Goal: Transaction & Acquisition: Book appointment/travel/reservation

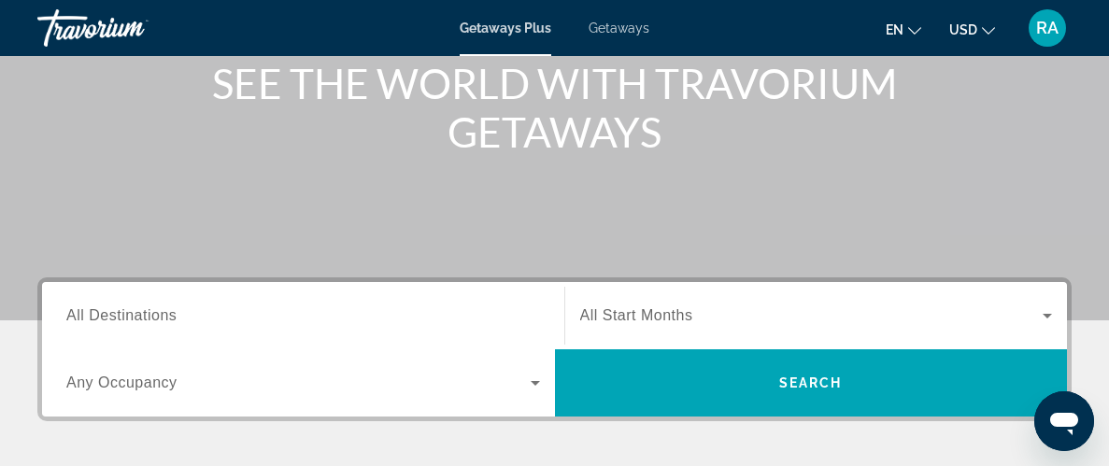
scroll to position [239, 0]
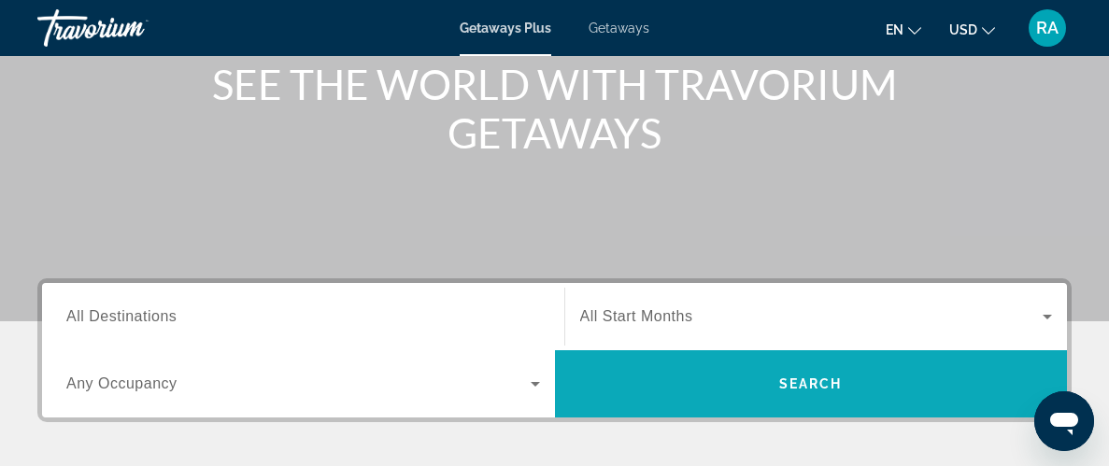
click at [800, 393] on span "Search widget" at bounding box center [811, 384] width 513 height 45
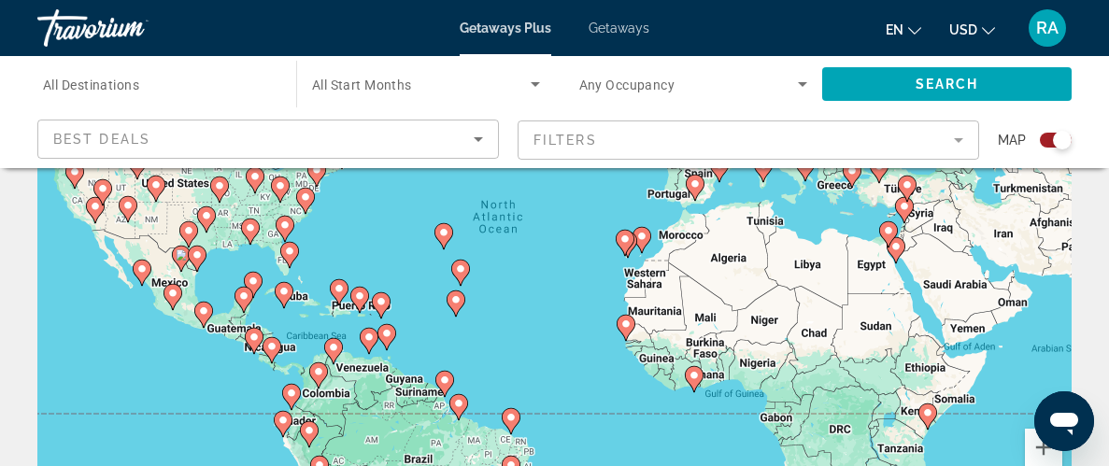
scroll to position [223, 0]
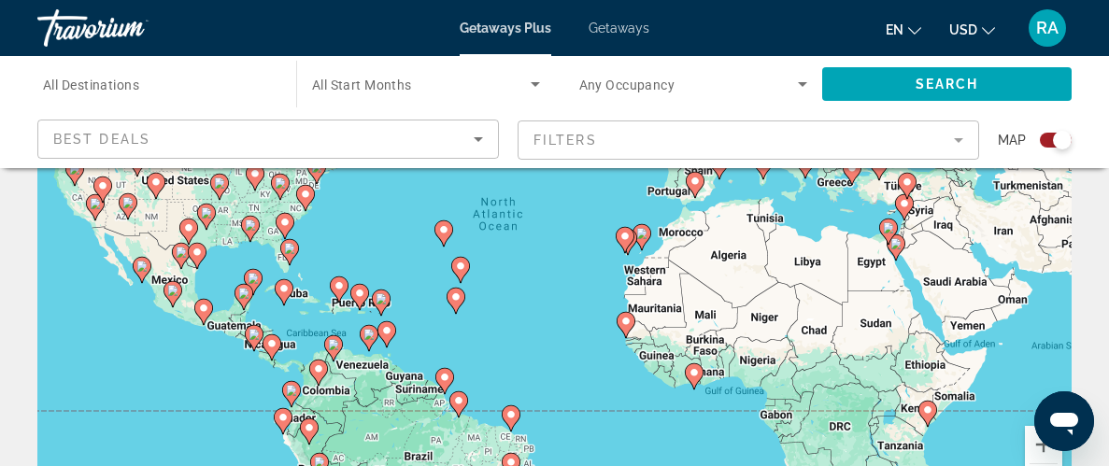
click at [286, 222] on image "Main content" at bounding box center [284, 222] width 11 height 11
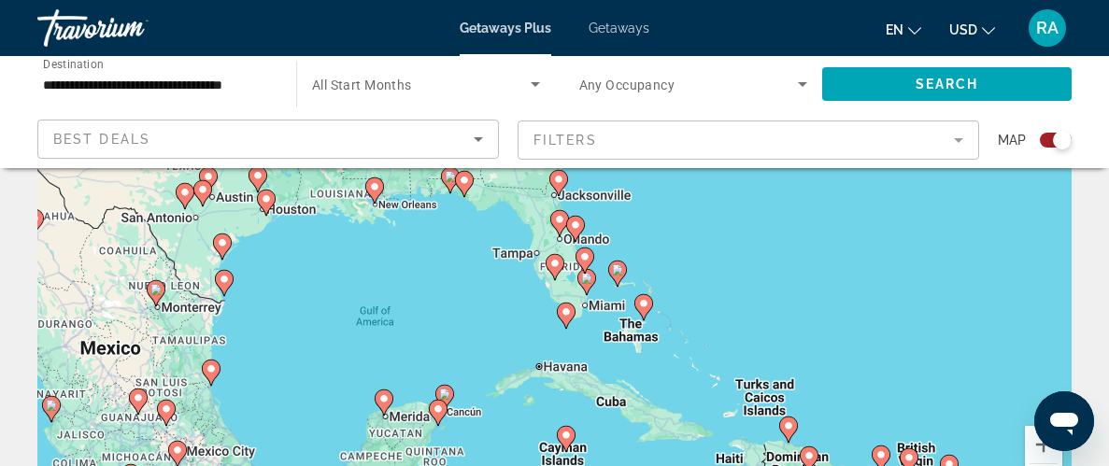
click at [746, 249] on div "To activate drag with keyboard, press Alt + Enter. Once in keyboard drag state,…" at bounding box center [554, 244] width 1035 height 561
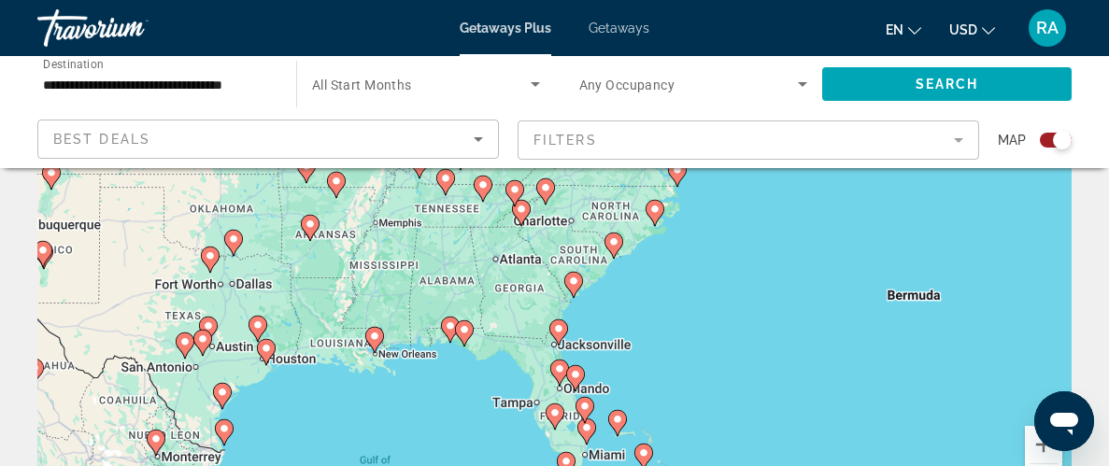
click at [521, 265] on div "To activate drag with keyboard, press Alt + Enter. Once in keyboard drag state,…" at bounding box center [554, 244] width 1035 height 561
click at [476, 138] on icon "Sort by" at bounding box center [478, 139] width 9 height 5
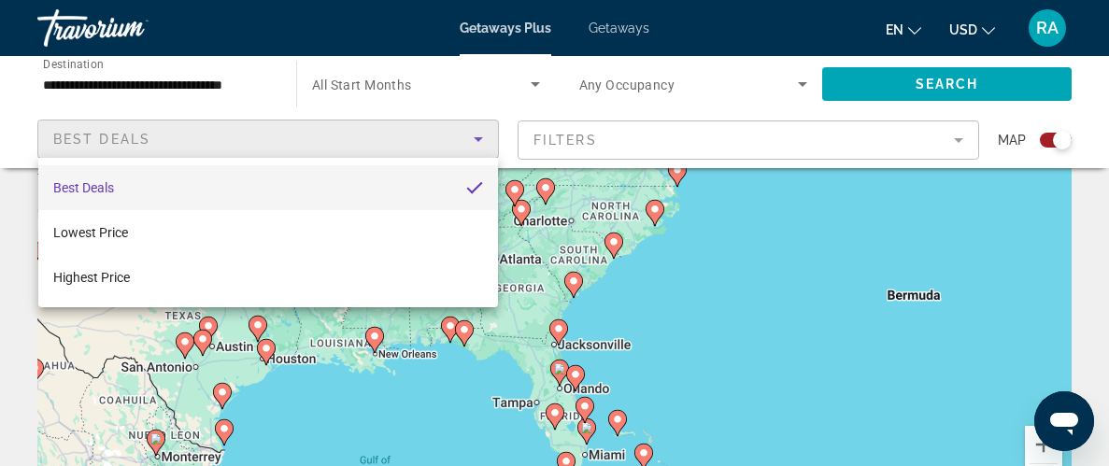
click at [476, 138] on div at bounding box center [554, 233] width 1109 height 466
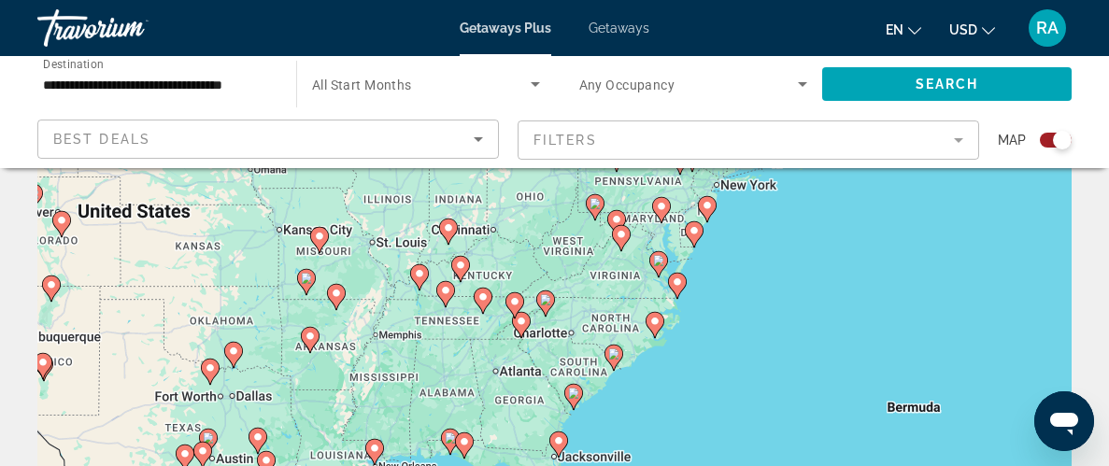
scroll to position [149, 0]
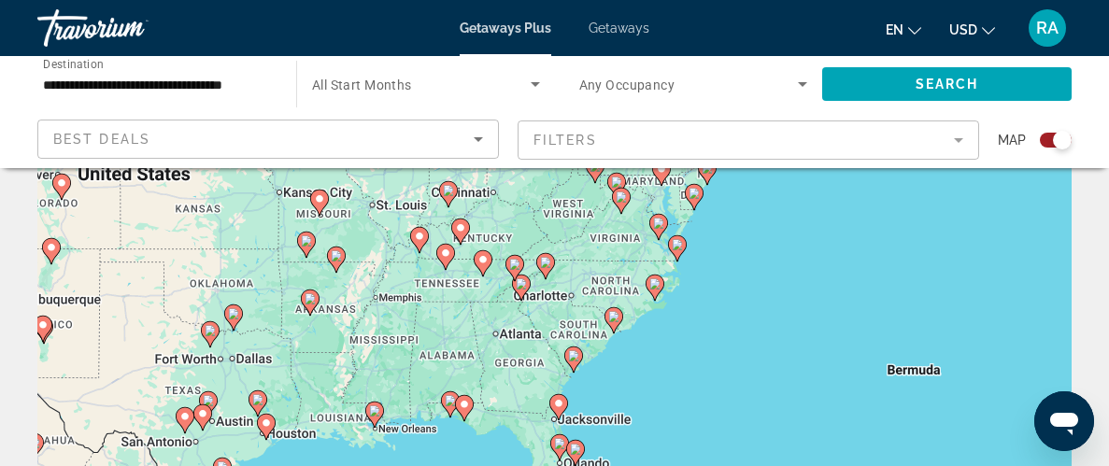
click at [191, 84] on input "**********" at bounding box center [157, 85] width 229 height 22
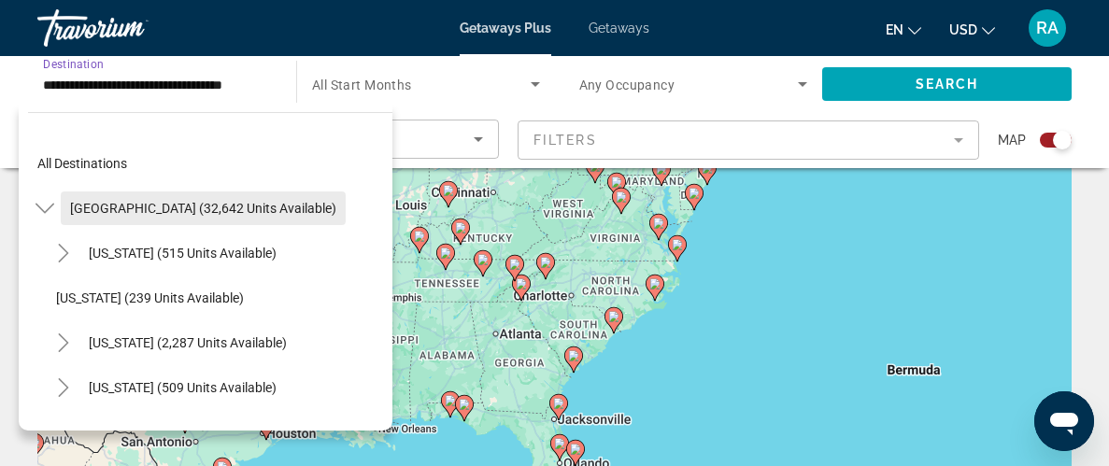
click at [235, 202] on span "[GEOGRAPHIC_DATA] (32,642 units available)" at bounding box center [203, 208] width 266 height 15
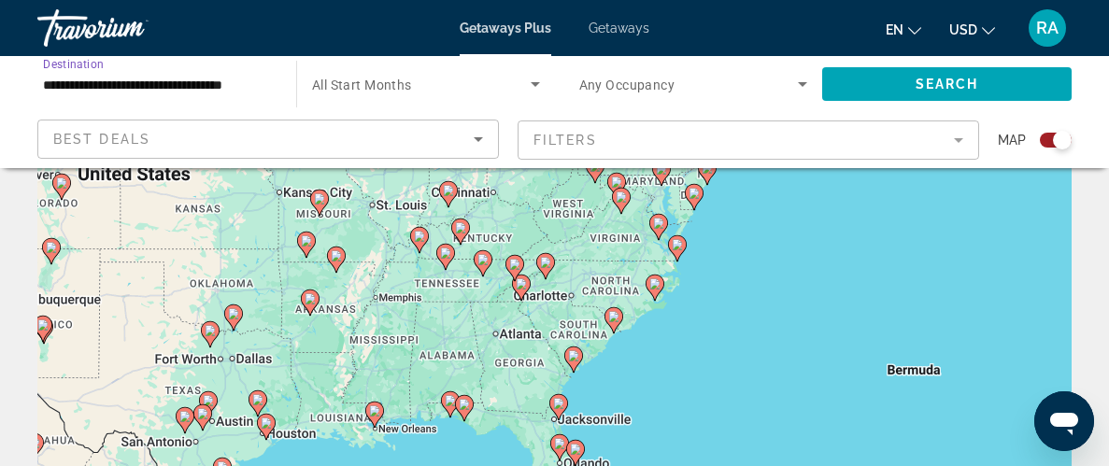
click at [260, 84] on input "**********" at bounding box center [157, 85] width 229 height 22
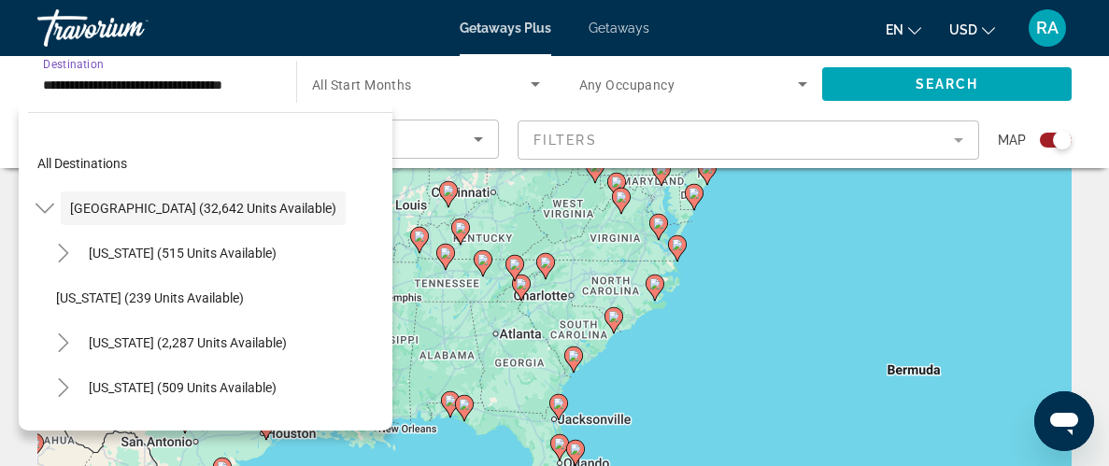
click at [260, 84] on input "**********" at bounding box center [157, 85] width 229 height 22
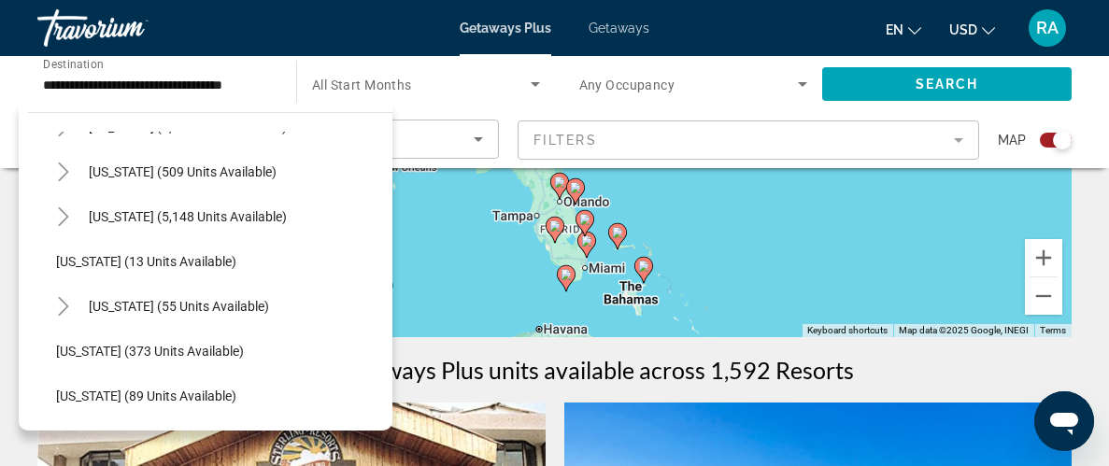
scroll to position [246, 0]
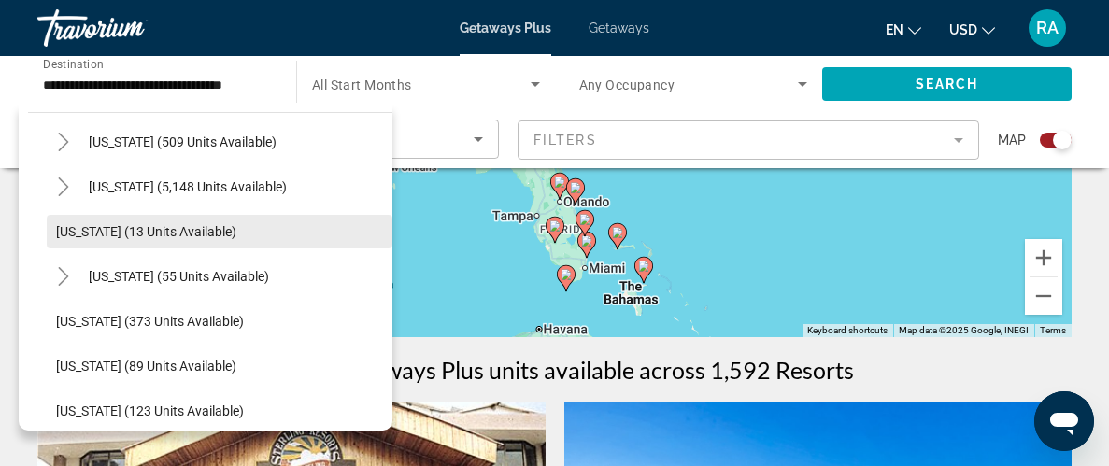
click at [206, 229] on span "[US_STATE] (13 units available)" at bounding box center [146, 231] width 180 height 15
type input "**********"
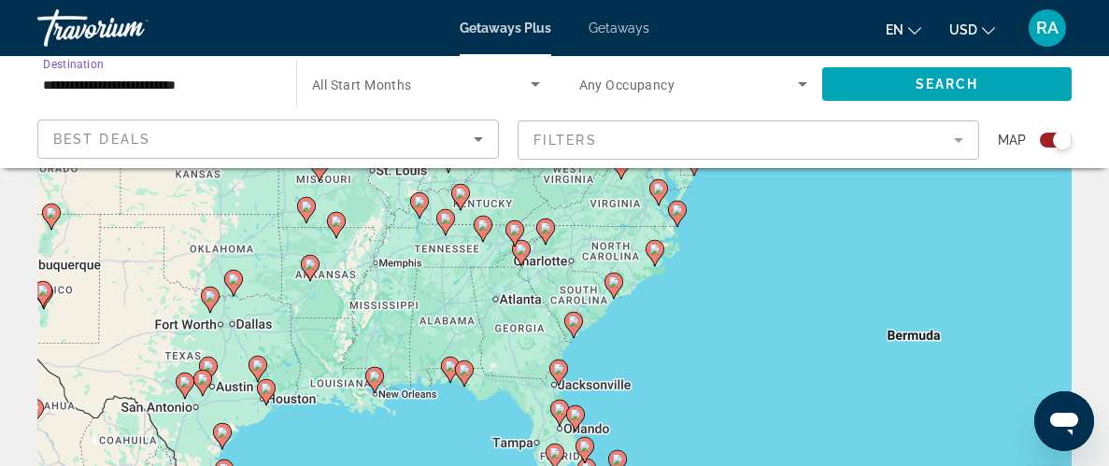
scroll to position [186, 0]
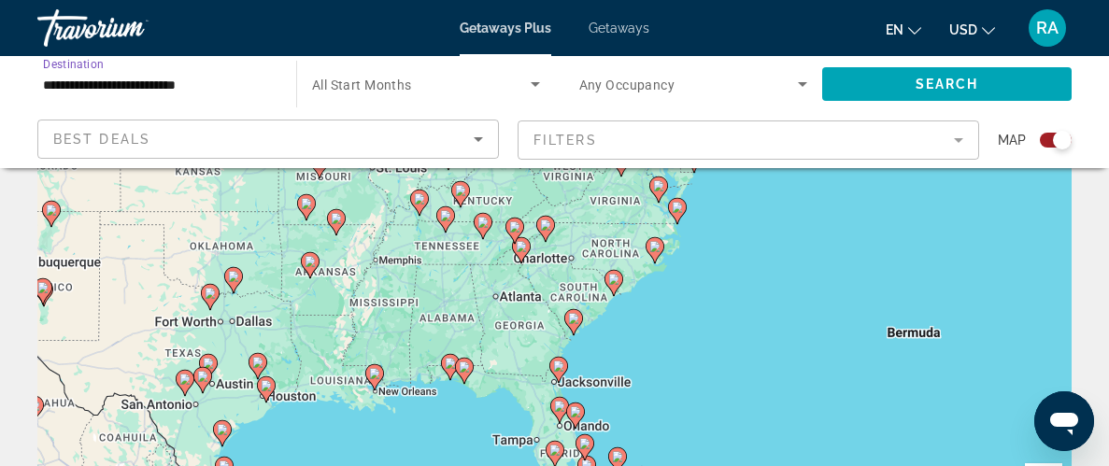
click at [538, 81] on icon "Search widget" at bounding box center [535, 84] width 22 height 22
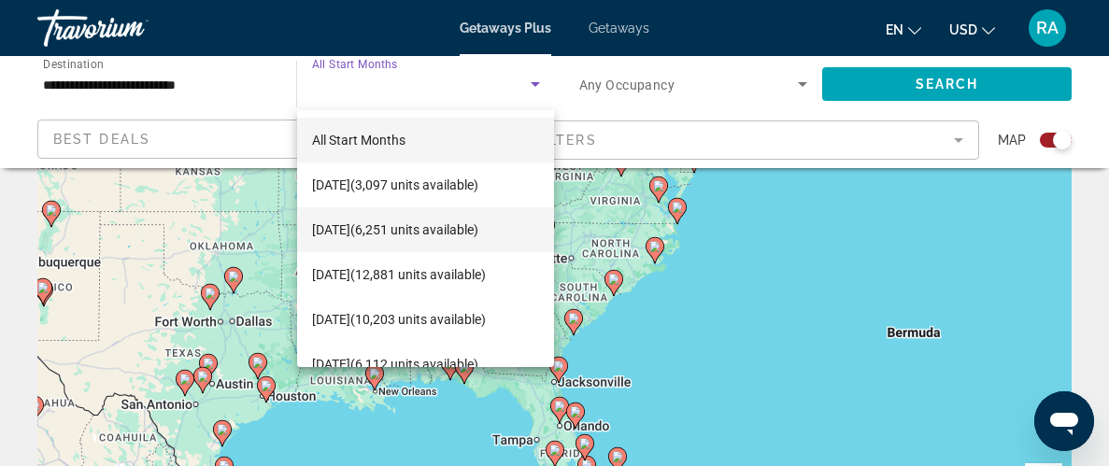
click at [479, 228] on span "[DATE] (6,251 units available)" at bounding box center [395, 230] width 166 height 22
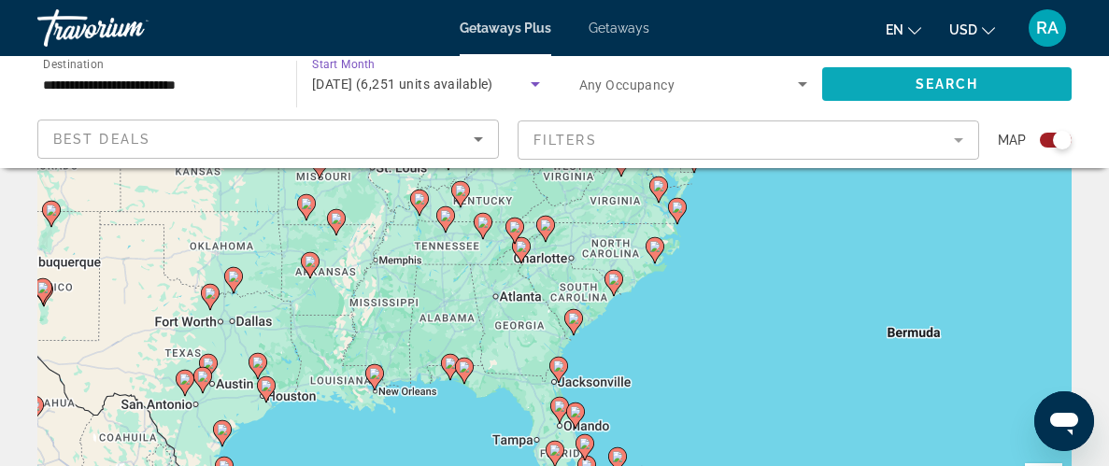
click at [883, 86] on span "Search widget" at bounding box center [947, 84] width 250 height 45
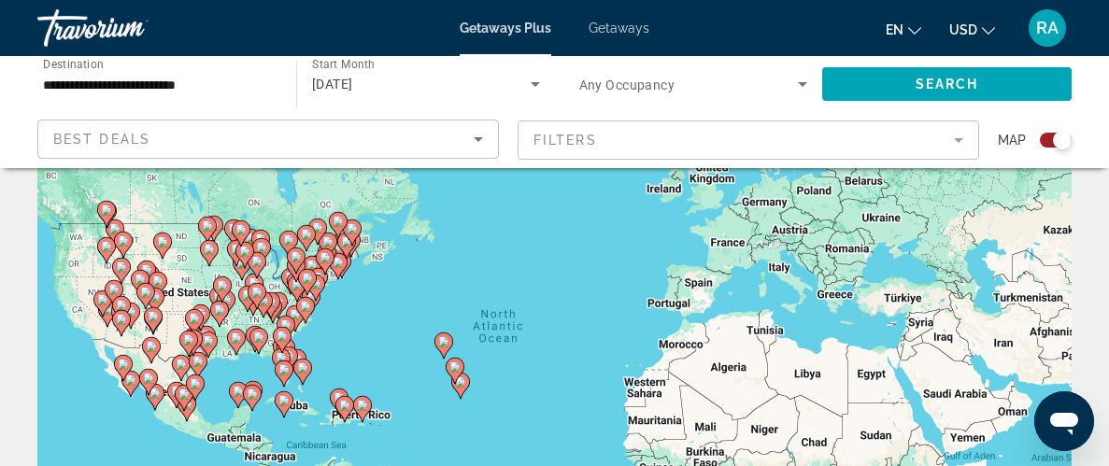
scroll to position [149, 0]
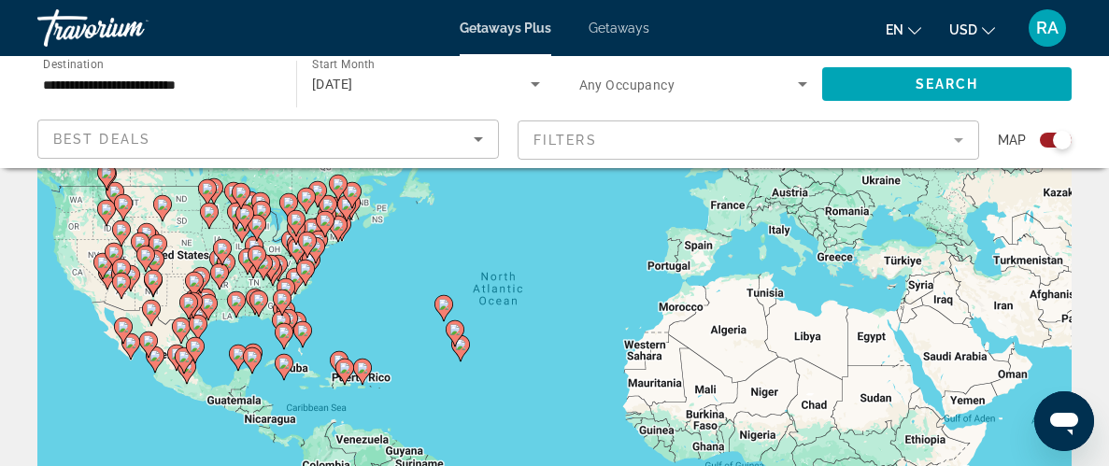
click at [642, 21] on span "Getaways" at bounding box center [619, 28] width 61 height 15
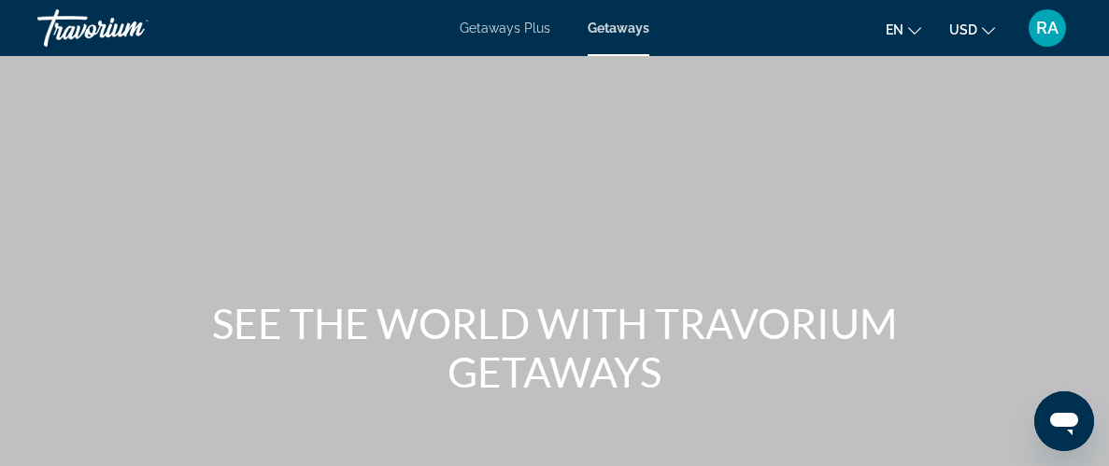
click at [748, 94] on div "Main content" at bounding box center [554, 280] width 1109 height 561
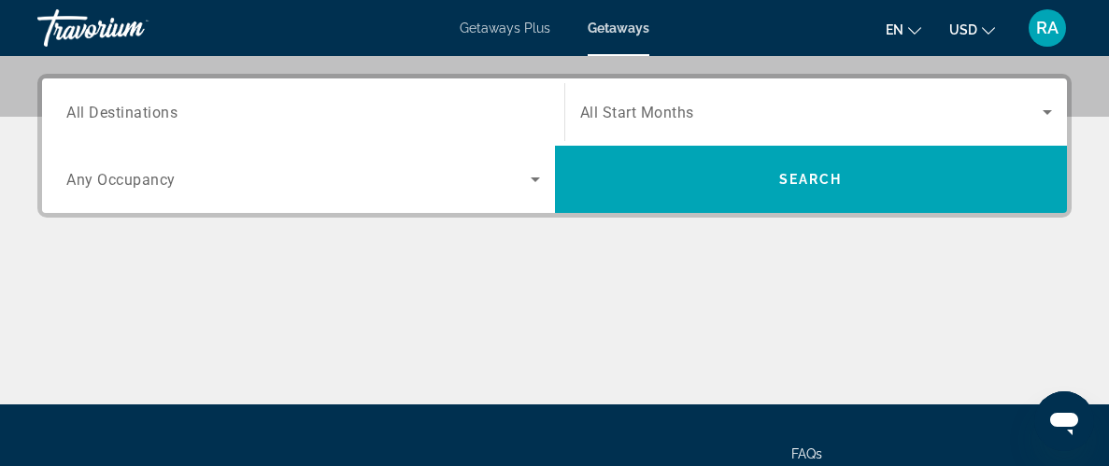
scroll to position [448, 0]
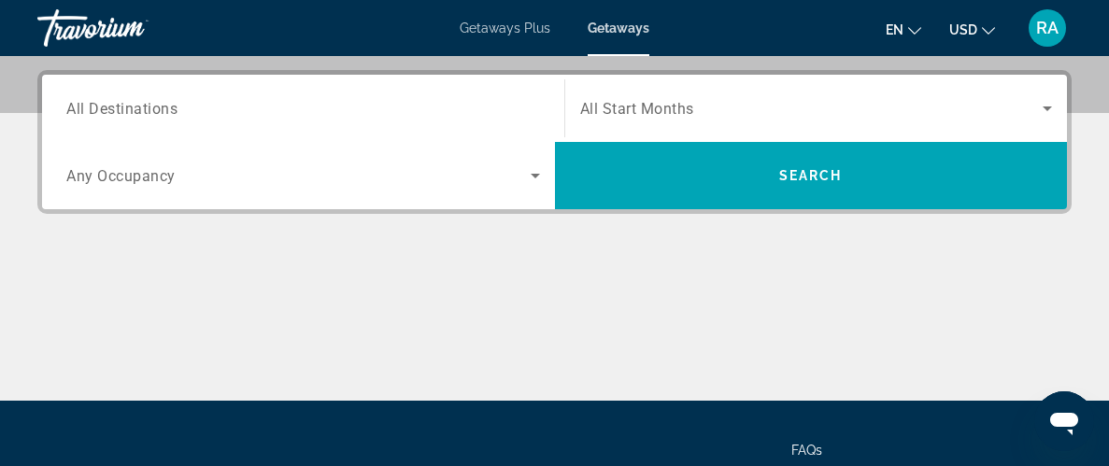
click at [185, 103] on input "Destination All Destinations" at bounding box center [303, 109] width 474 height 22
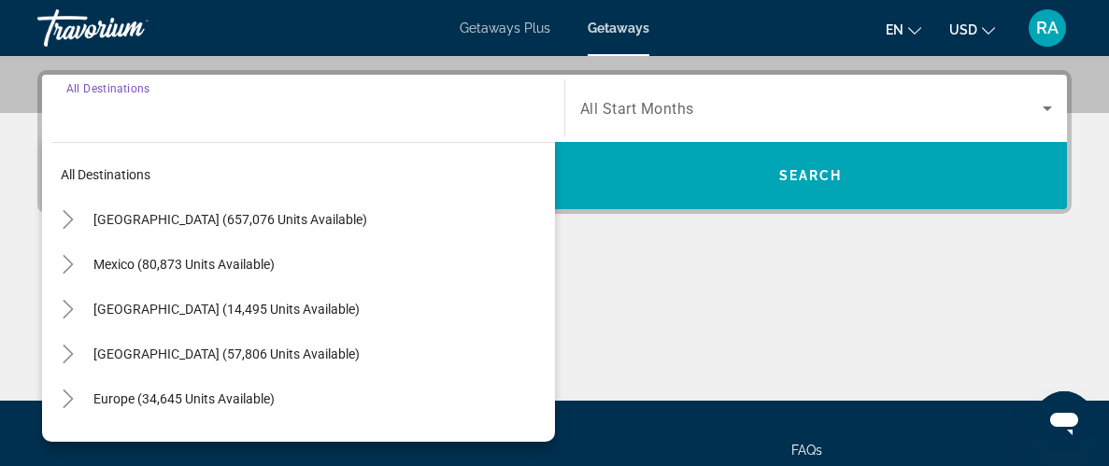
scroll to position [456, 0]
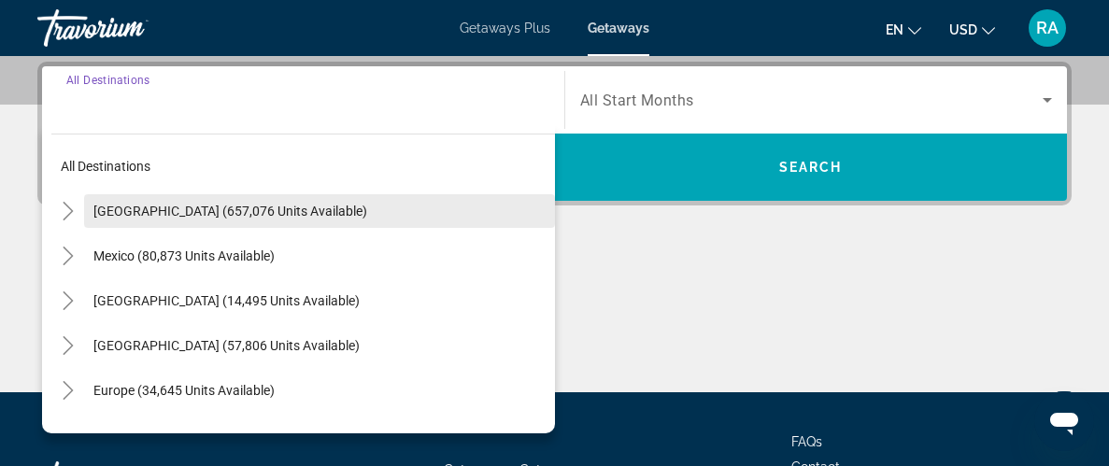
click at [245, 211] on span "[GEOGRAPHIC_DATA] (657,076 units available)" at bounding box center [230, 211] width 274 height 15
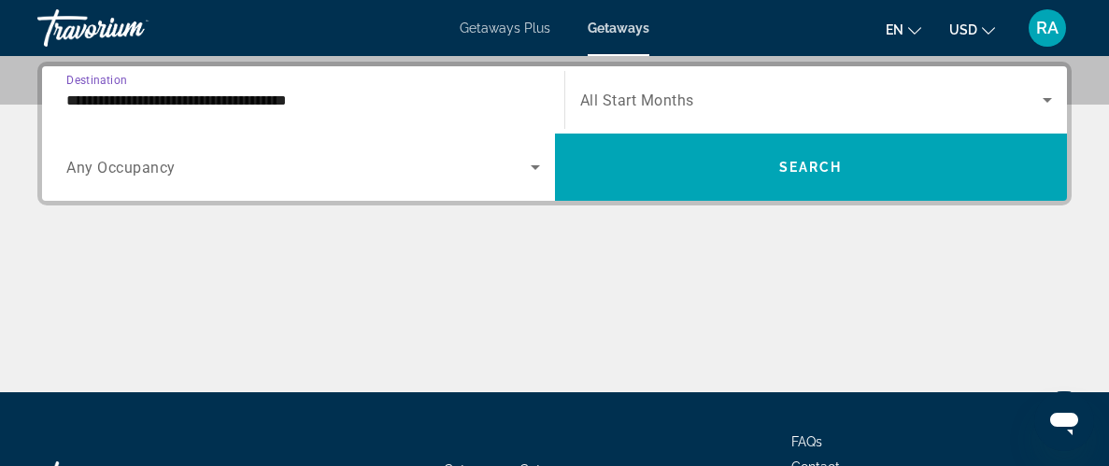
click at [271, 98] on input "**********" at bounding box center [303, 101] width 474 height 22
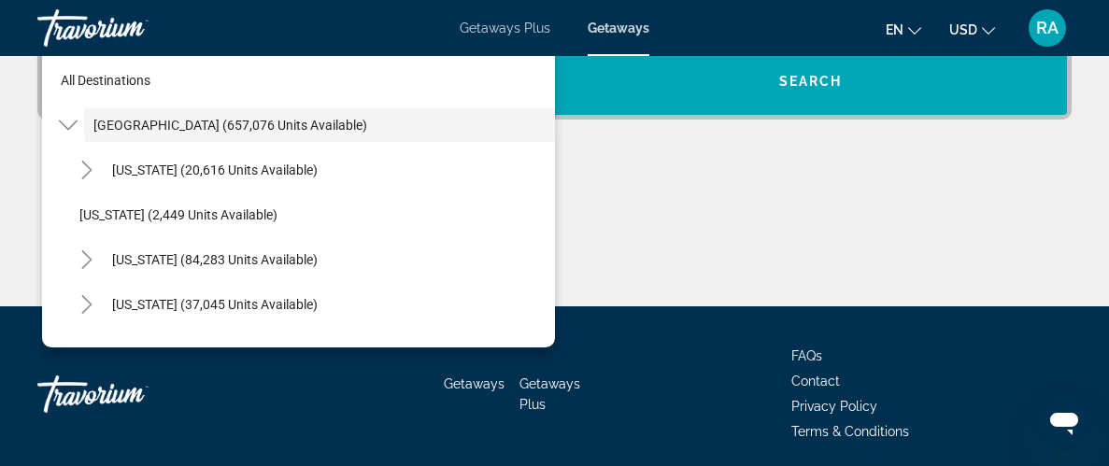
scroll to position [545, 0]
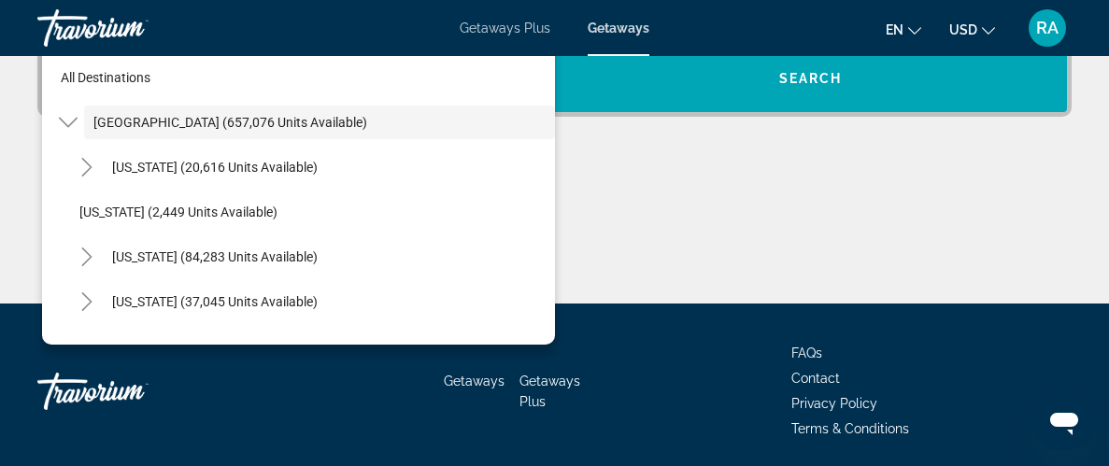
click at [418, 358] on div "Getaways Getaways Plus FAQs Contact Privacy Policy Terms & Conditions" at bounding box center [554, 392] width 1035 height 176
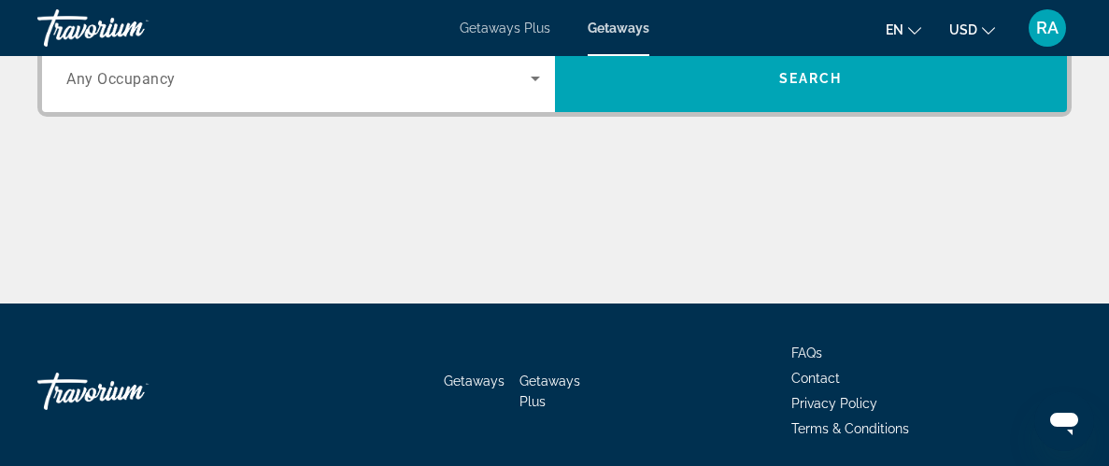
click at [539, 75] on icon "Search widget" at bounding box center [535, 78] width 22 height 22
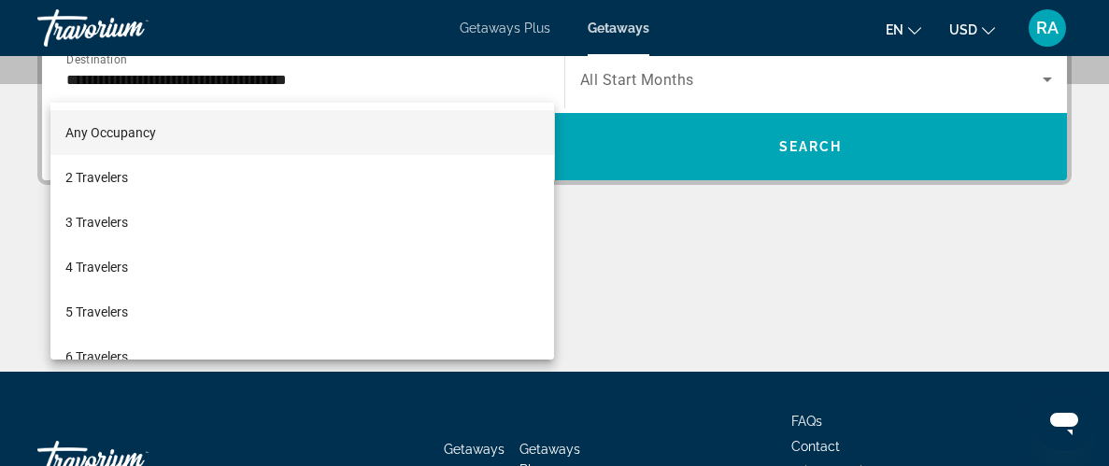
scroll to position [456, 0]
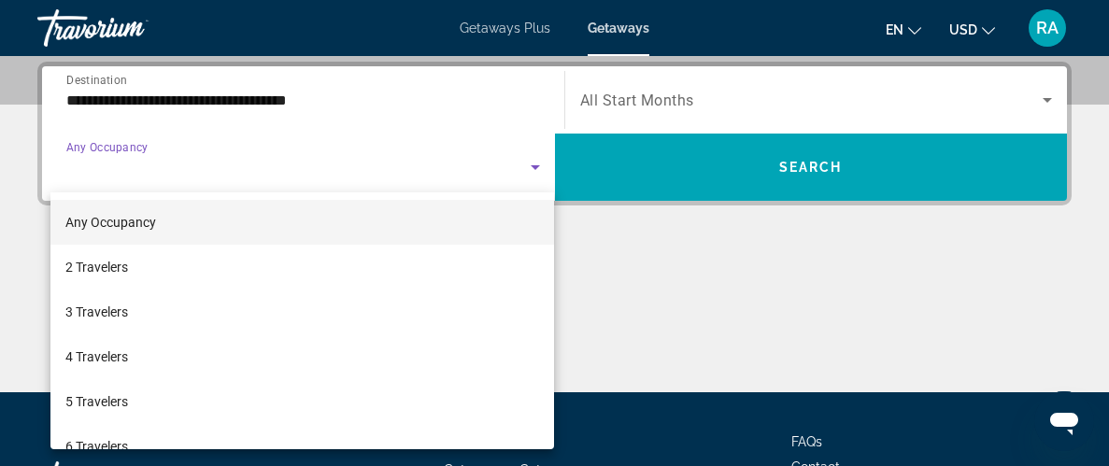
click at [350, 136] on div at bounding box center [554, 233] width 1109 height 466
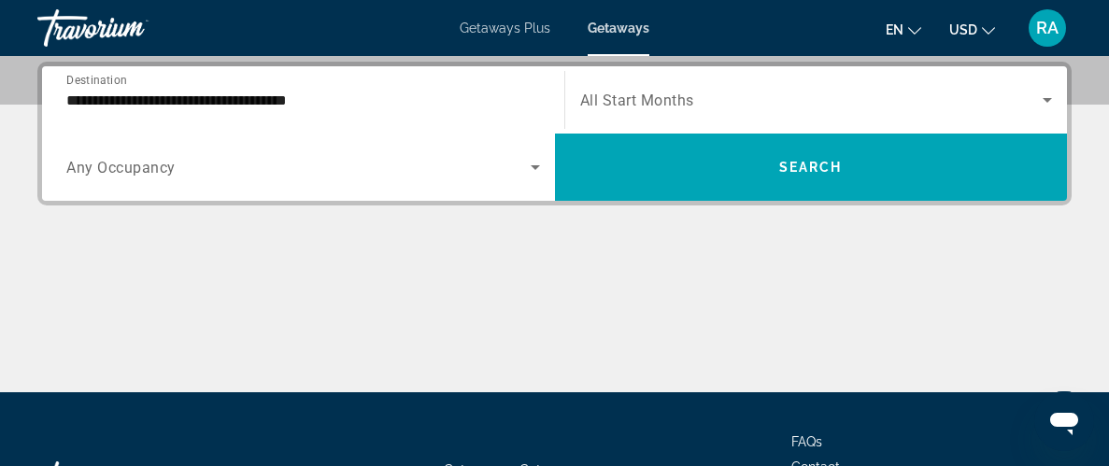
click at [325, 94] on input "**********" at bounding box center [303, 101] width 474 height 22
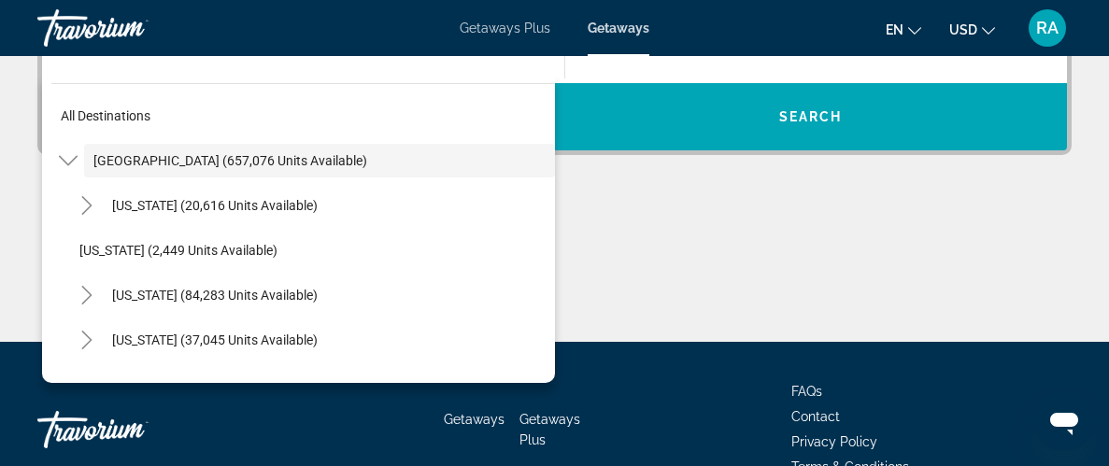
scroll to position [508, 0]
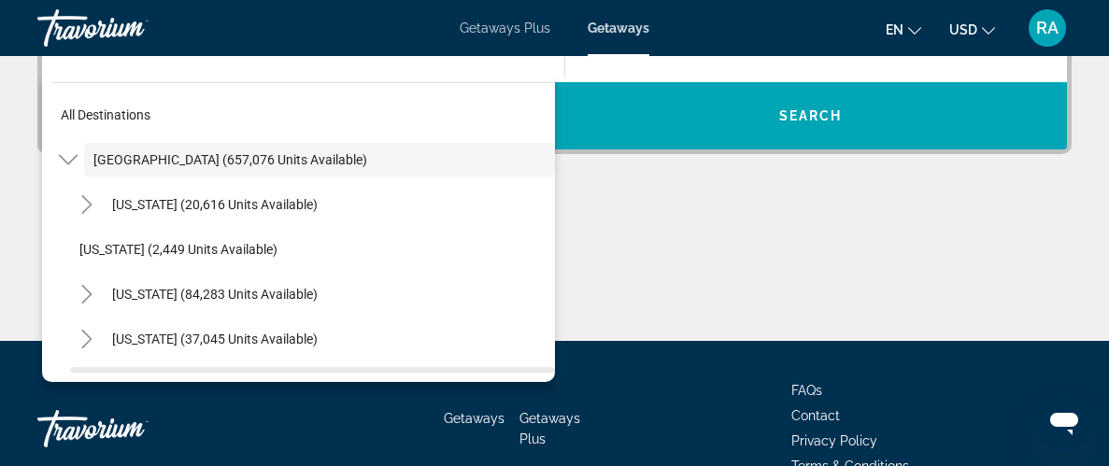
click at [380, 368] on span "Search widget" at bounding box center [312, 384] width 485 height 45
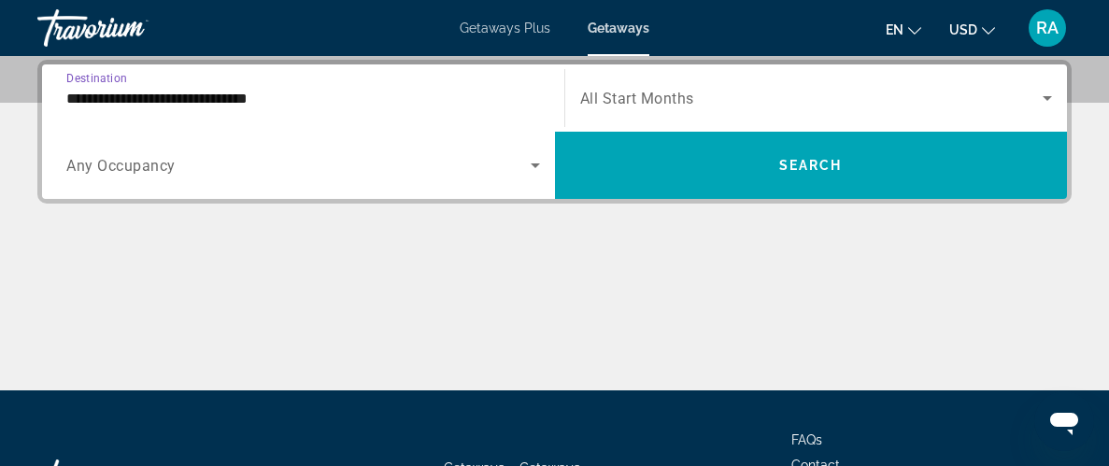
scroll to position [456, 0]
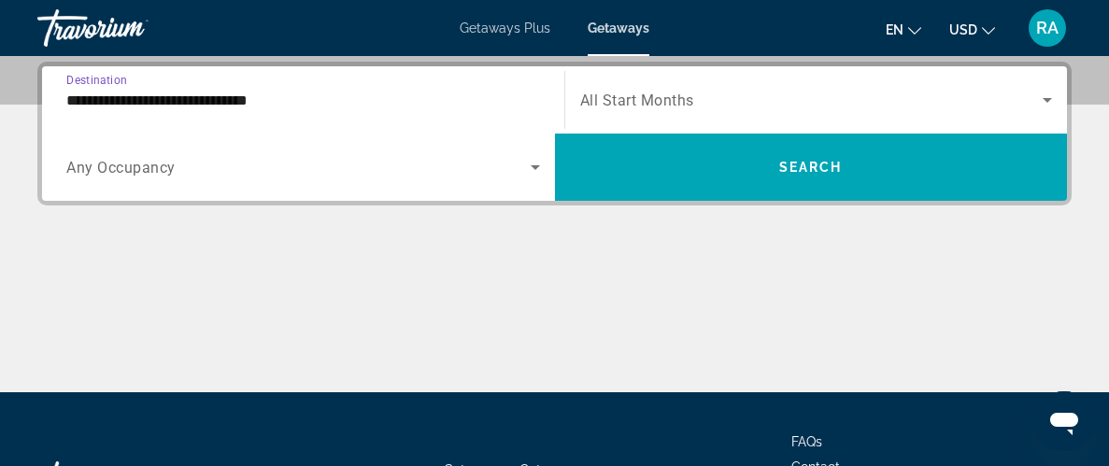
click at [531, 106] on input "**********" at bounding box center [303, 101] width 474 height 22
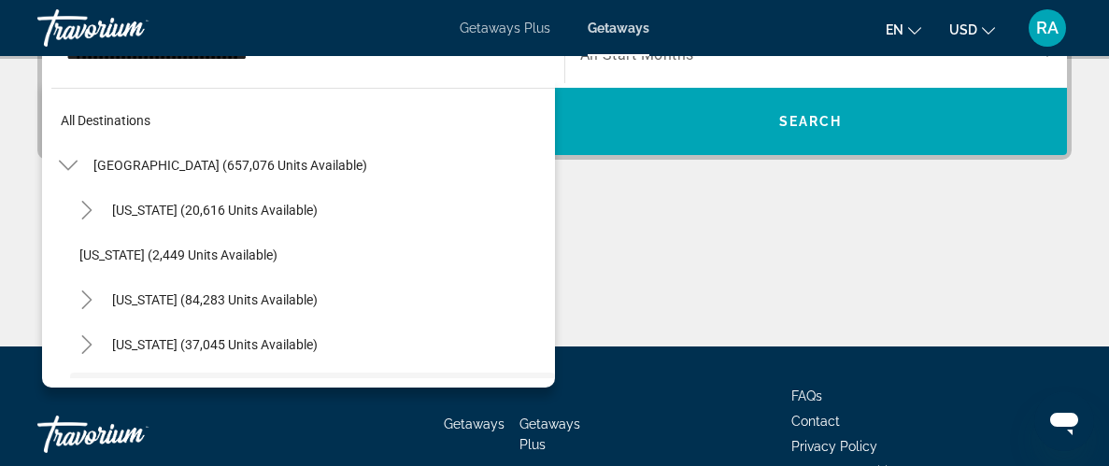
scroll to position [155, 0]
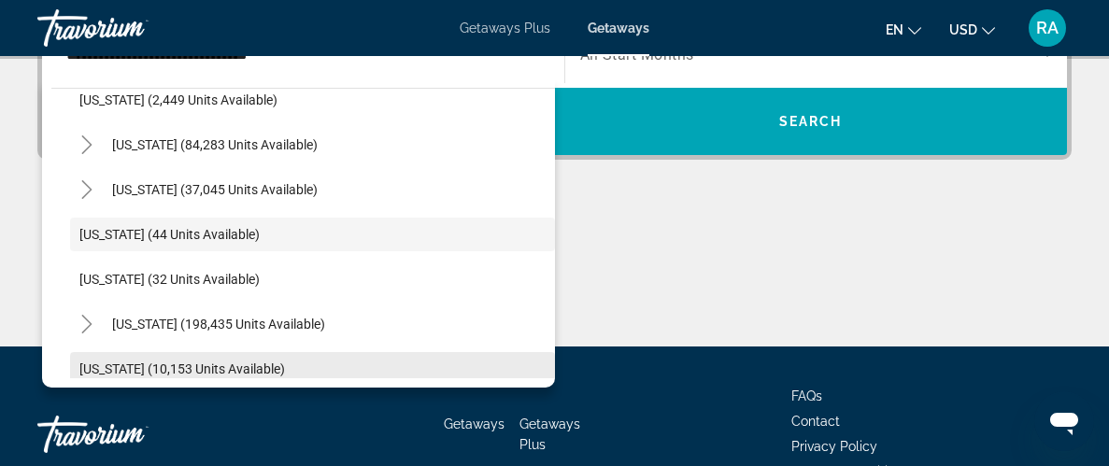
click at [452, 357] on span "Search widget" at bounding box center [312, 369] width 485 height 45
type input "**********"
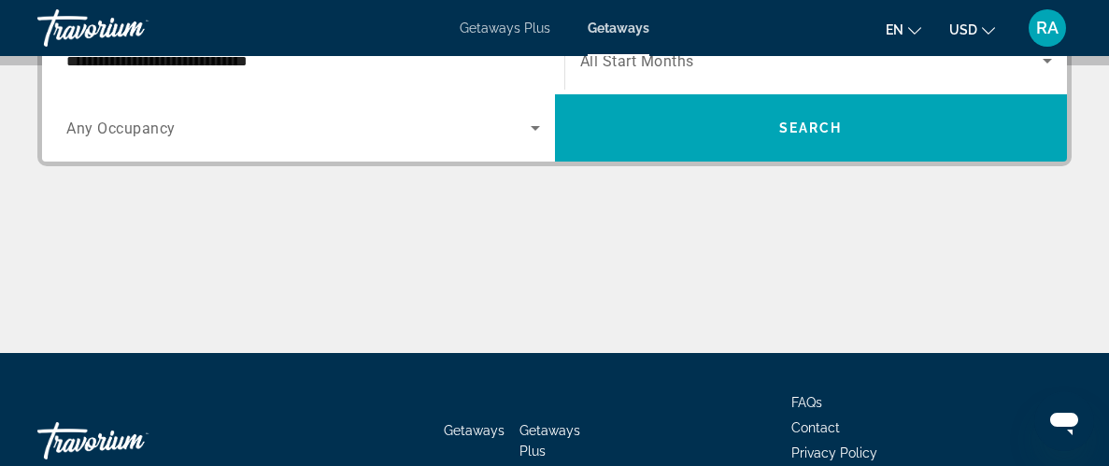
scroll to position [456, 0]
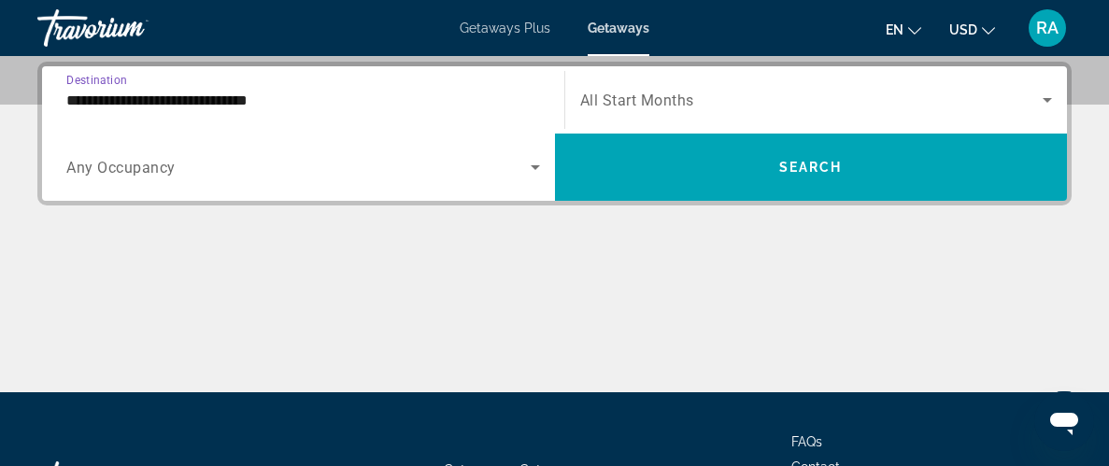
click at [1044, 95] on icon "Search widget" at bounding box center [1048, 100] width 22 height 22
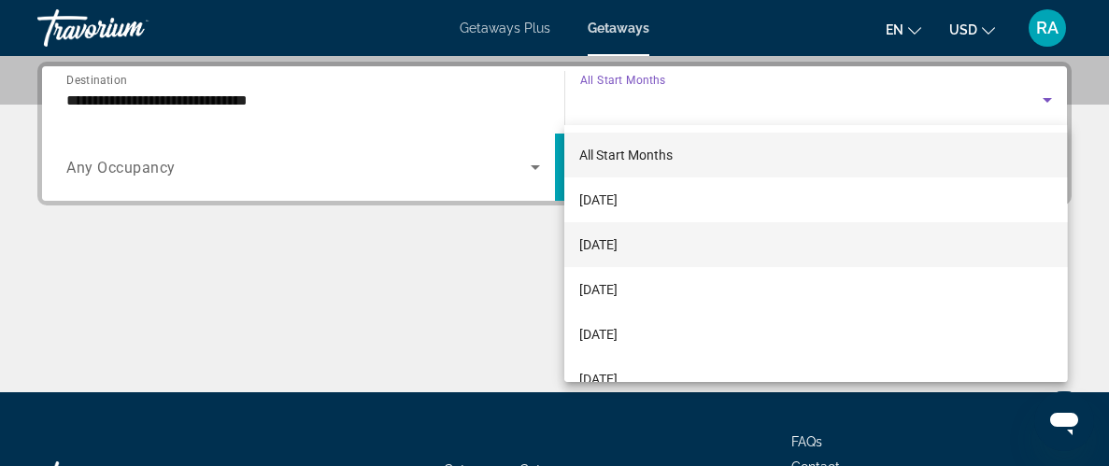
click at [785, 243] on mat-option "[DATE]" at bounding box center [816, 244] width 503 height 45
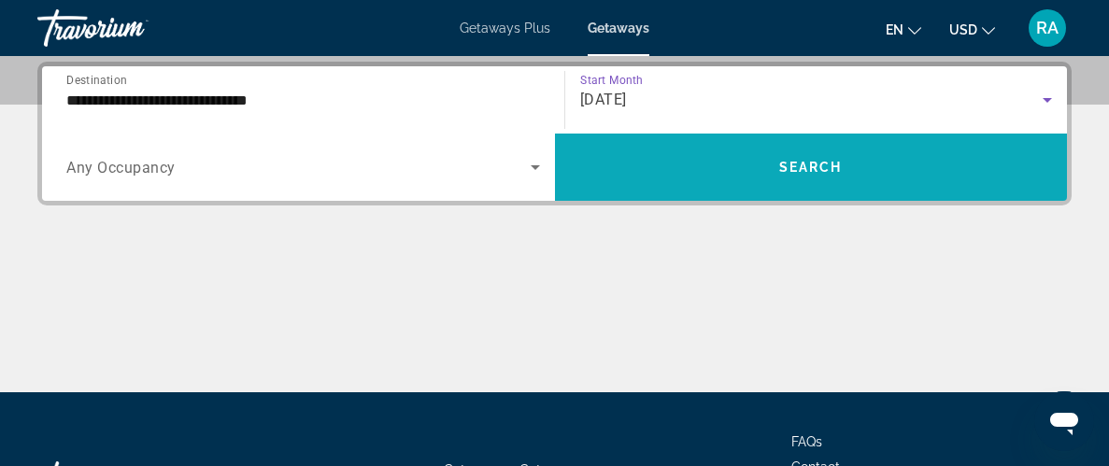
click at [822, 154] on span "Search widget" at bounding box center [811, 167] width 513 height 45
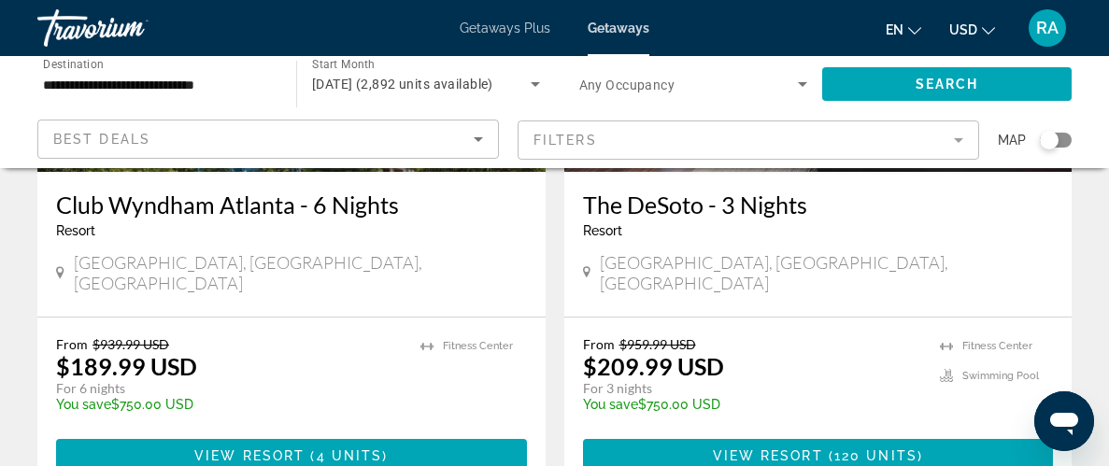
scroll to position [3698, 0]
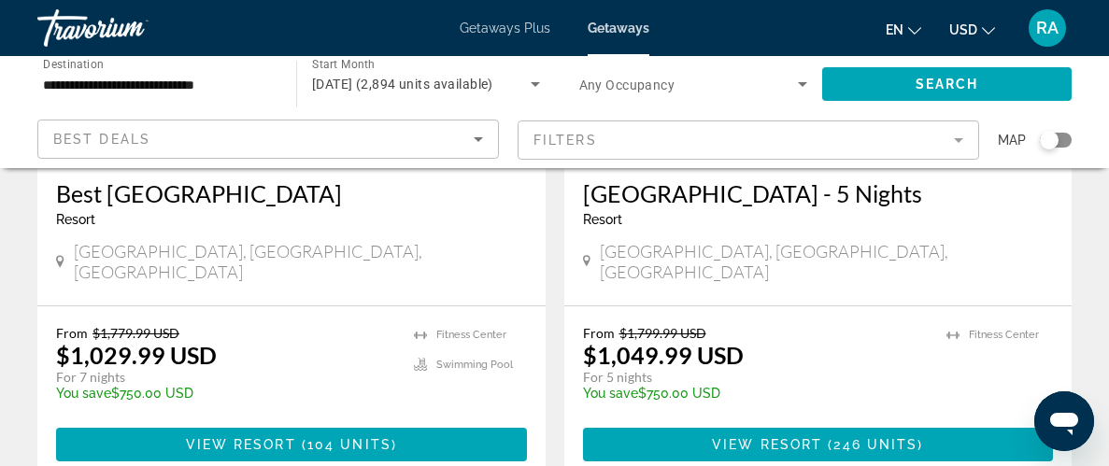
scroll to position [3773, 0]
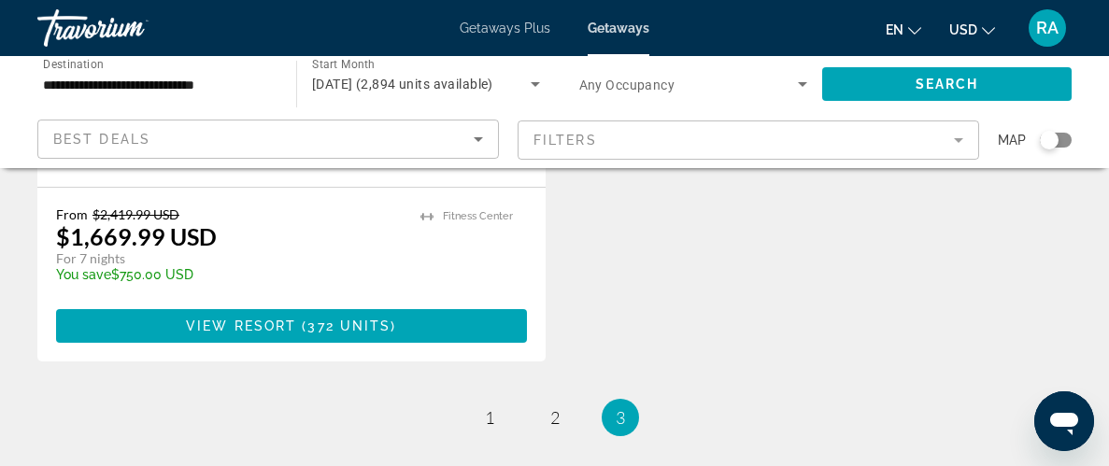
scroll to position [1233, 0]
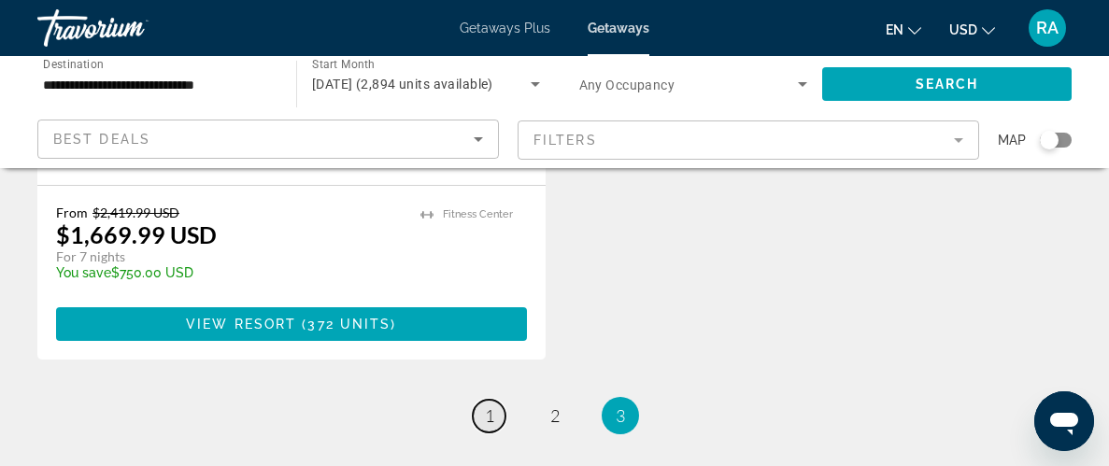
click at [491, 406] on span "1" at bounding box center [489, 416] width 9 height 21
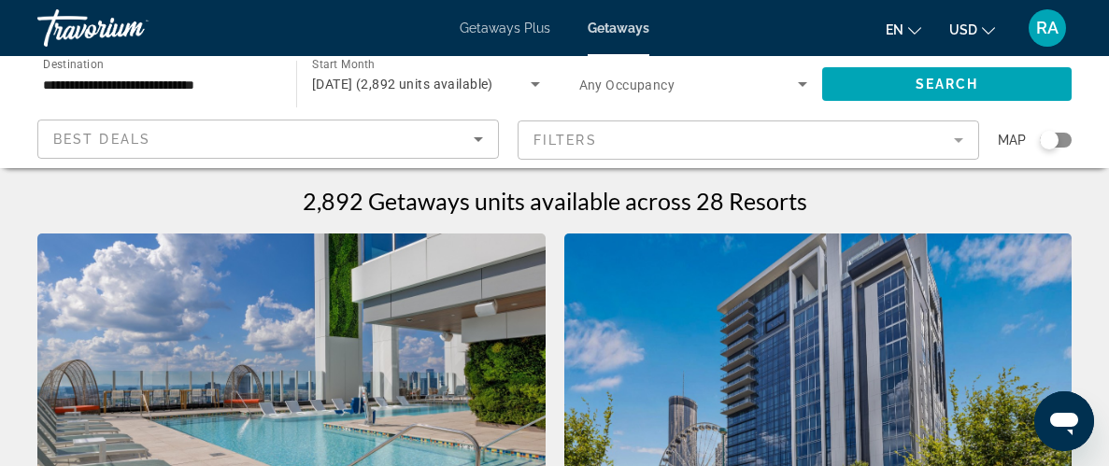
click at [231, 89] on input "**********" at bounding box center [157, 85] width 229 height 22
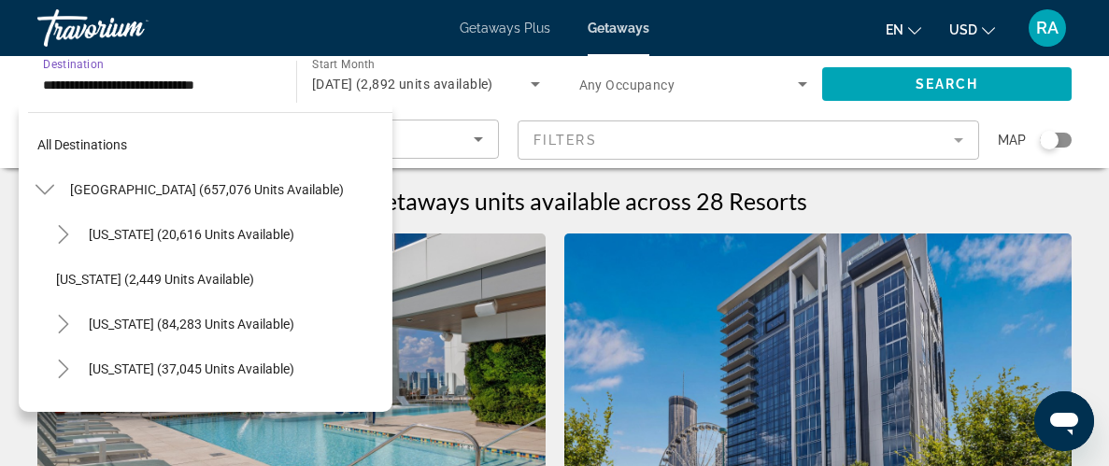
scroll to position [291, 0]
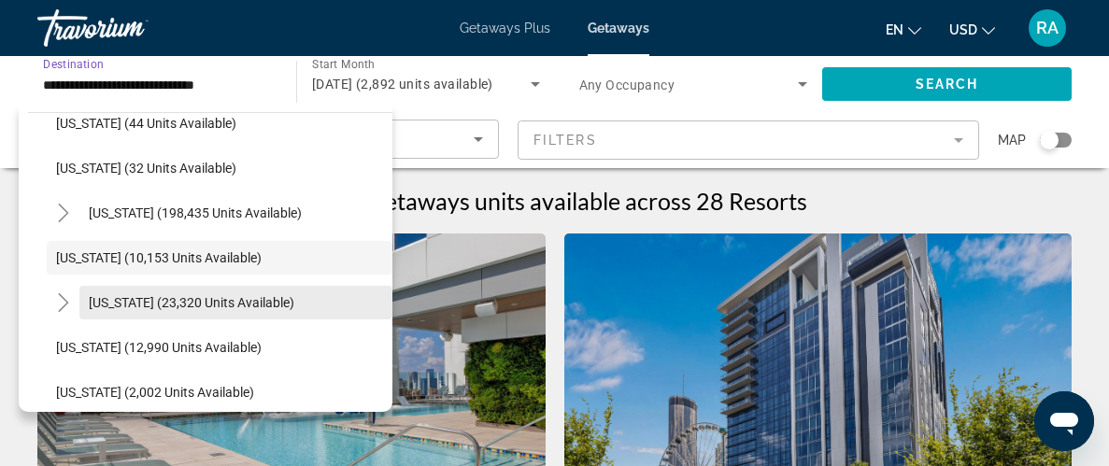
click at [287, 308] on span "Search widget" at bounding box center [235, 302] width 313 height 45
type input "**********"
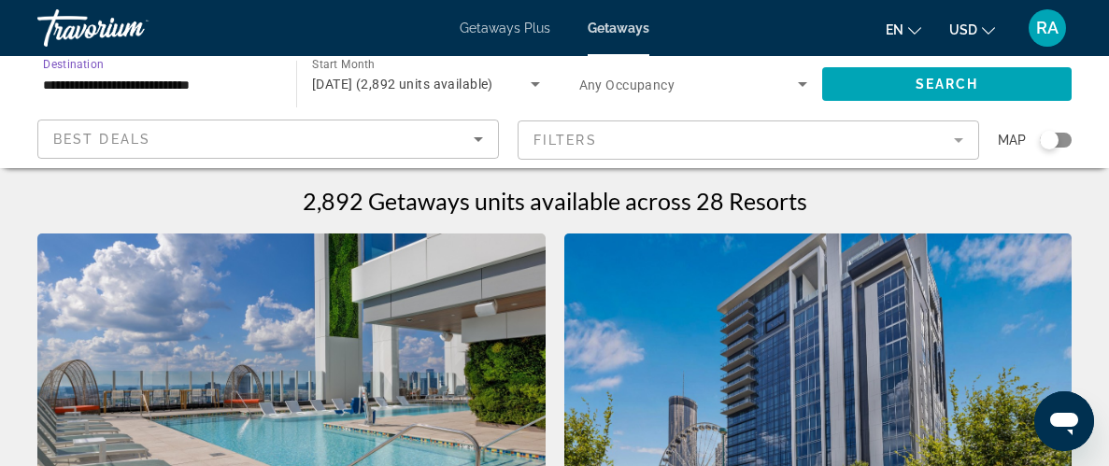
click at [536, 85] on icon "Search widget" at bounding box center [535, 84] width 22 height 22
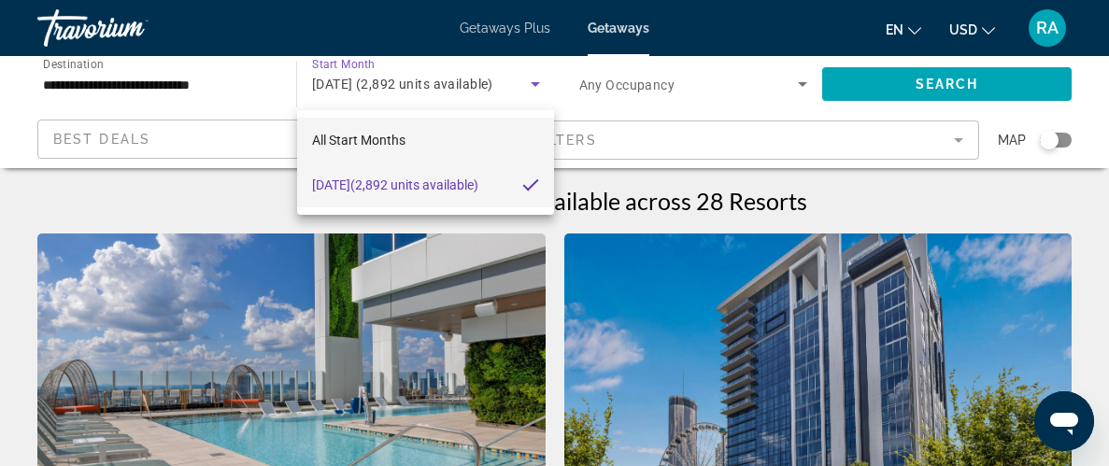
click at [493, 149] on mat-option "All Start Months" at bounding box center [426, 140] width 258 height 45
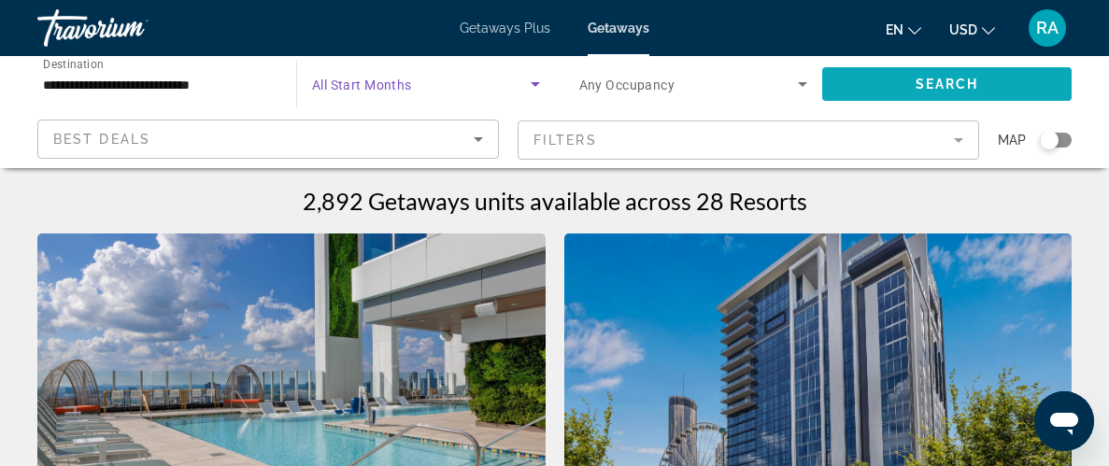
click at [889, 83] on span "Search widget" at bounding box center [947, 84] width 250 height 45
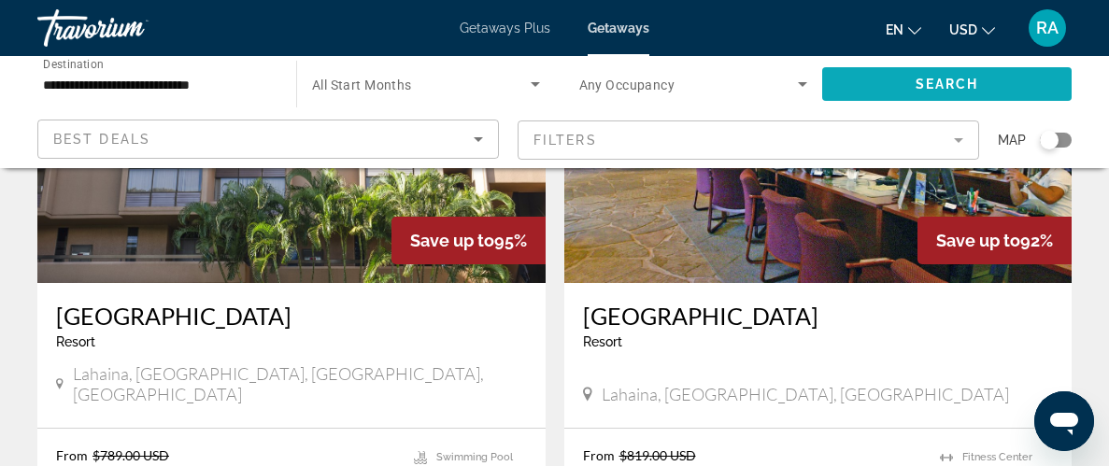
scroll to position [971, 0]
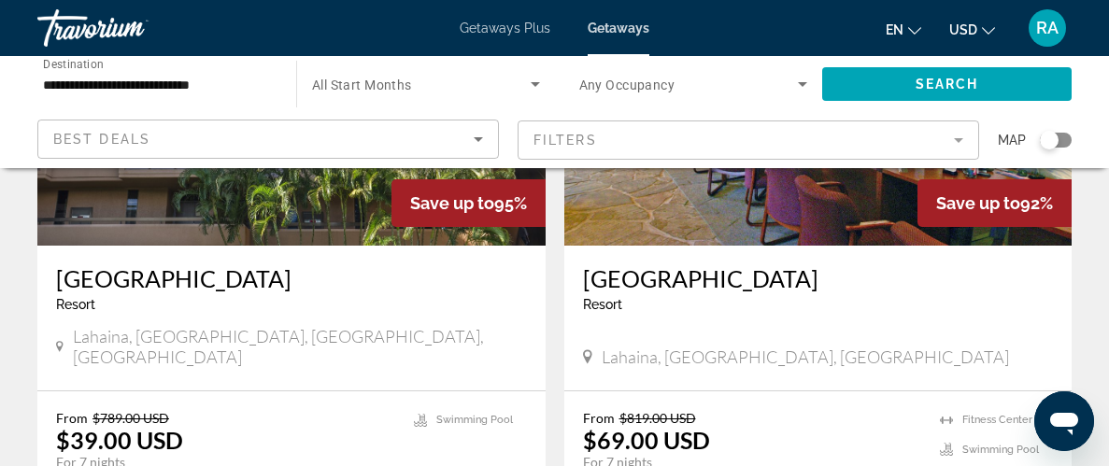
click at [538, 86] on icon "Search widget" at bounding box center [535, 84] width 22 height 22
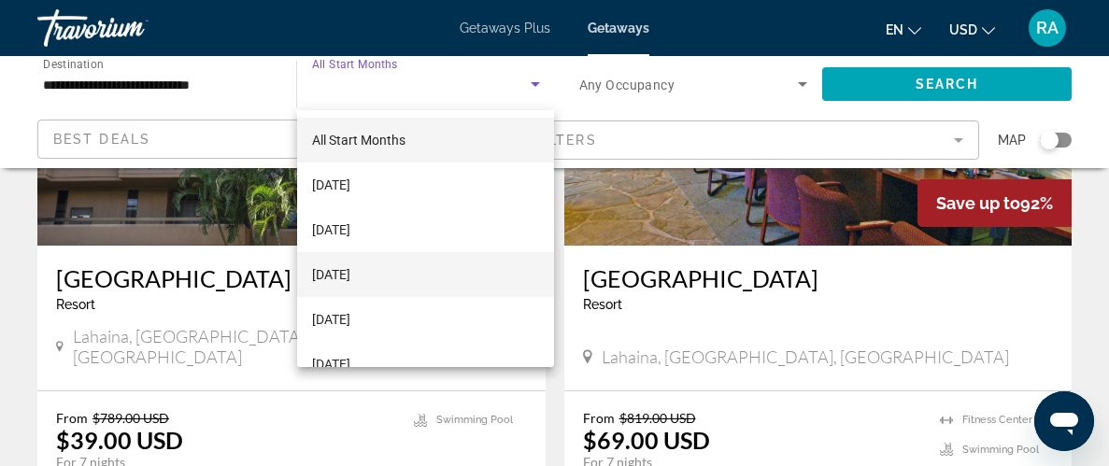
click at [475, 271] on mat-option "[DATE]" at bounding box center [426, 274] width 258 height 45
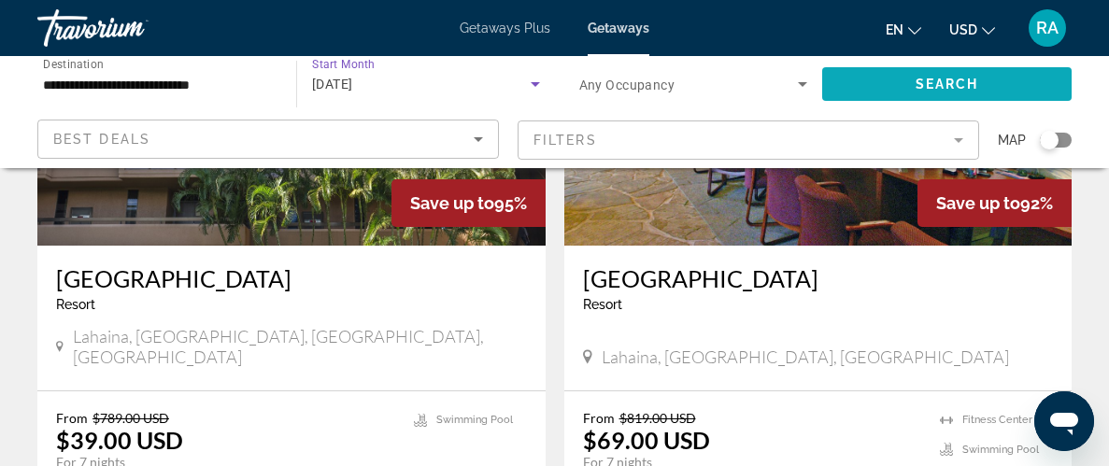
click at [907, 73] on span "Search widget" at bounding box center [947, 84] width 250 height 45
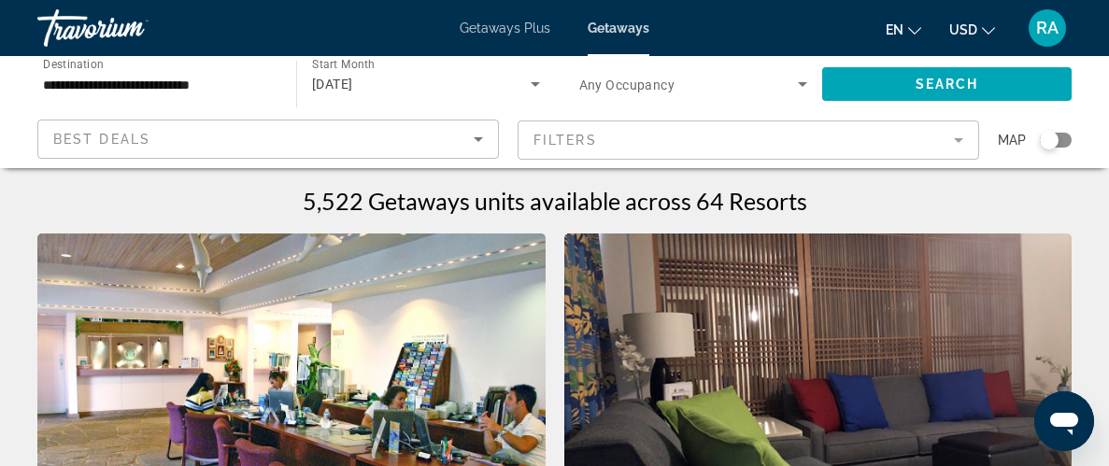
click at [508, 128] on div "Best Deals Filters Map" at bounding box center [554, 140] width 1035 height 41
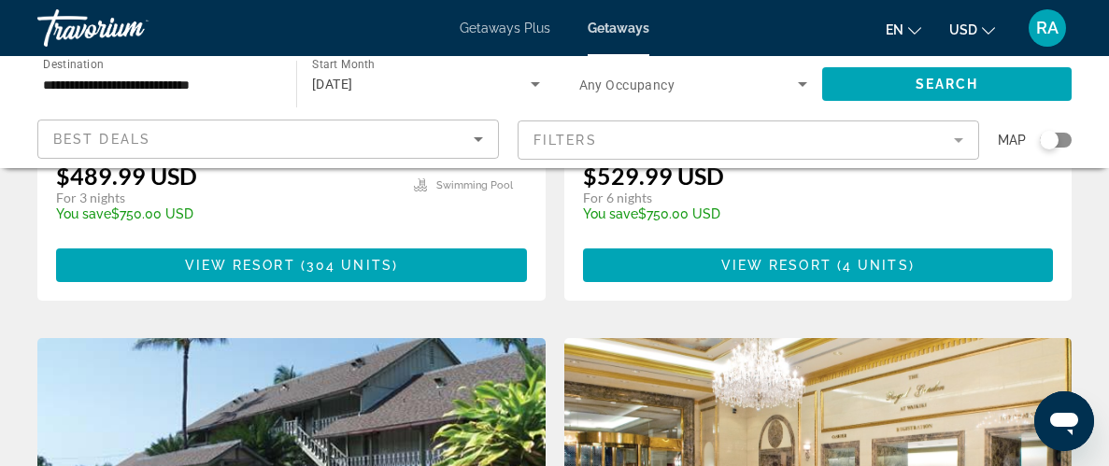
scroll to position [2595, 0]
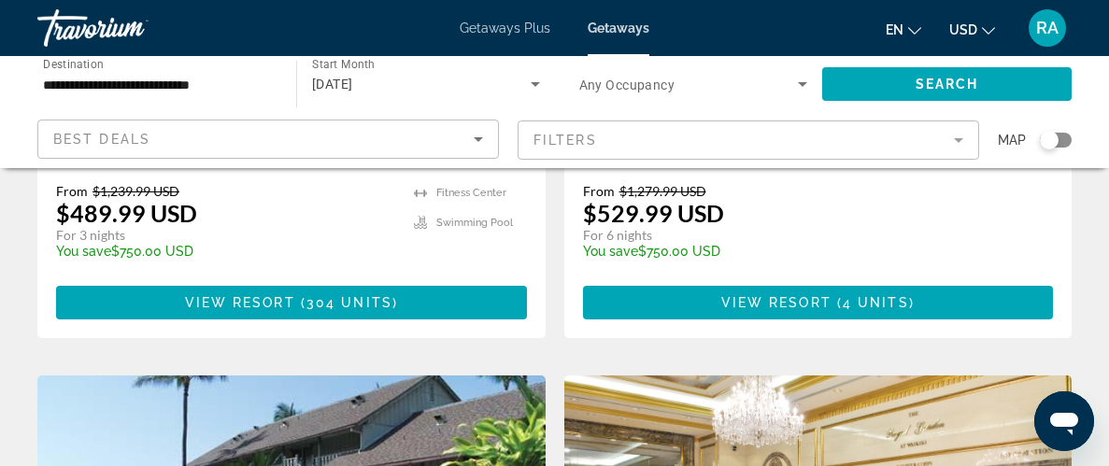
click at [535, 89] on icon "Search widget" at bounding box center [535, 84] width 22 height 22
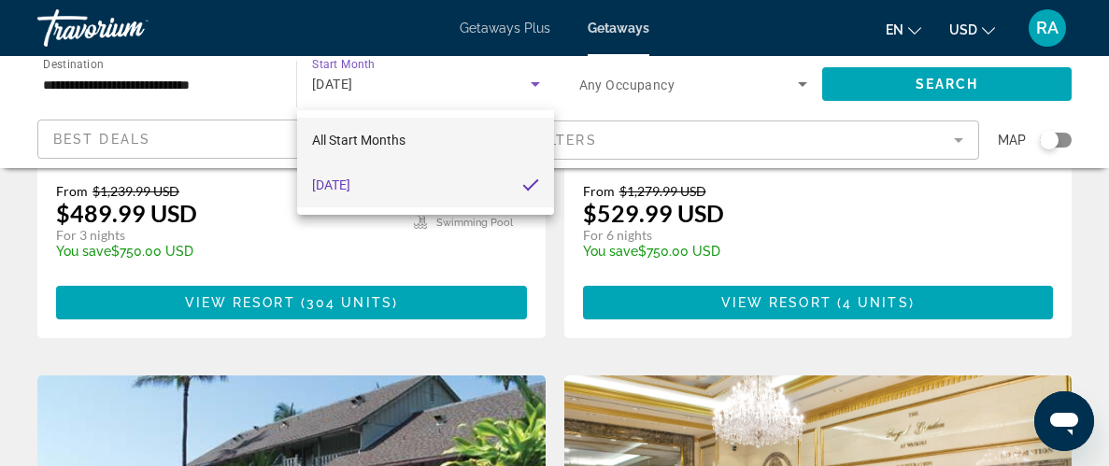
click at [477, 144] on mat-option "All Start Months" at bounding box center [426, 140] width 258 height 45
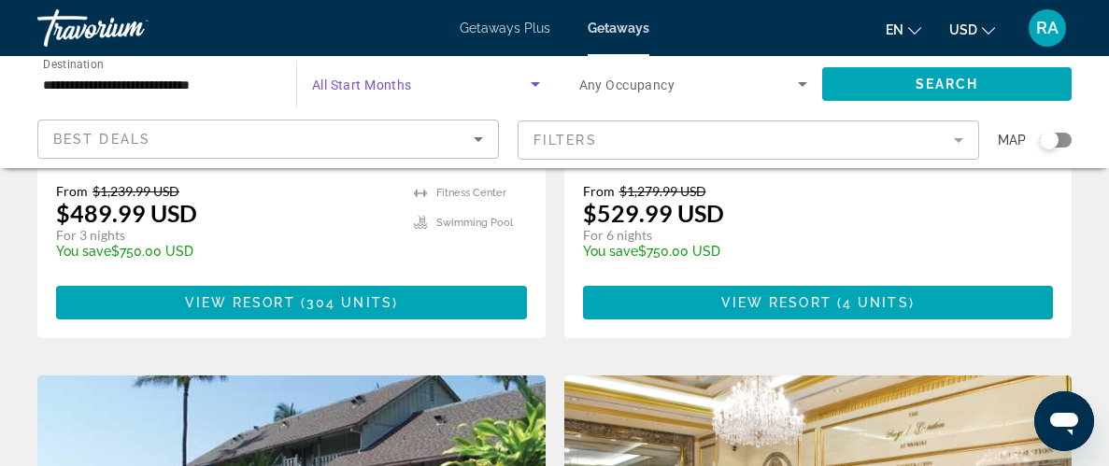
click at [533, 78] on icon "Search widget" at bounding box center [535, 84] width 22 height 22
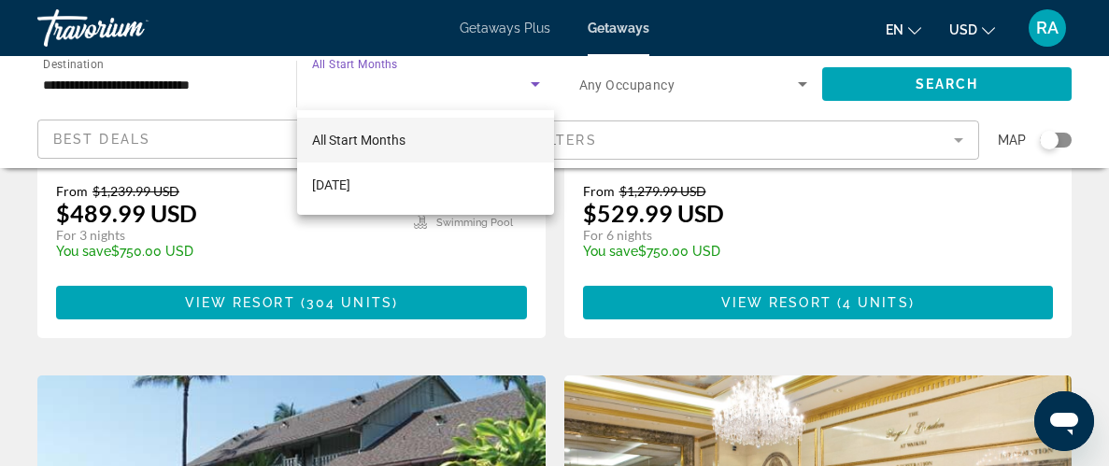
click at [508, 140] on mat-option "All Start Months" at bounding box center [426, 140] width 258 height 45
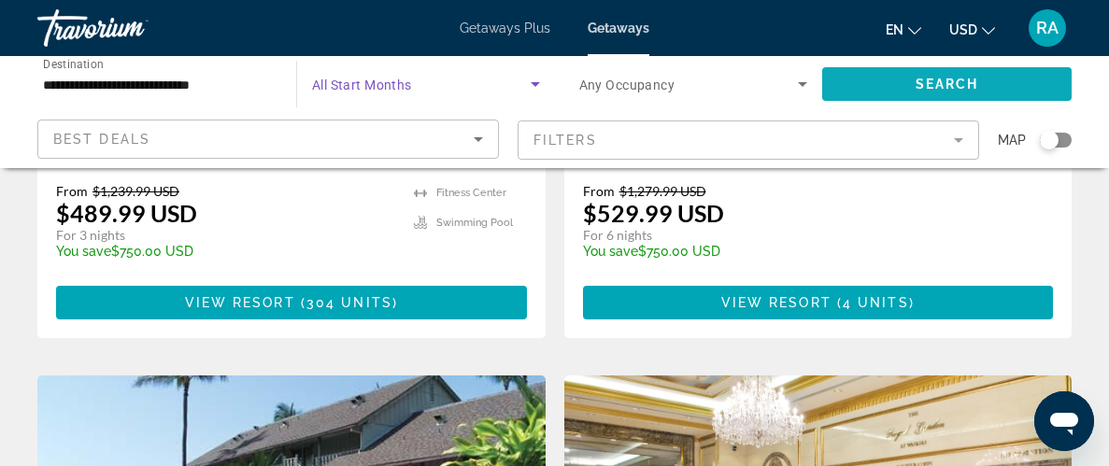
click at [908, 89] on span "Search widget" at bounding box center [947, 84] width 250 height 45
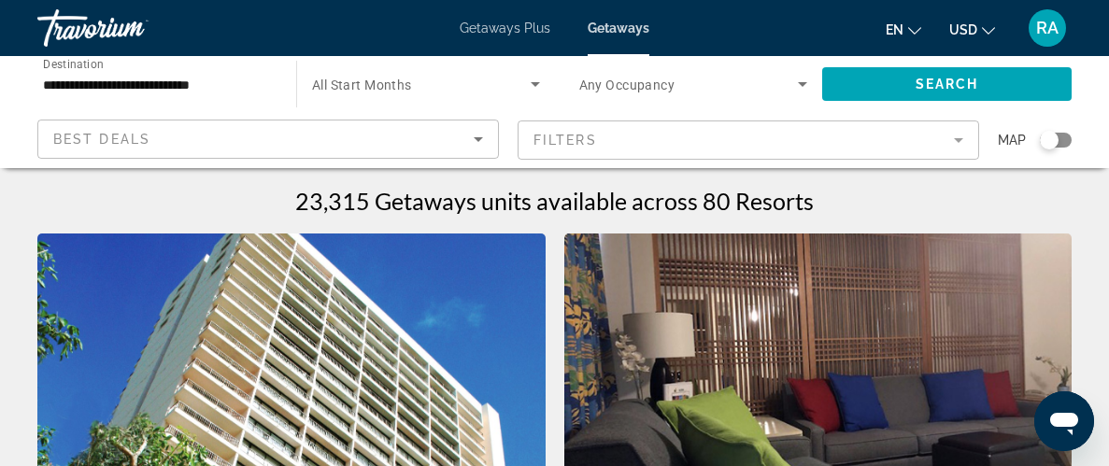
click at [536, 82] on icon "Search widget" at bounding box center [535, 84] width 9 height 5
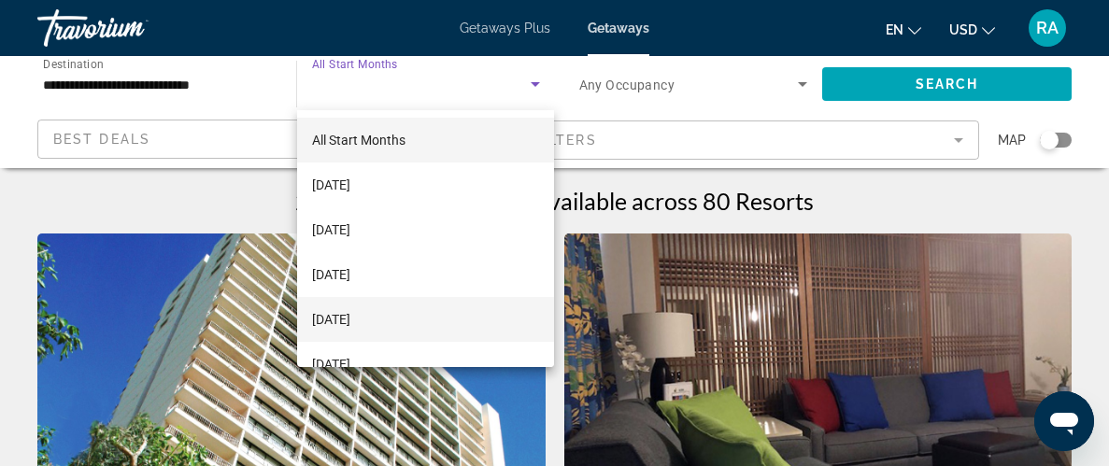
click at [426, 326] on mat-option "[DATE]" at bounding box center [426, 319] width 258 height 45
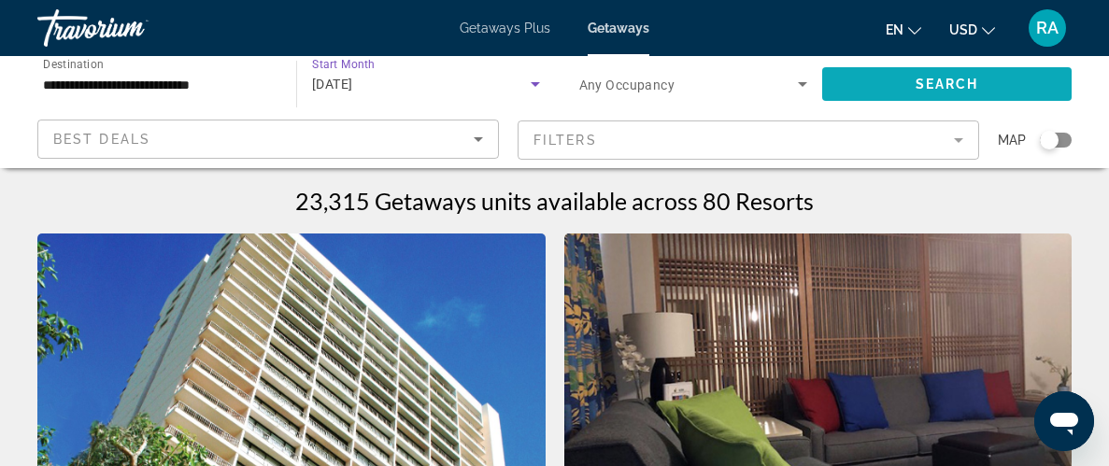
click at [995, 86] on span "Search widget" at bounding box center [947, 84] width 250 height 45
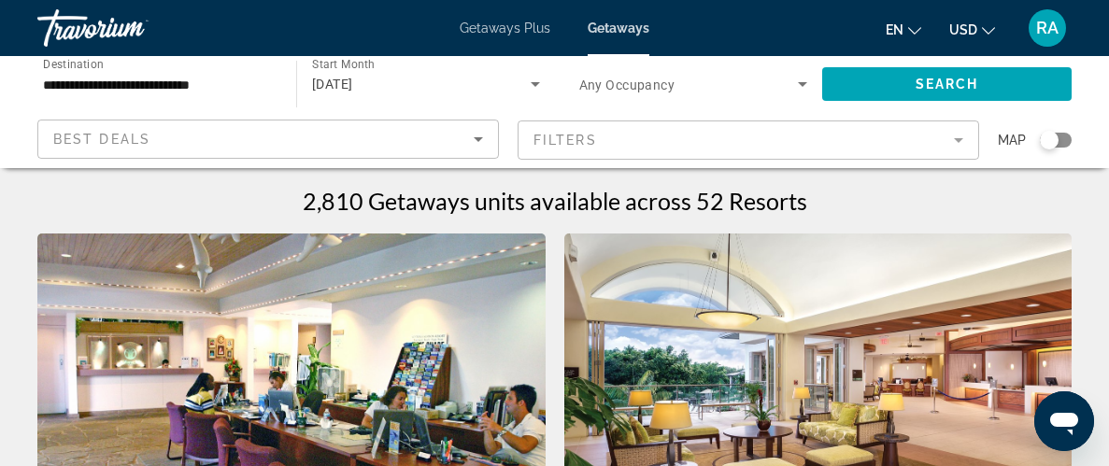
click at [504, 136] on div "Best Deals Filters Map" at bounding box center [554, 140] width 1035 height 41
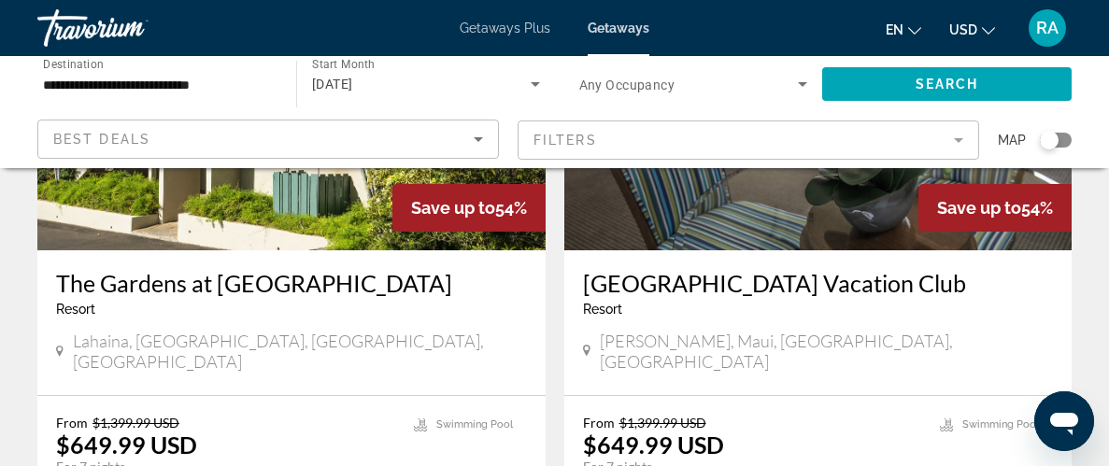
scroll to position [3736, 0]
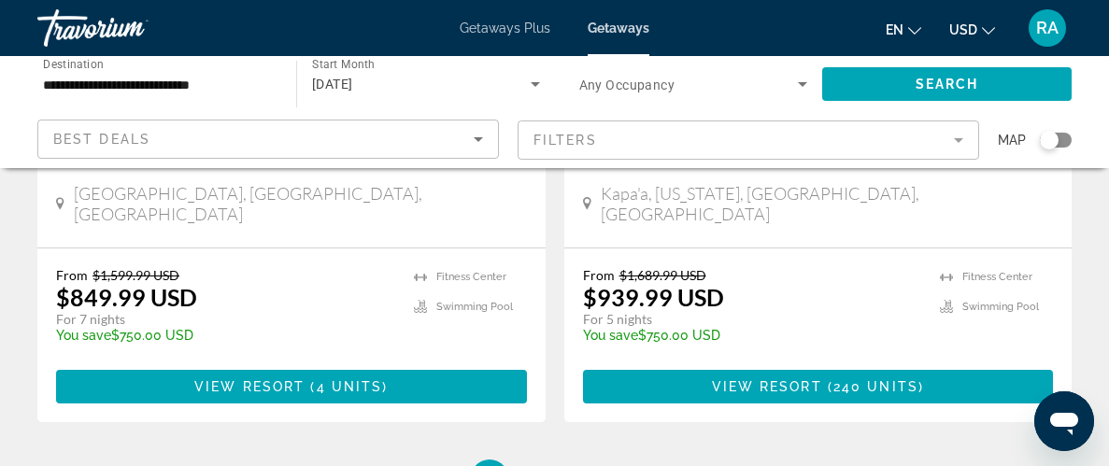
scroll to position [3848, 0]
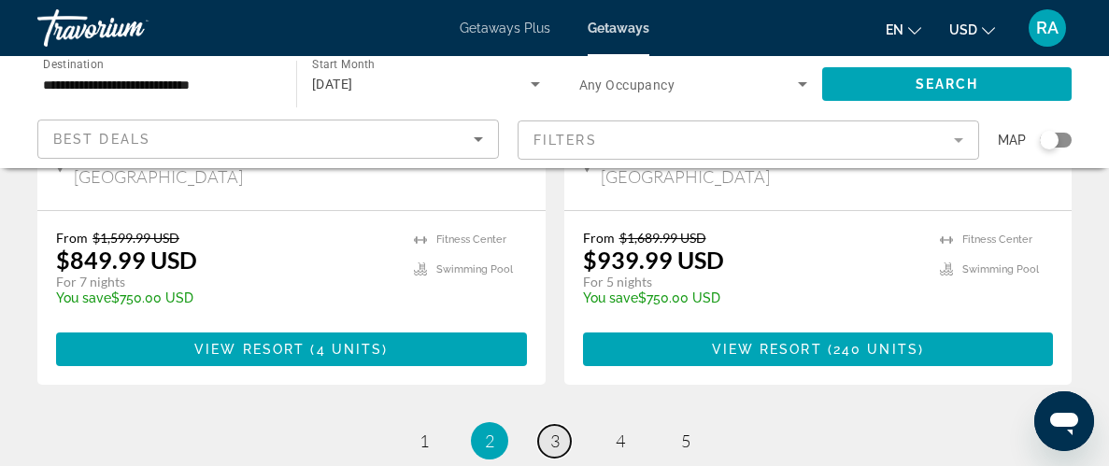
click at [558, 431] on span "3" at bounding box center [555, 441] width 9 height 21
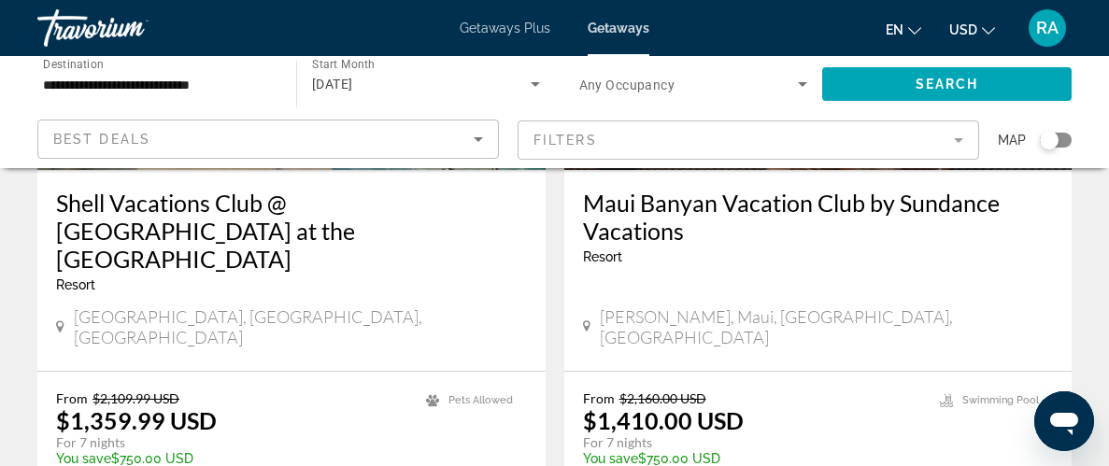
scroll to position [3811, 0]
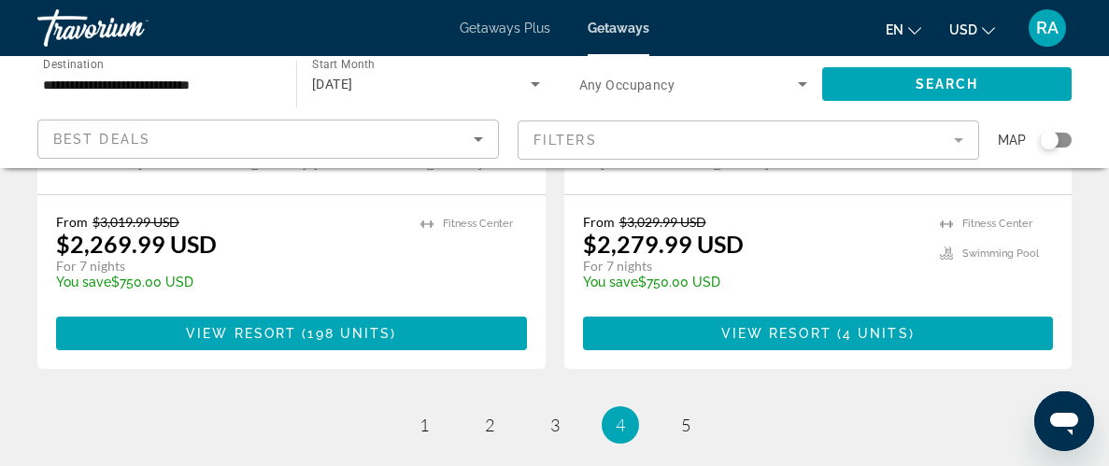
scroll to position [3811, 0]
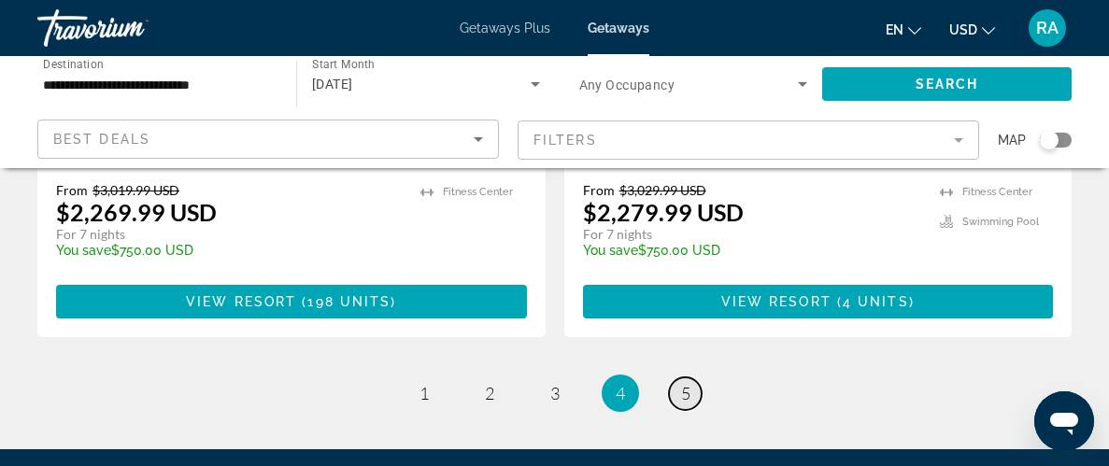
click at [681, 383] on span "5" at bounding box center [685, 393] width 9 height 21
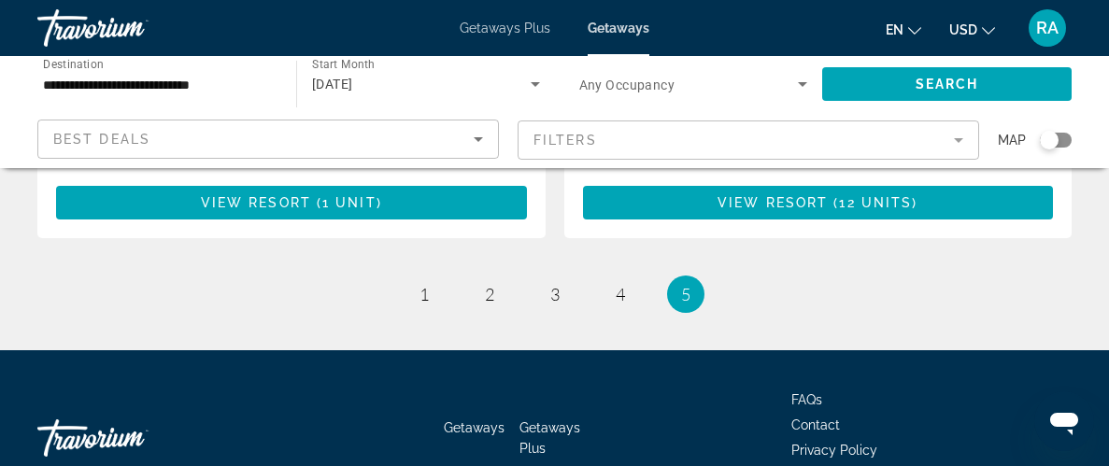
scroll to position [1308, 0]
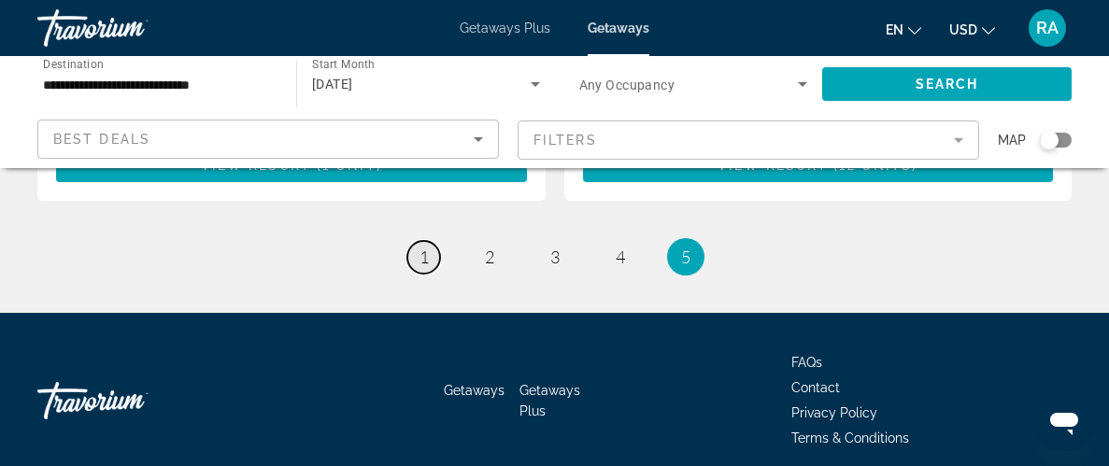
click at [430, 241] on link "page 1" at bounding box center [424, 257] width 33 height 33
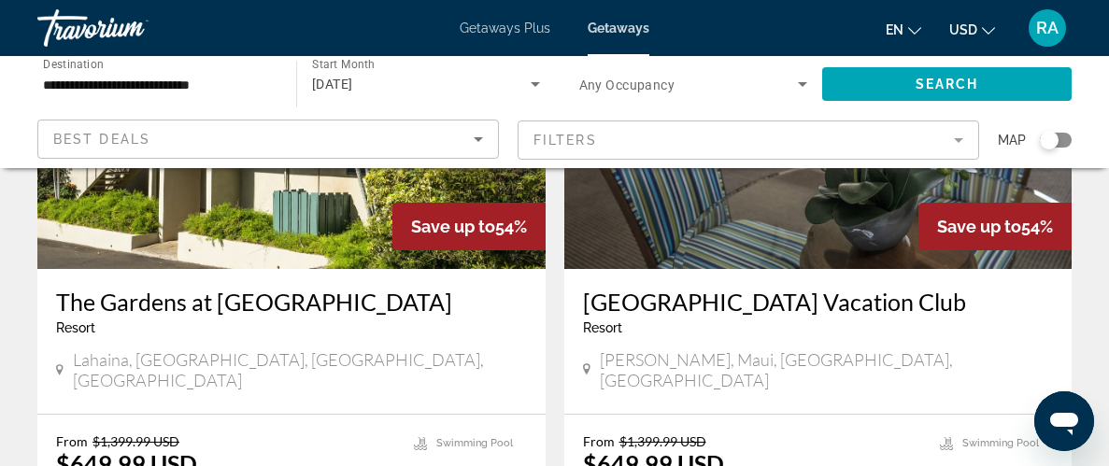
scroll to position [3678, 0]
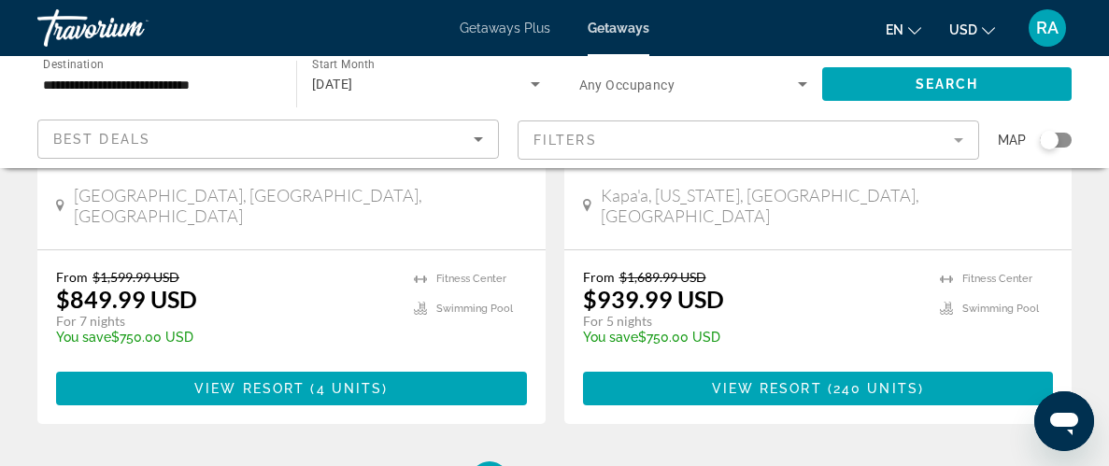
scroll to position [3811, 0]
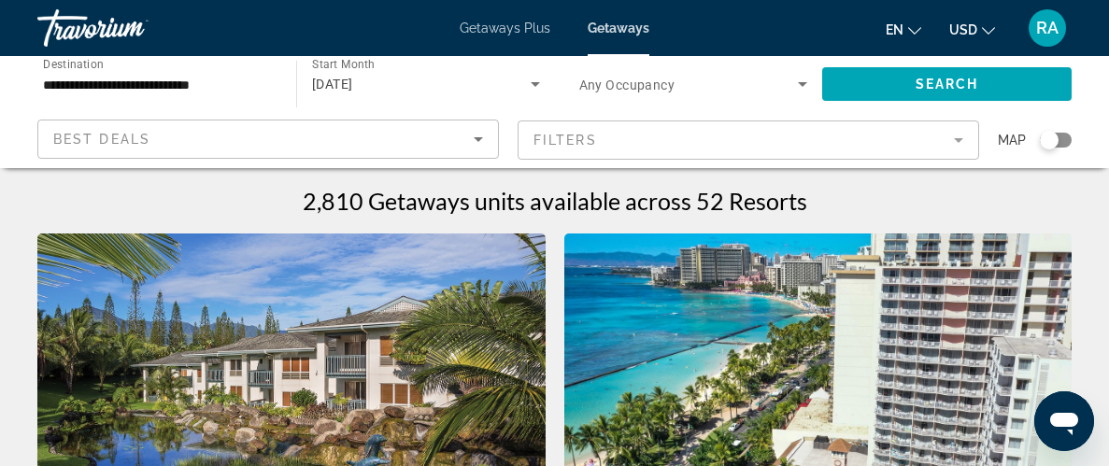
click at [179, 82] on input "**********" at bounding box center [157, 85] width 229 height 22
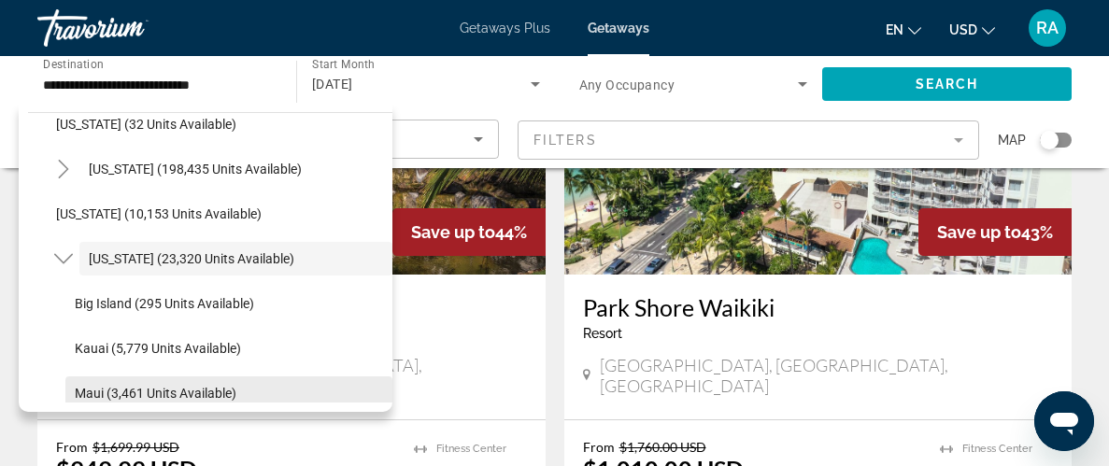
scroll to position [261, 0]
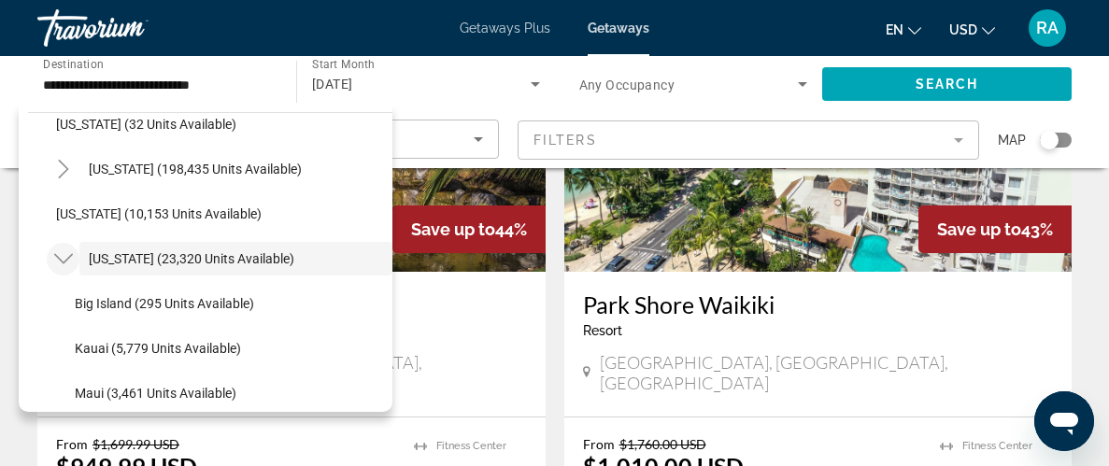
click at [63, 250] on icon "Toggle Hawaii (23,320 units available)" at bounding box center [63, 259] width 19 height 19
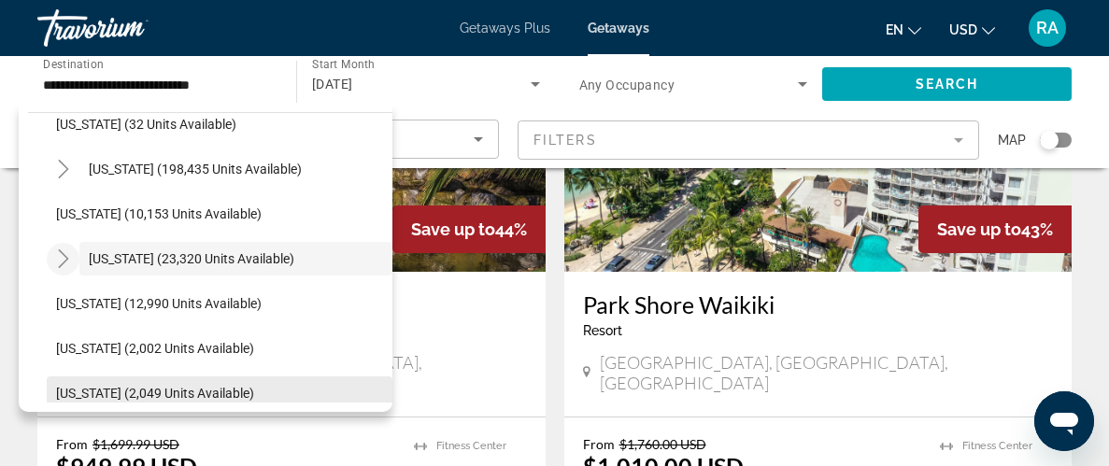
click at [370, 402] on span "Search widget" at bounding box center [220, 393] width 346 height 45
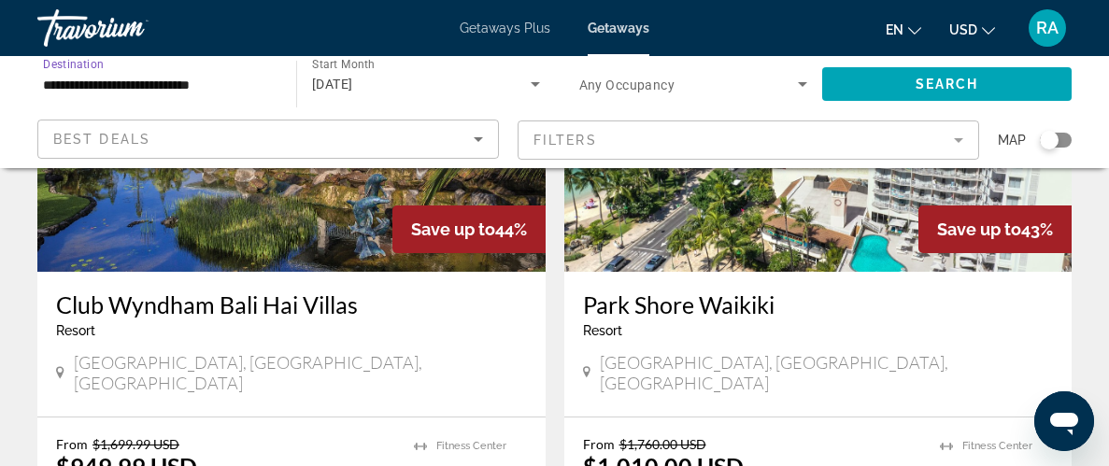
click at [250, 83] on input "**********" at bounding box center [157, 85] width 229 height 22
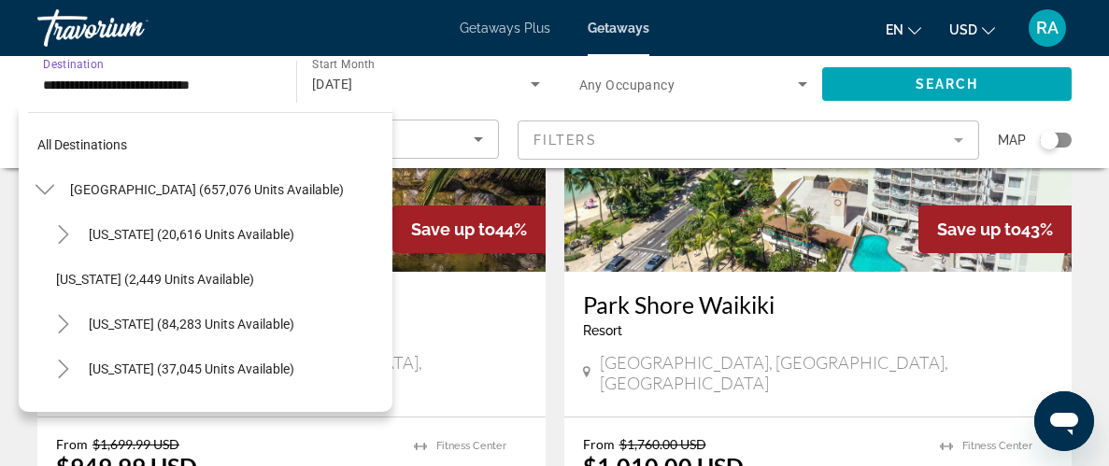
scroll to position [470, 0]
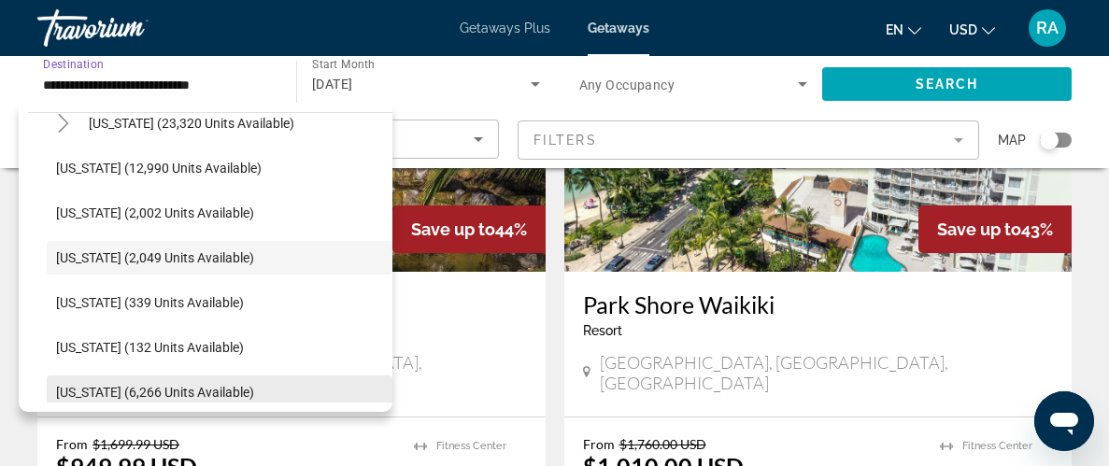
click at [379, 397] on span "Search widget" at bounding box center [220, 392] width 346 height 45
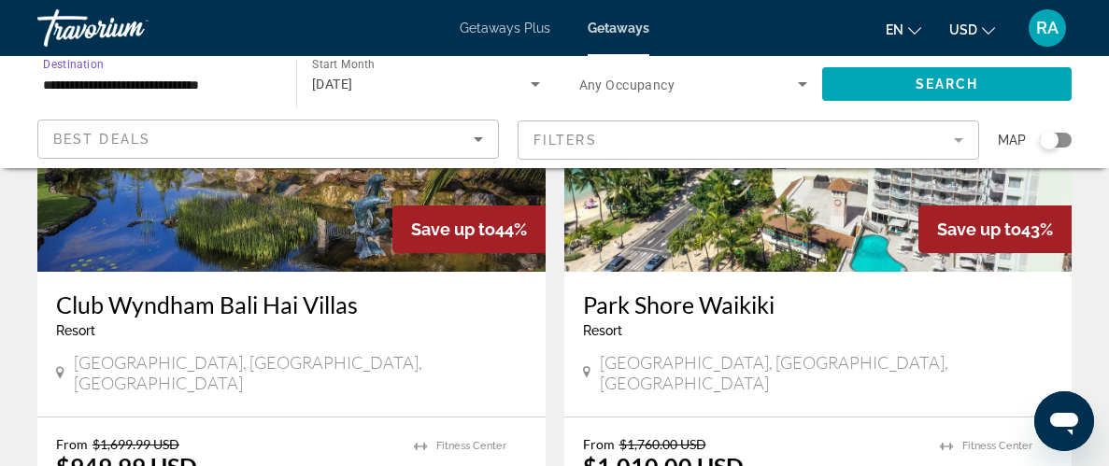
click at [235, 76] on input "**********" at bounding box center [157, 85] width 229 height 22
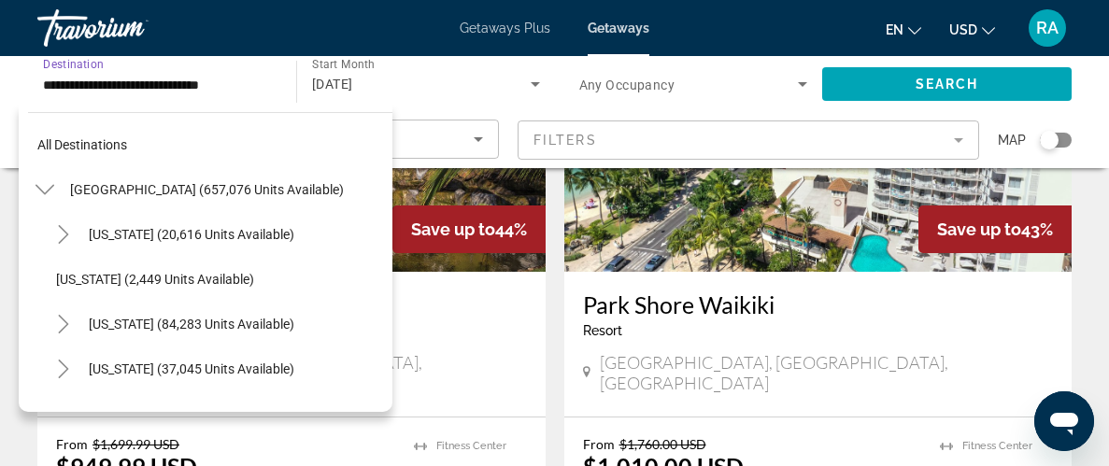
scroll to position [605, 0]
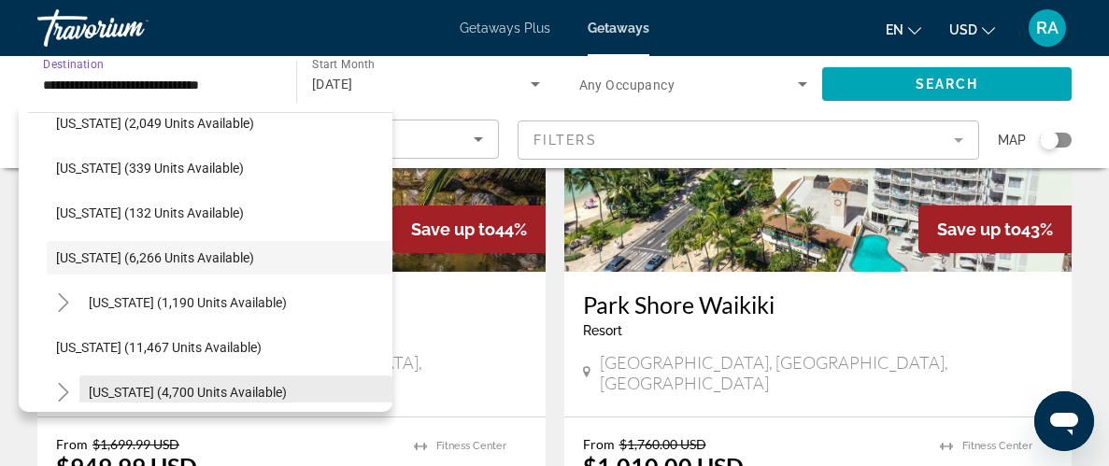
click at [375, 392] on span "Search widget" at bounding box center [235, 392] width 313 height 45
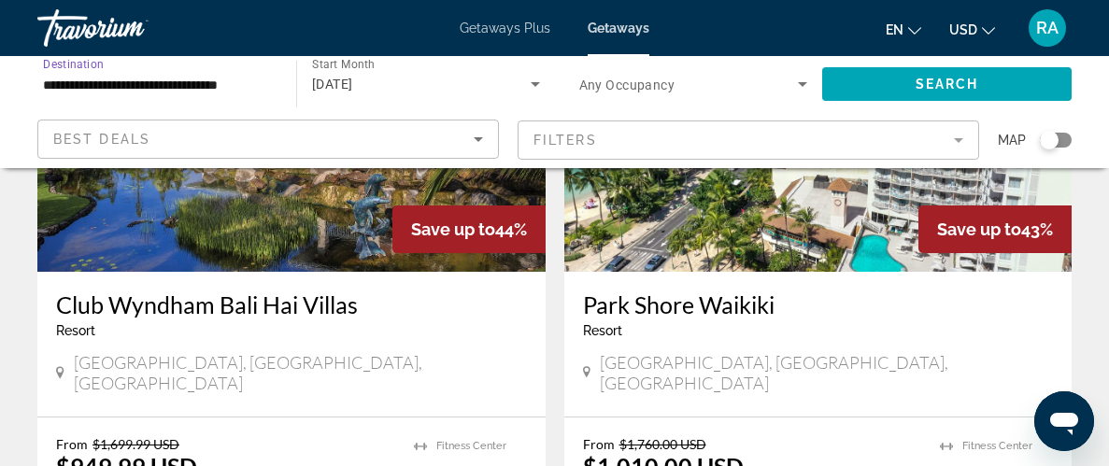
click at [272, 84] on div "**********" at bounding box center [157, 84] width 259 height 53
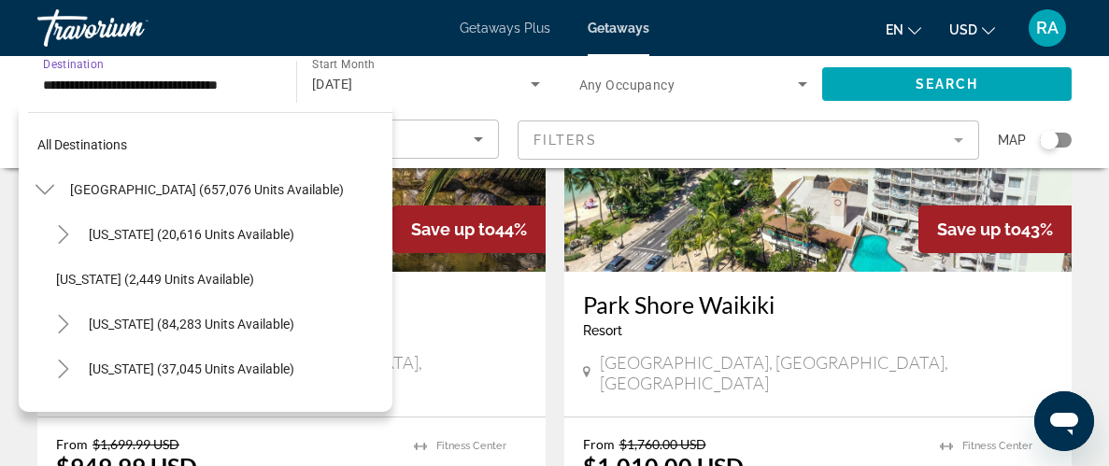
scroll to position [738, 0]
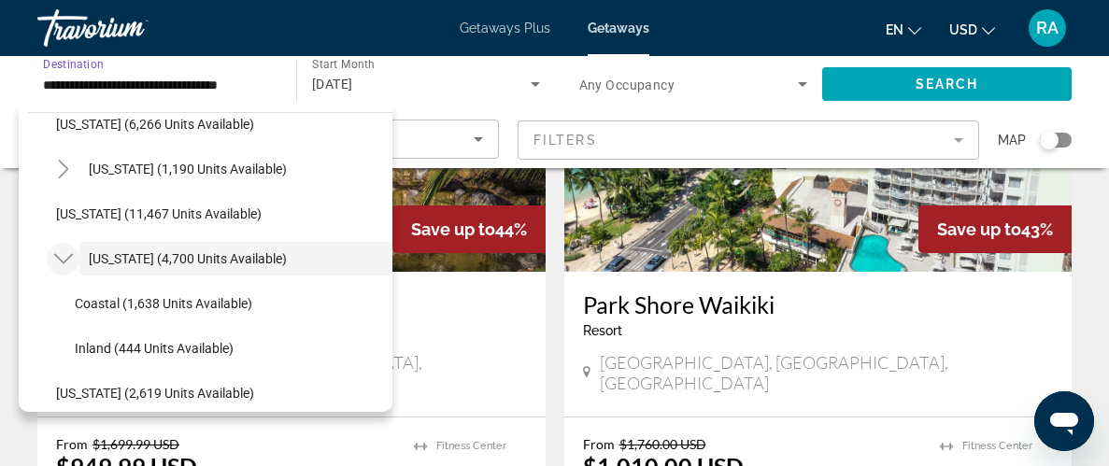
click at [57, 255] on icon "Toggle Massachusetts (4,700 units available)" at bounding box center [62, 259] width 19 height 10
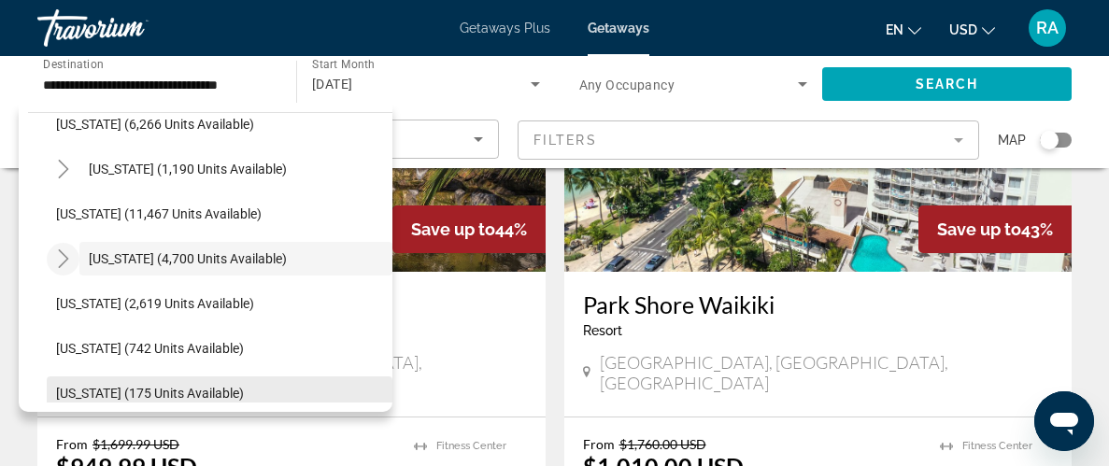
click at [381, 389] on span "Search widget" at bounding box center [220, 393] width 346 height 45
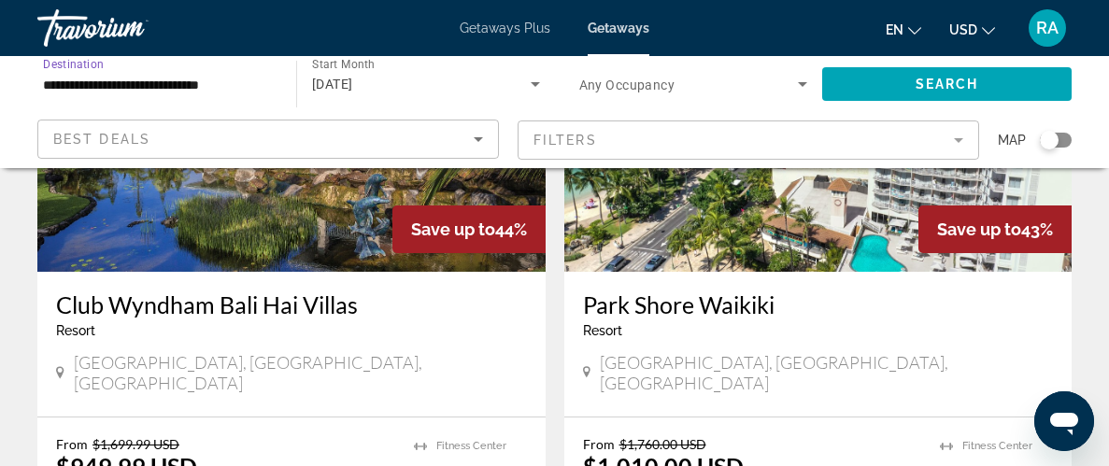
click at [157, 83] on input "**********" at bounding box center [157, 85] width 229 height 22
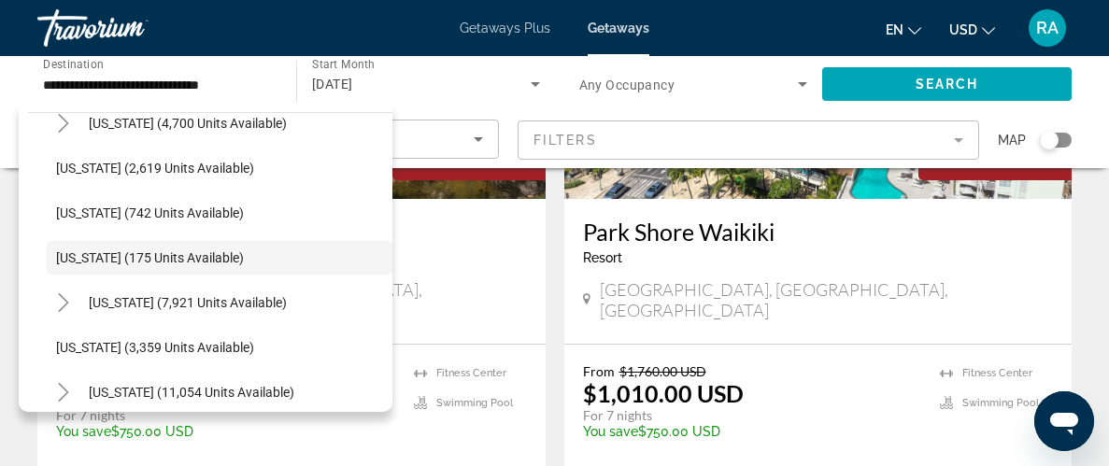
scroll to position [336, 0]
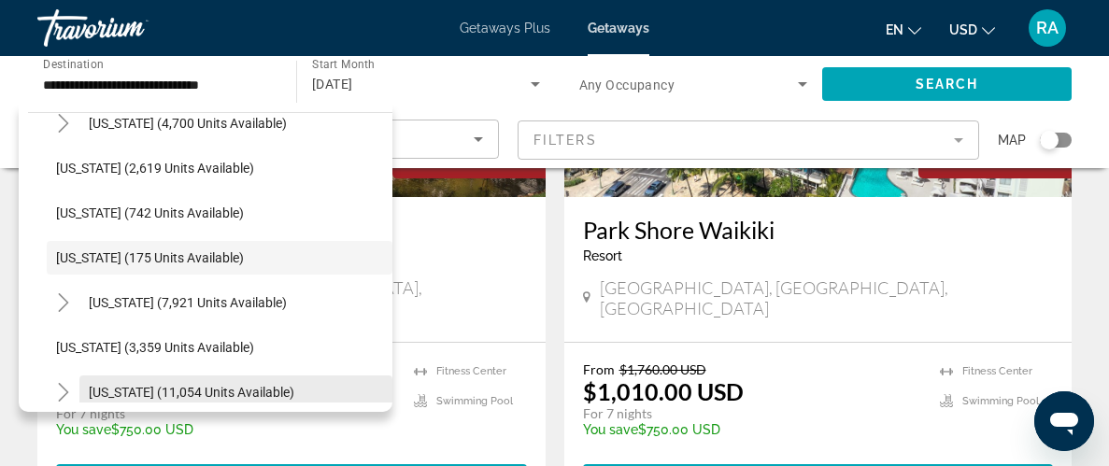
click at [336, 393] on span "Search widget" at bounding box center [235, 392] width 313 height 45
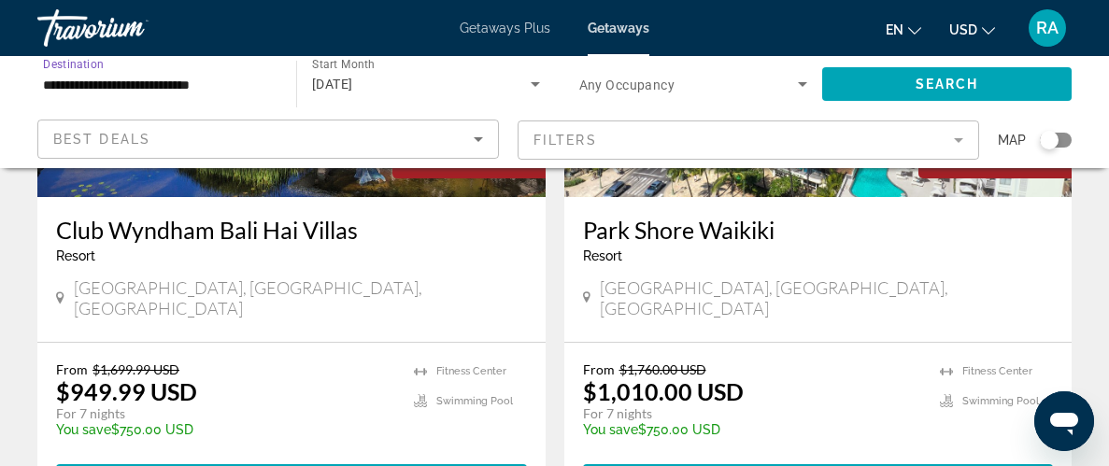
click at [258, 86] on input "**********" at bounding box center [157, 85] width 229 height 22
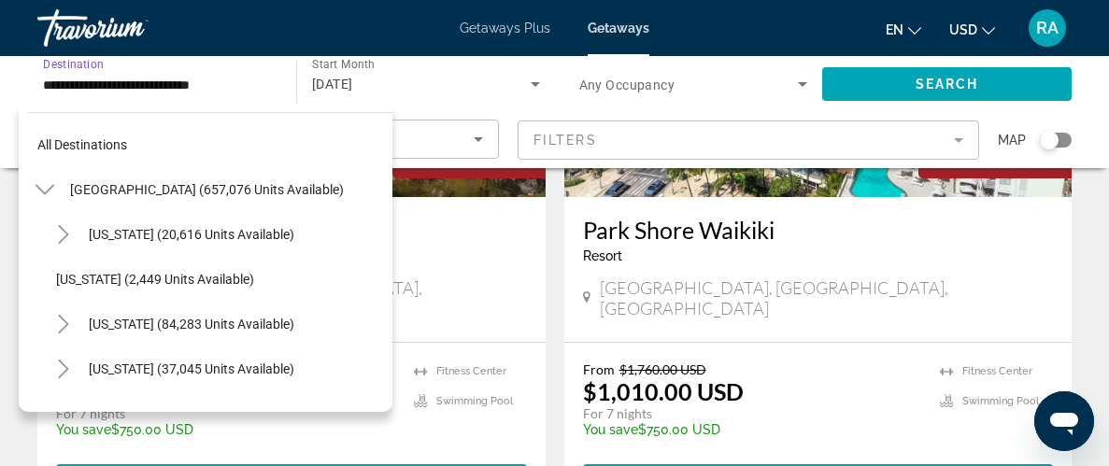
scroll to position [1008, 0]
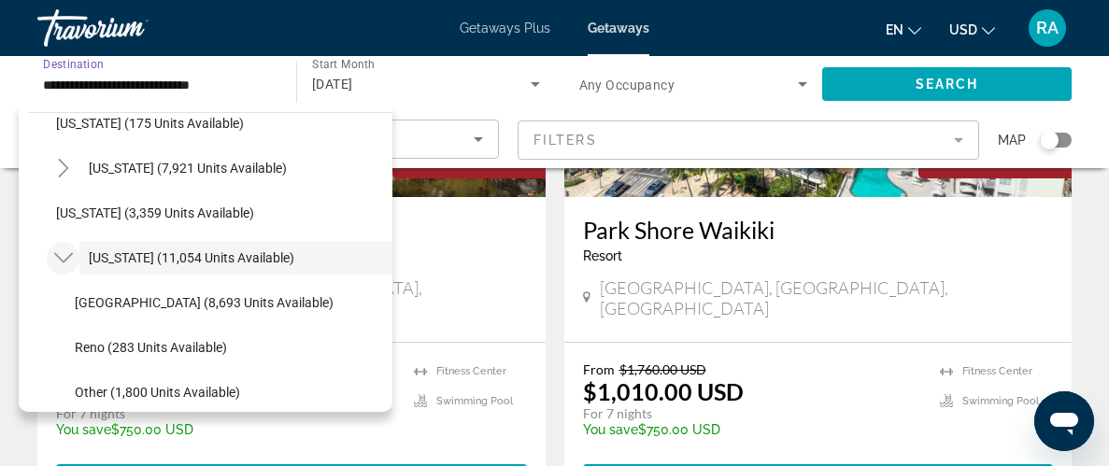
click at [65, 251] on icon "Toggle Nevada (11,054 units available)" at bounding box center [63, 258] width 19 height 19
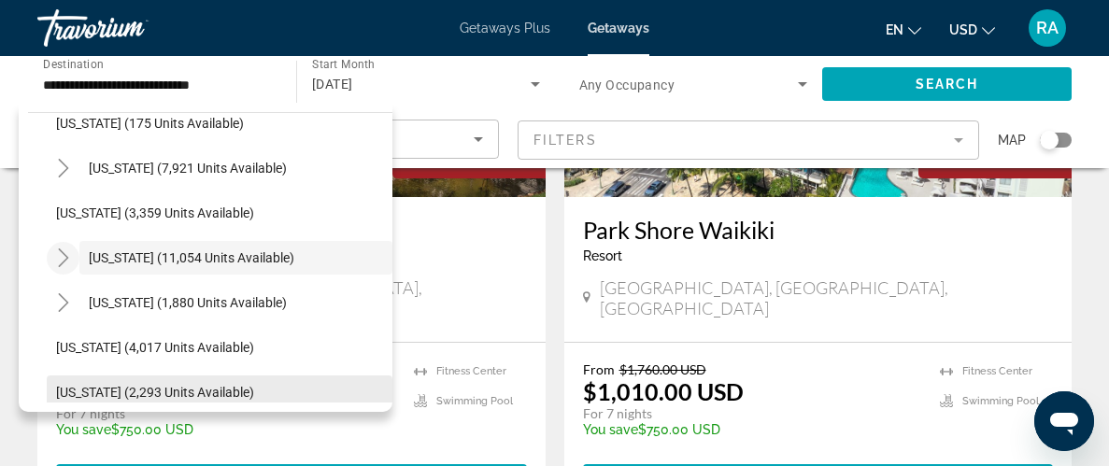
click at [303, 389] on span "Search widget" at bounding box center [220, 392] width 346 height 45
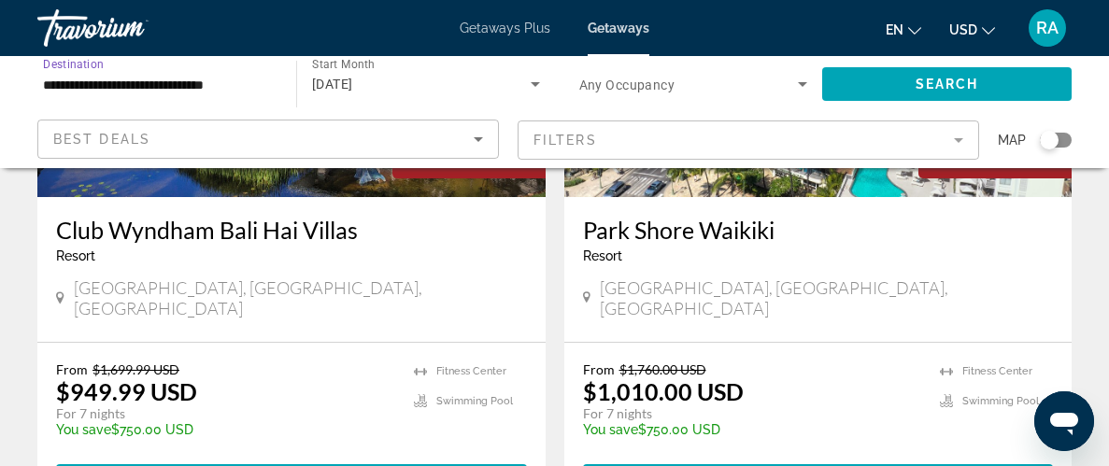
click at [252, 92] on input "**********" at bounding box center [157, 85] width 229 height 22
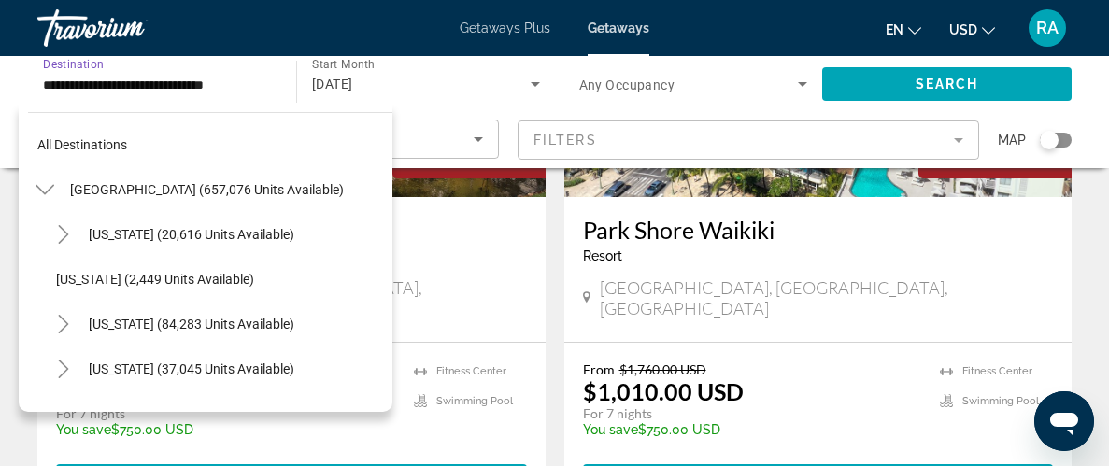
scroll to position [1142, 0]
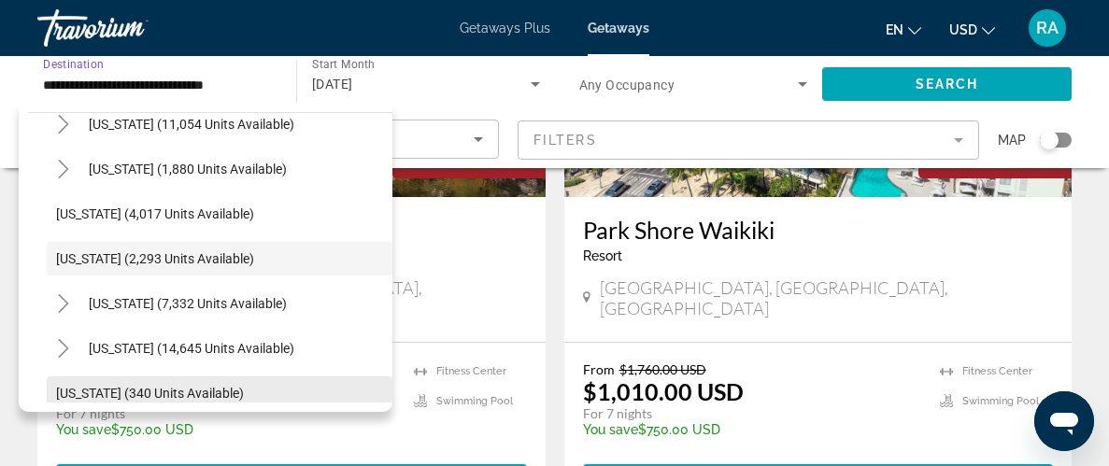
click at [378, 388] on span "Search widget" at bounding box center [220, 393] width 346 height 45
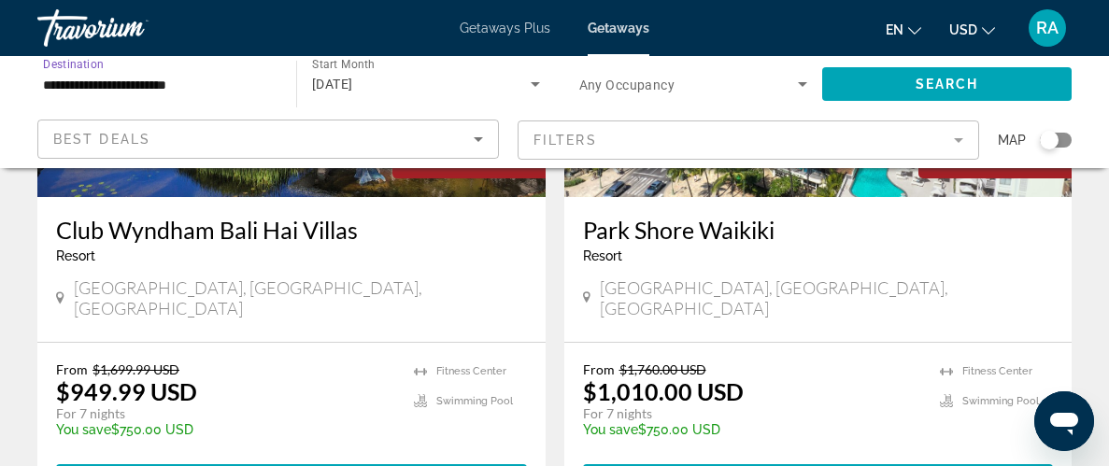
click at [266, 92] on input "**********" at bounding box center [157, 85] width 229 height 22
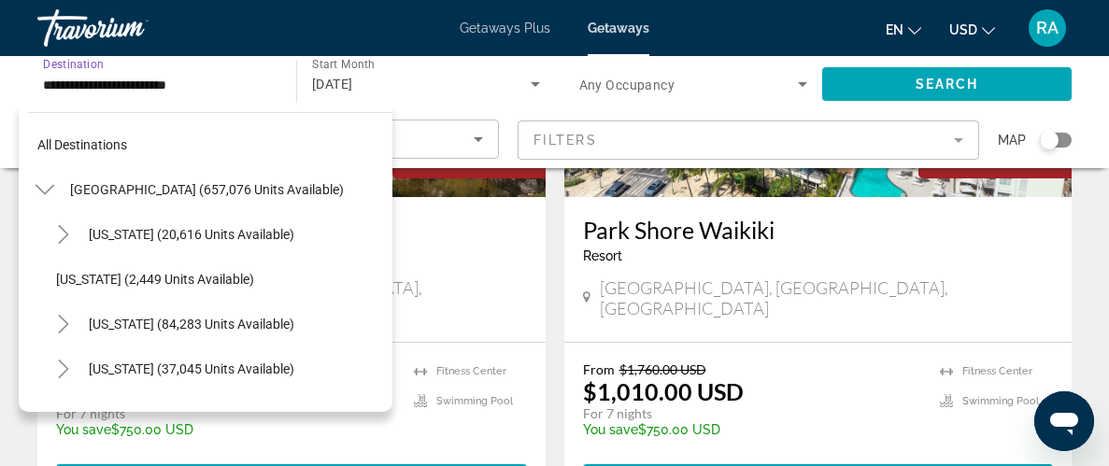
scroll to position [1277, 0]
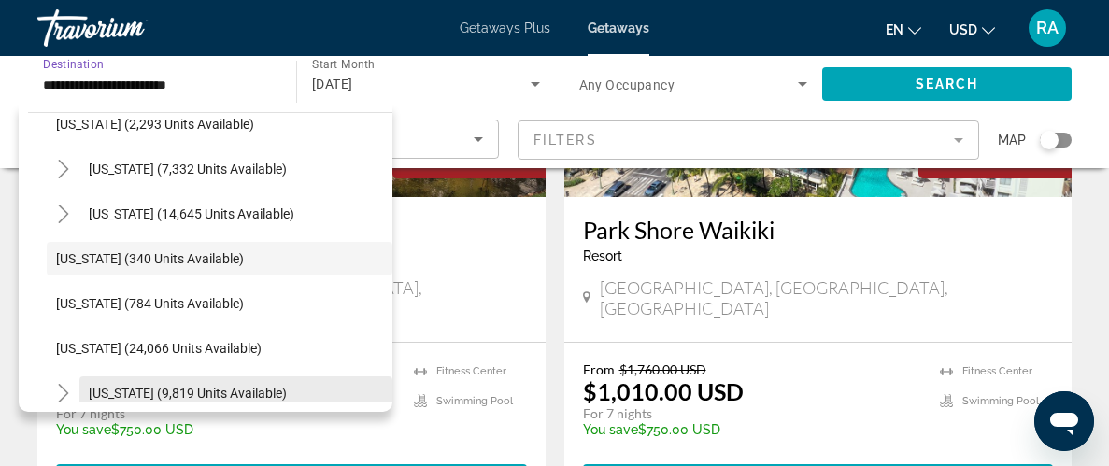
click at [381, 393] on span "Search widget" at bounding box center [235, 393] width 313 height 45
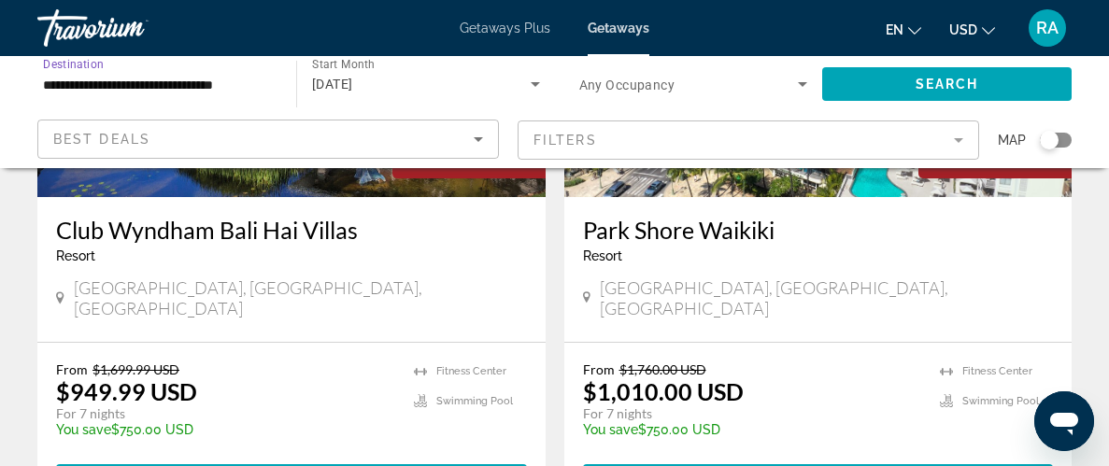
click at [253, 92] on input "**********" at bounding box center [157, 85] width 229 height 22
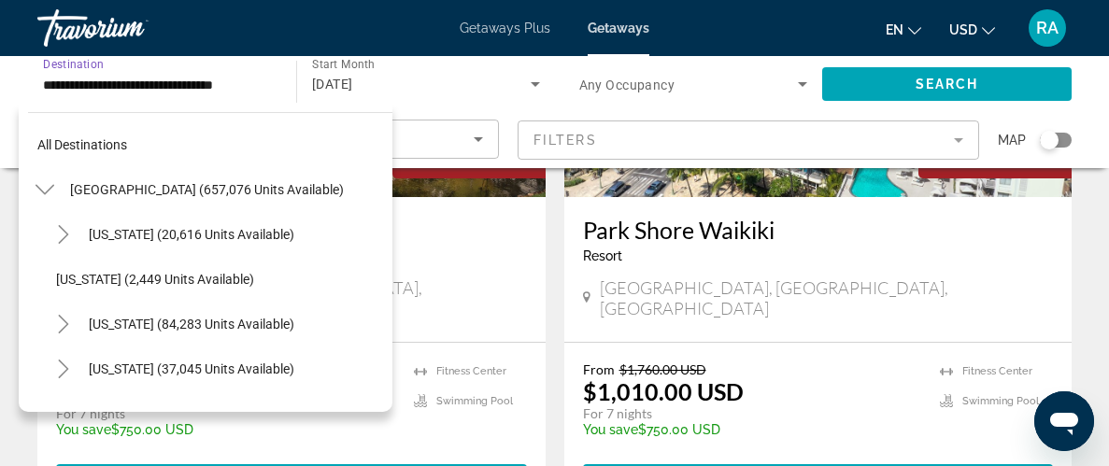
scroll to position [1412, 0]
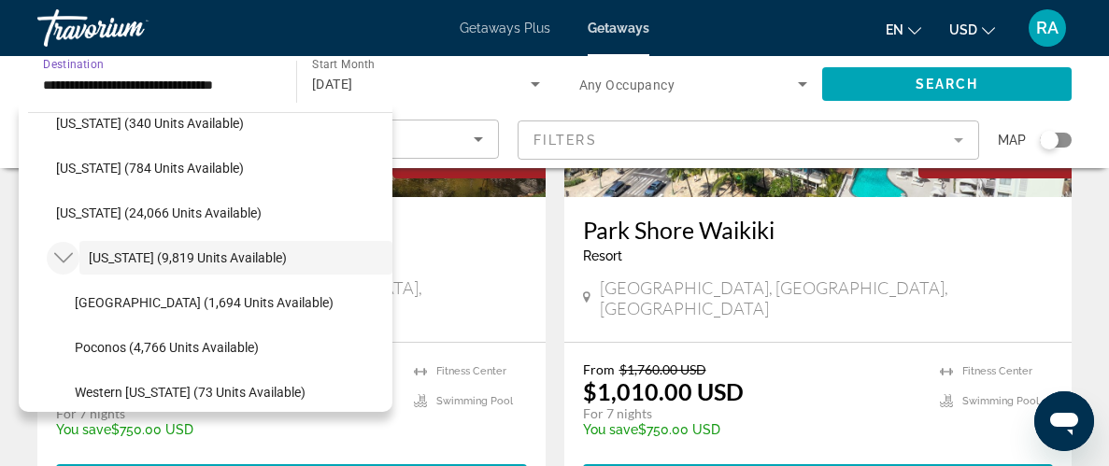
click at [57, 254] on icon "Toggle Pennsylvania (9,819 units available)" at bounding box center [62, 258] width 19 height 10
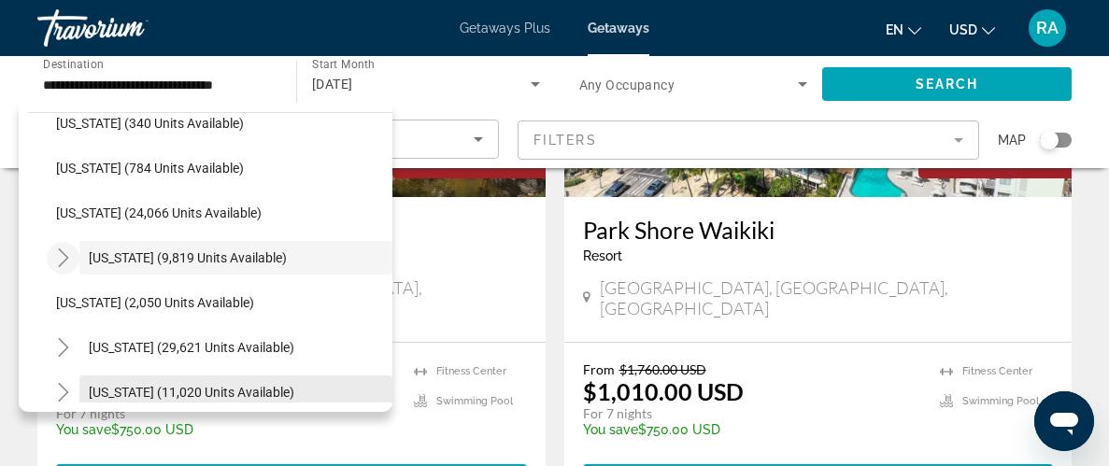
click at [292, 389] on span "[US_STATE] (11,020 units available)" at bounding box center [192, 392] width 206 height 15
type input "**********"
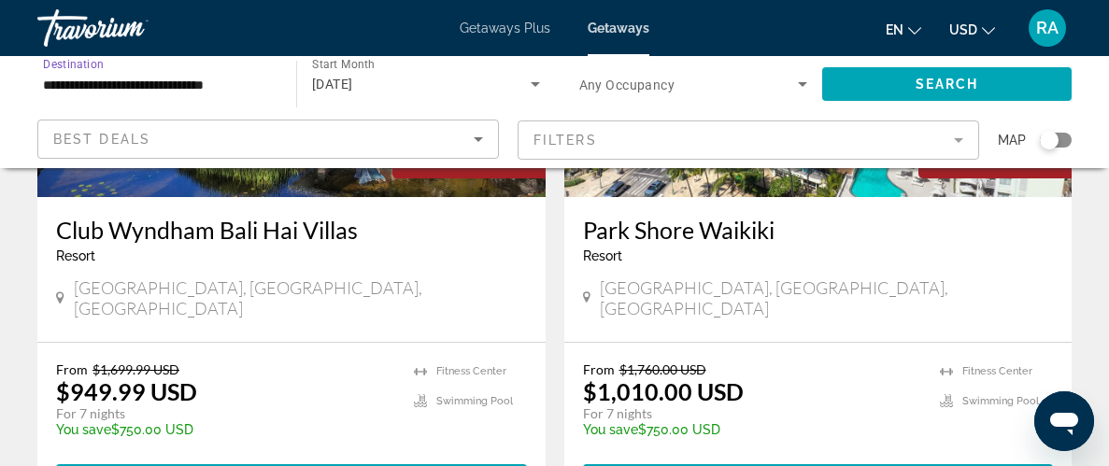
click at [530, 87] on icon "Search widget" at bounding box center [535, 84] width 22 height 22
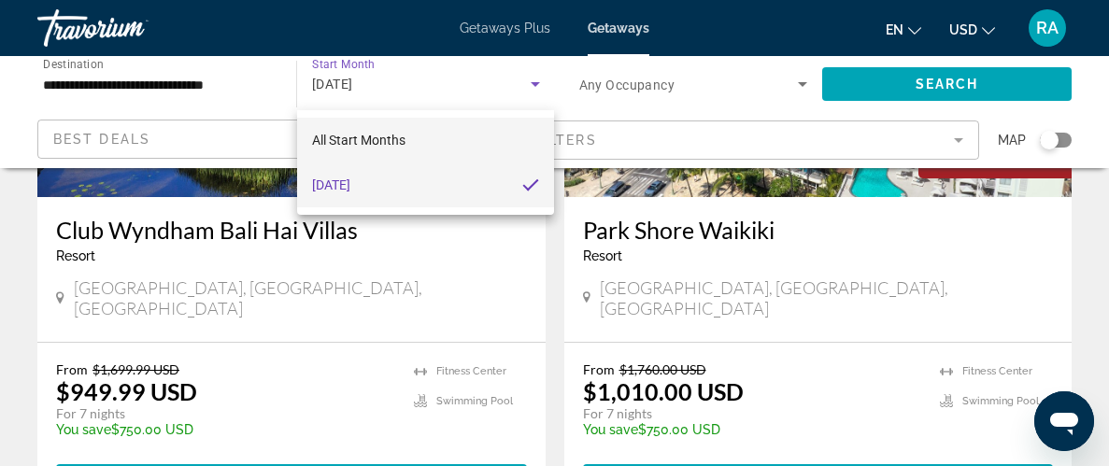
click at [422, 133] on mat-option "All Start Months" at bounding box center [426, 140] width 258 height 45
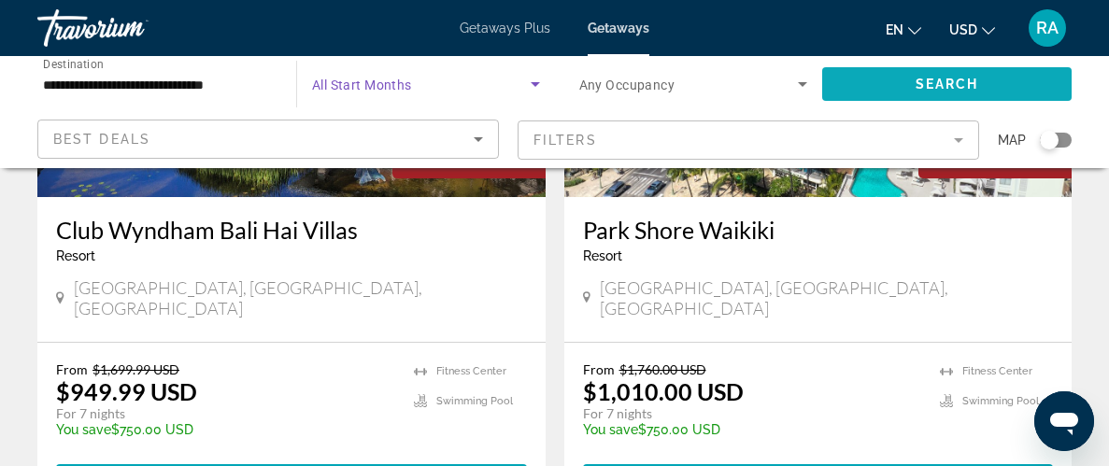
click at [880, 86] on span "Search widget" at bounding box center [947, 84] width 250 height 45
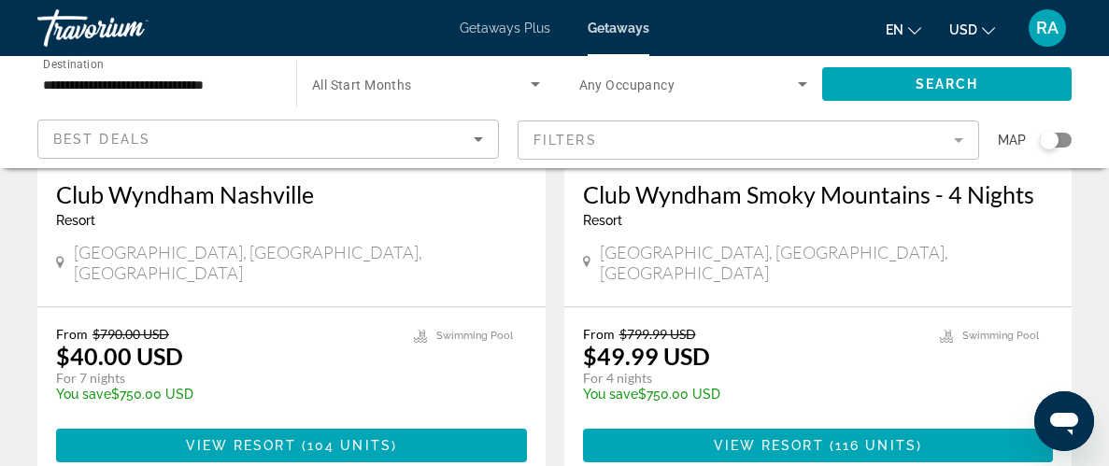
scroll to position [3773, 0]
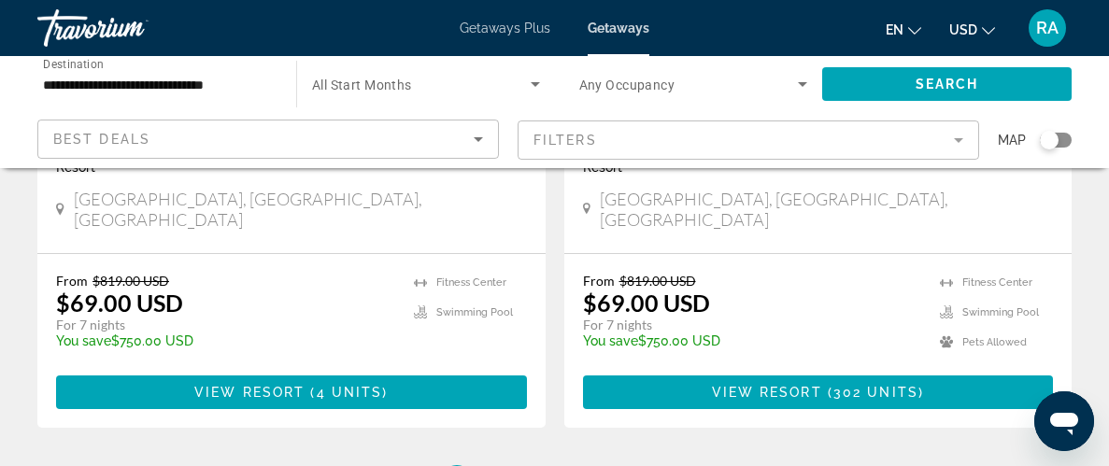
scroll to position [3736, 0]
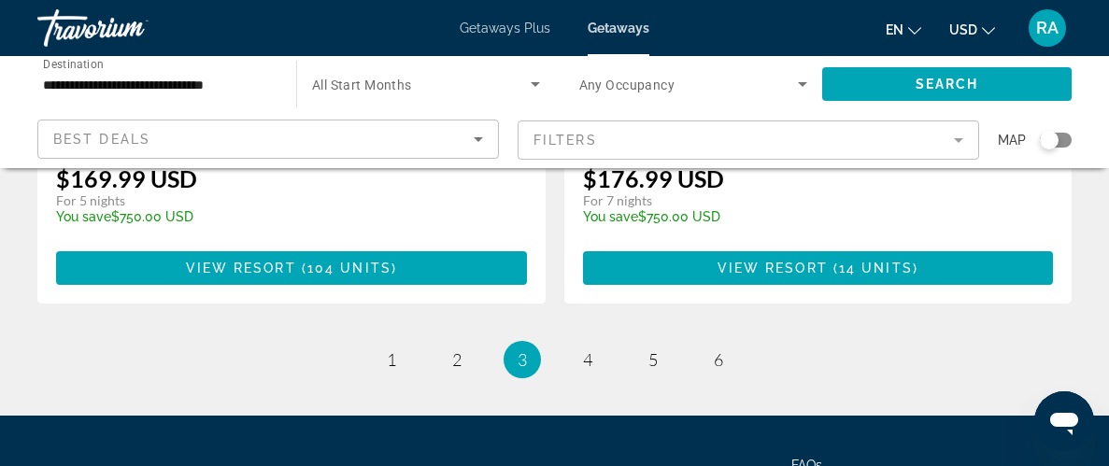
scroll to position [3923, 0]
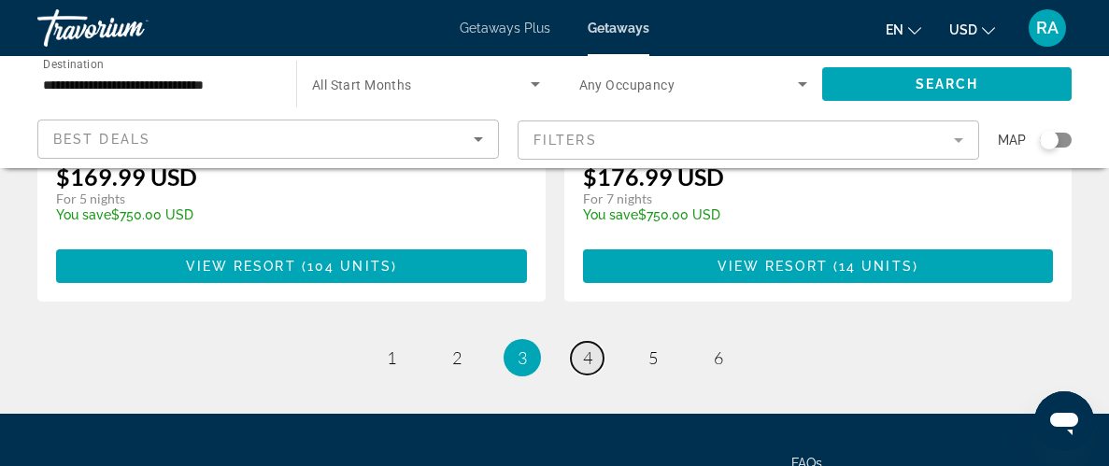
click at [589, 348] on span "4" at bounding box center [587, 358] width 9 height 21
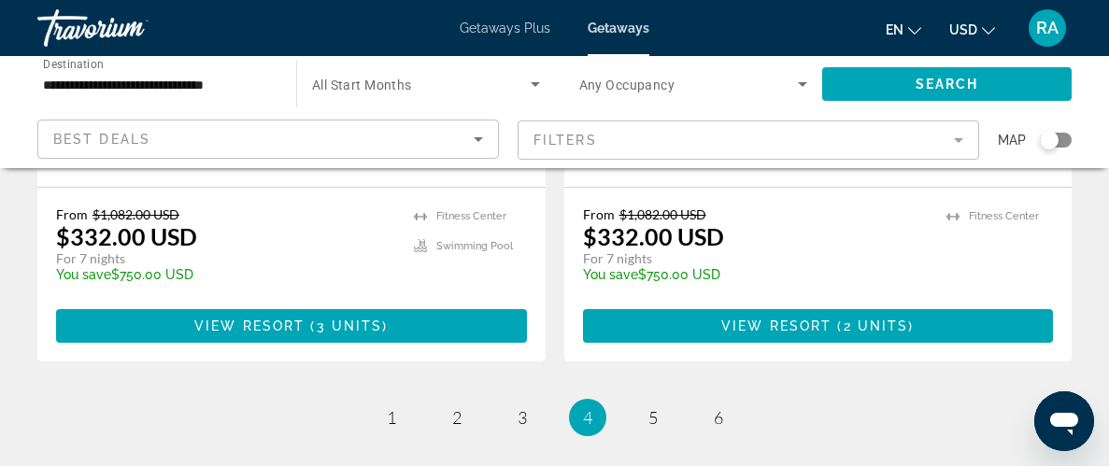
scroll to position [3773, 0]
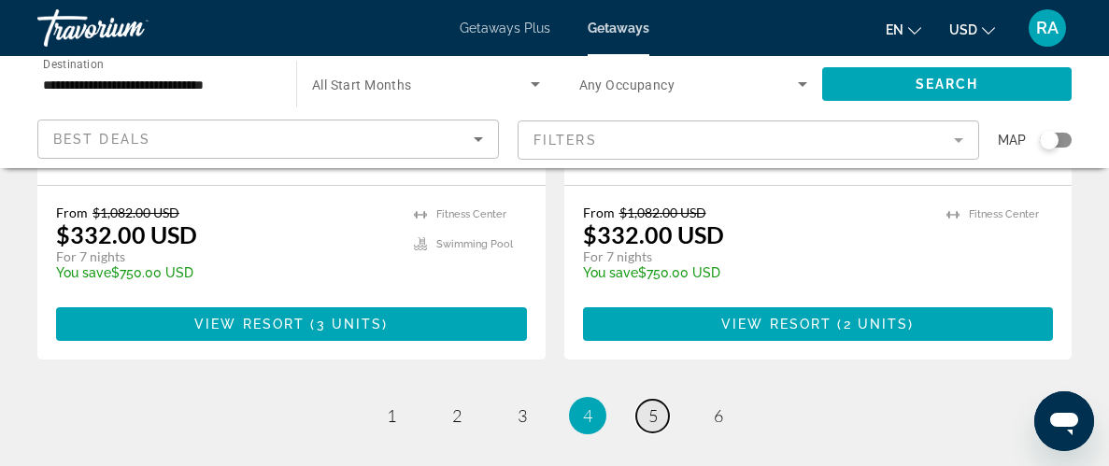
click at [641, 400] on link "page 5" at bounding box center [652, 416] width 33 height 33
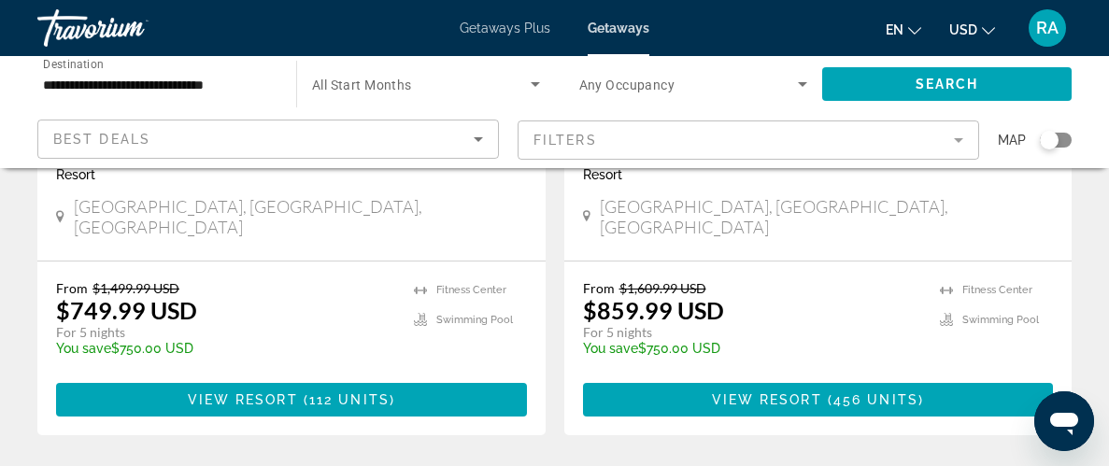
scroll to position [3923, 0]
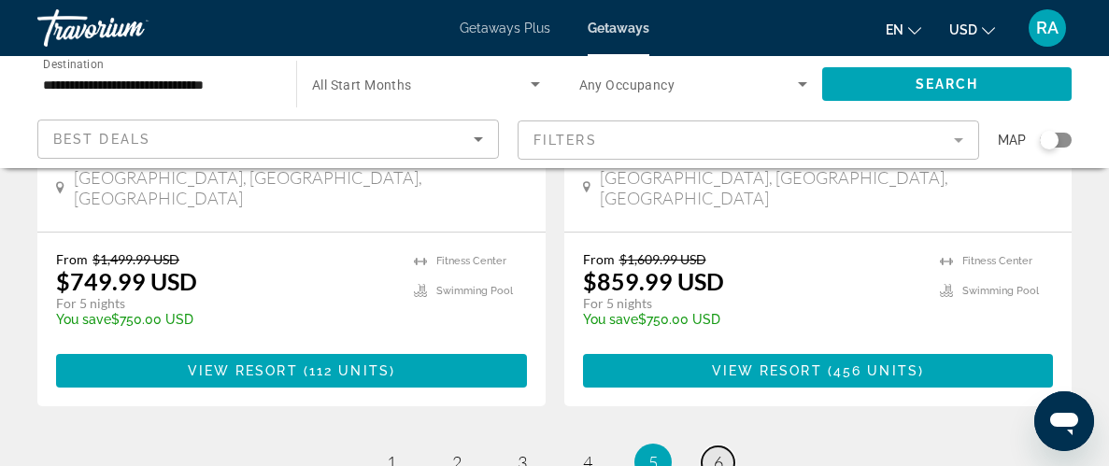
click at [723, 447] on link "page 6" at bounding box center [718, 463] width 33 height 33
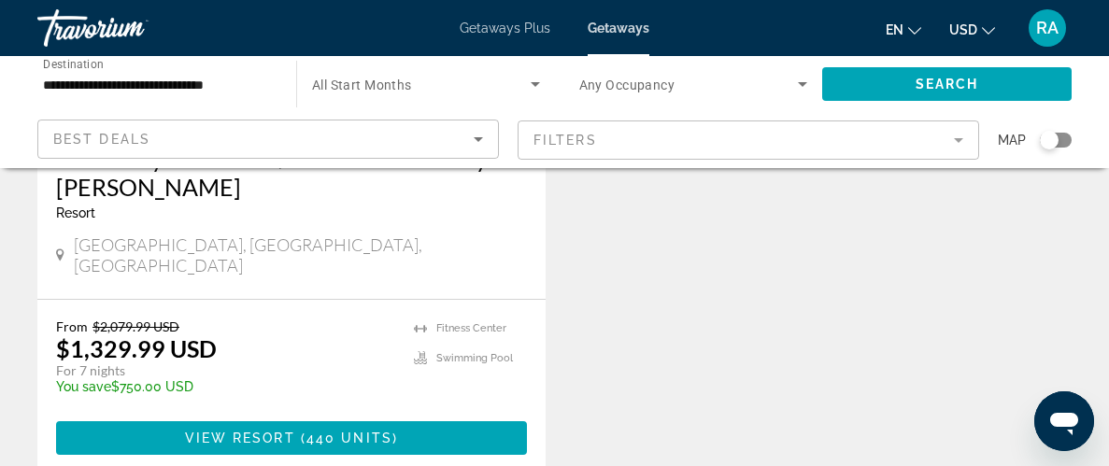
scroll to position [1233, 0]
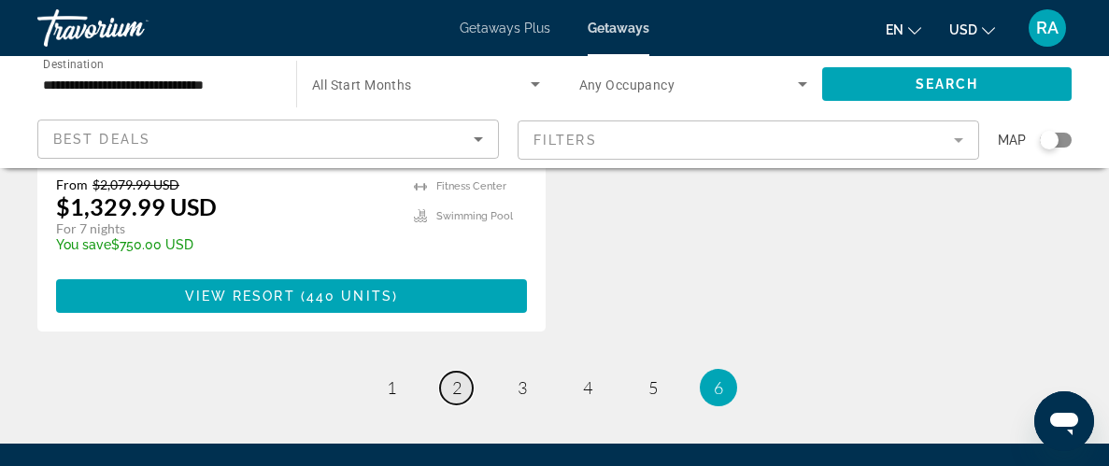
click at [455, 378] on span "2" at bounding box center [456, 388] width 9 height 21
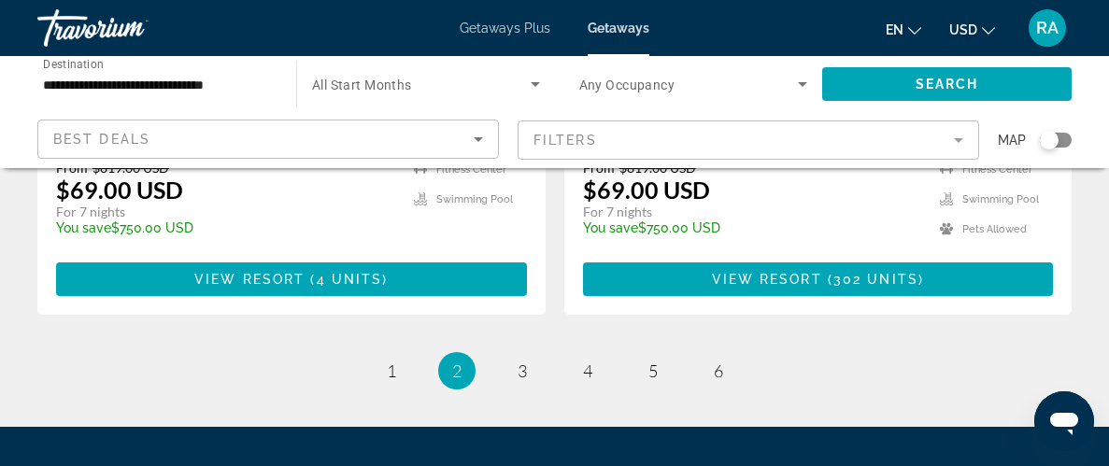
scroll to position [3848, 0]
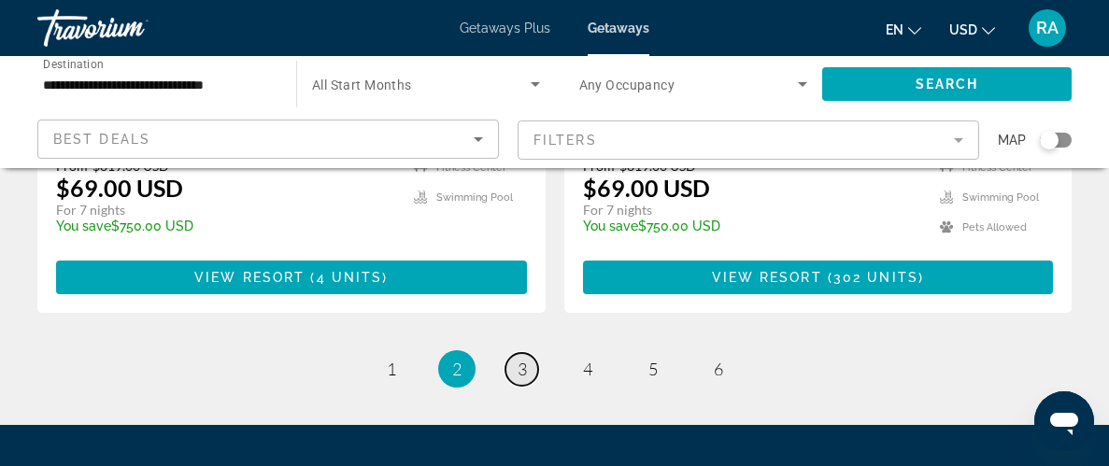
click at [523, 359] on span "3" at bounding box center [522, 369] width 9 height 21
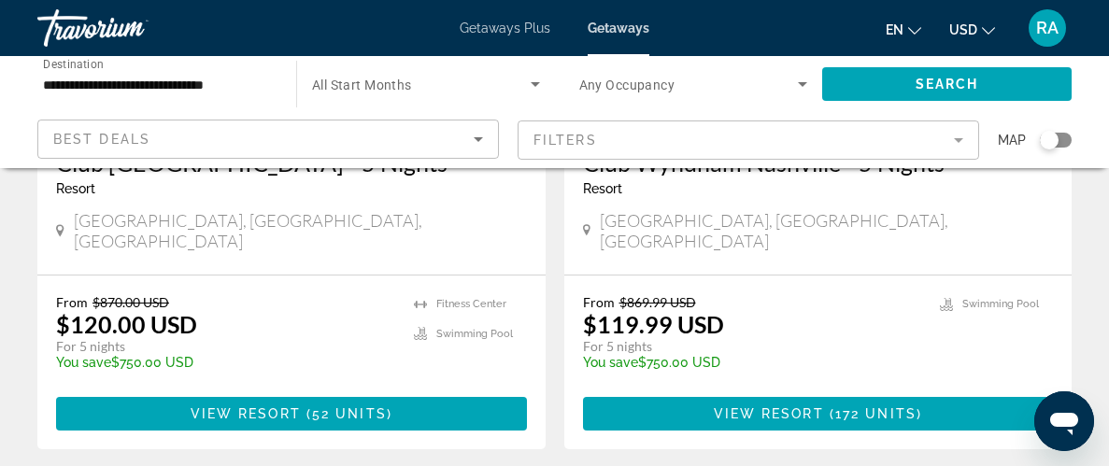
scroll to position [1755, 0]
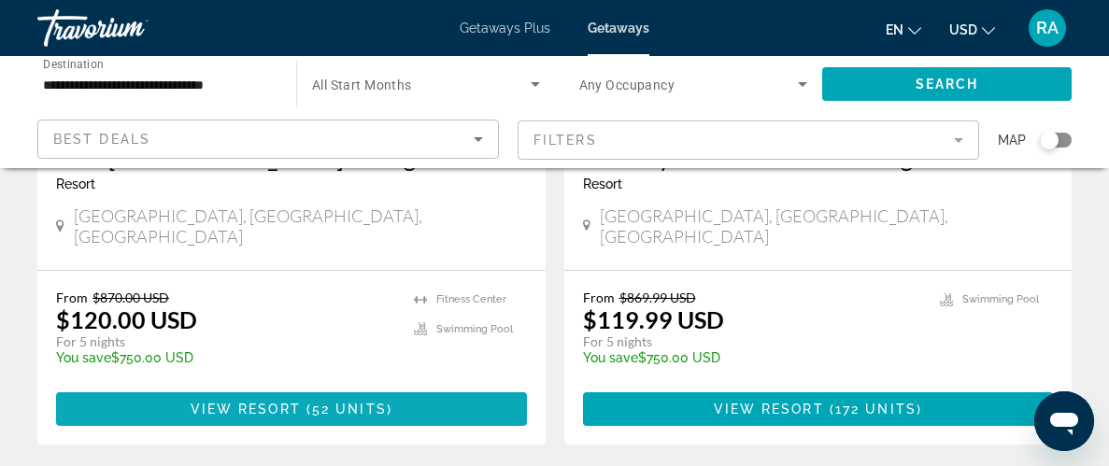
click at [333, 402] on span "52 units" at bounding box center [349, 409] width 75 height 15
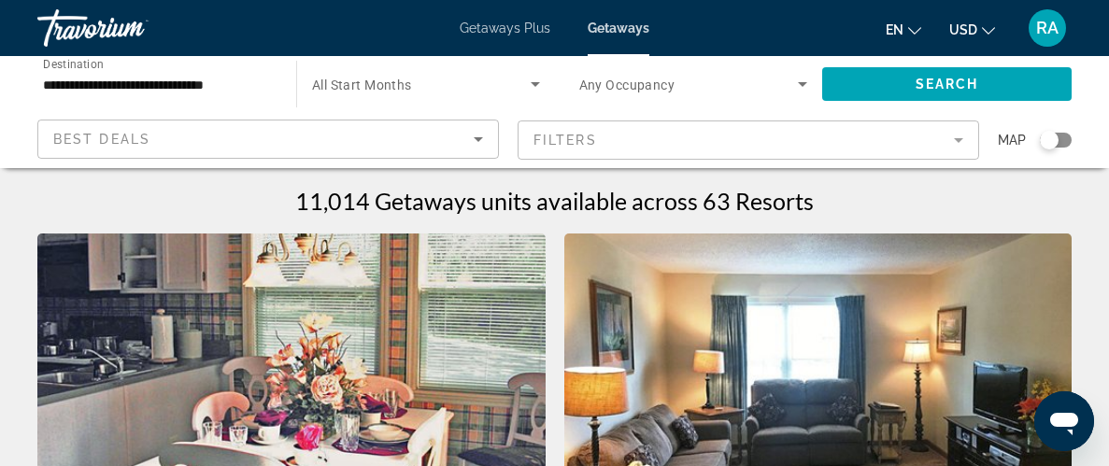
click at [534, 87] on icon "Search widget" at bounding box center [535, 84] width 22 height 22
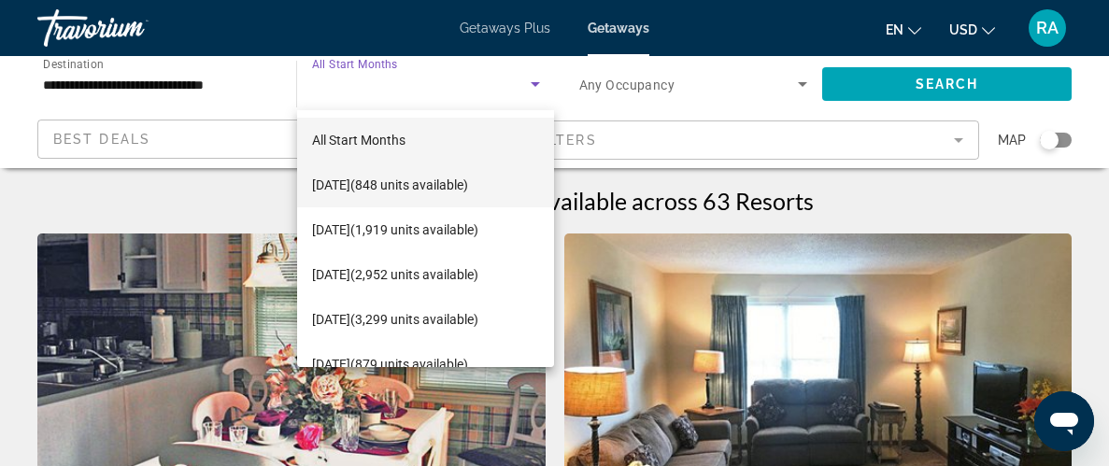
click at [518, 197] on mat-option "[DATE] (848 units available)" at bounding box center [426, 185] width 258 height 45
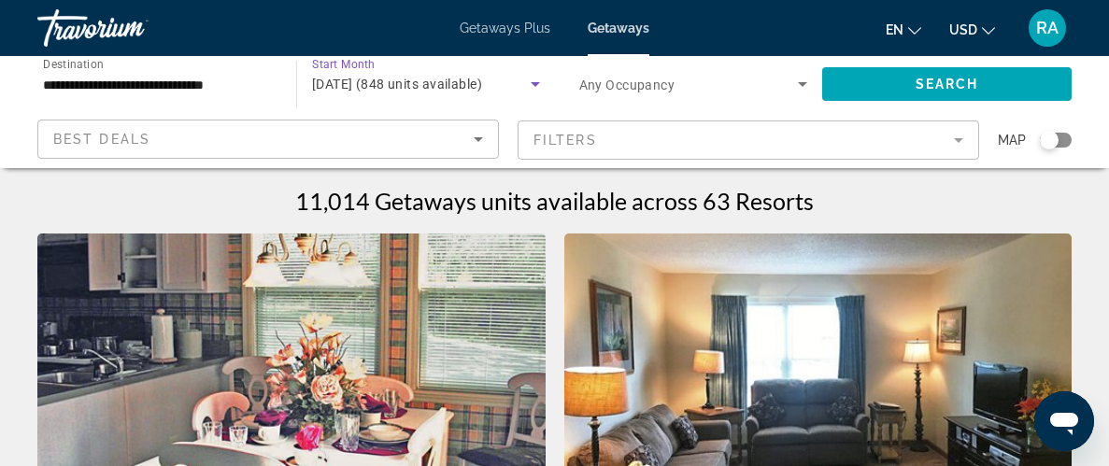
click at [532, 87] on icon "Search widget" at bounding box center [535, 84] width 22 height 22
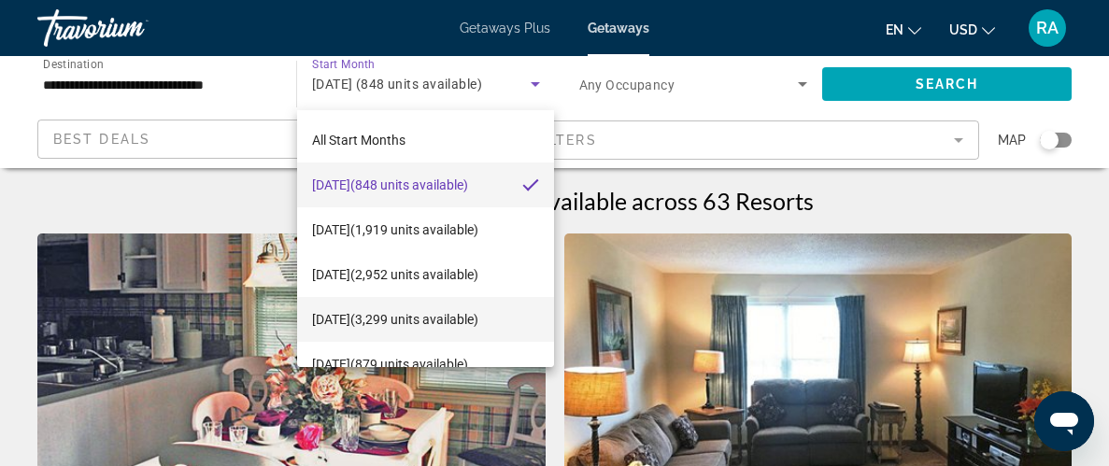
click at [512, 297] on mat-option "[DATE] (3,299 units available)" at bounding box center [426, 319] width 258 height 45
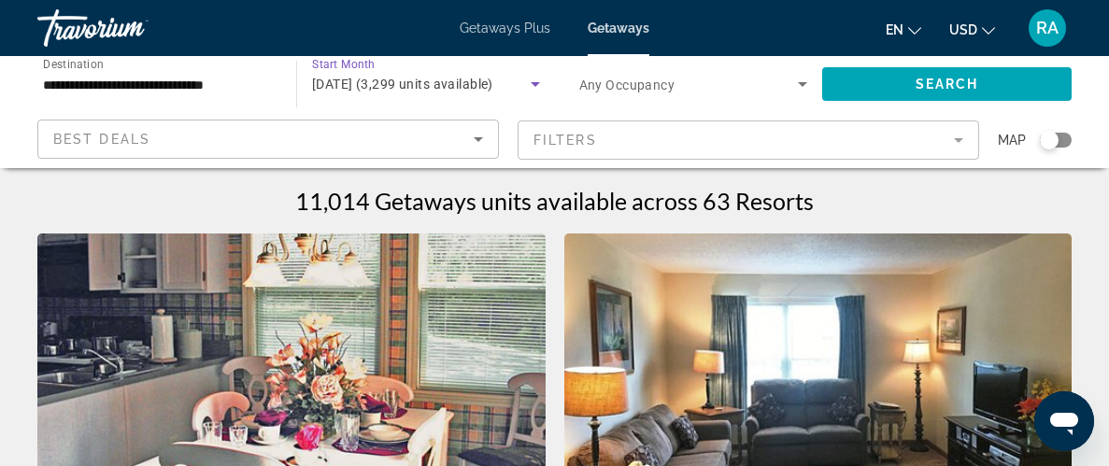
click at [532, 85] on icon "Search widget" at bounding box center [535, 84] width 22 height 22
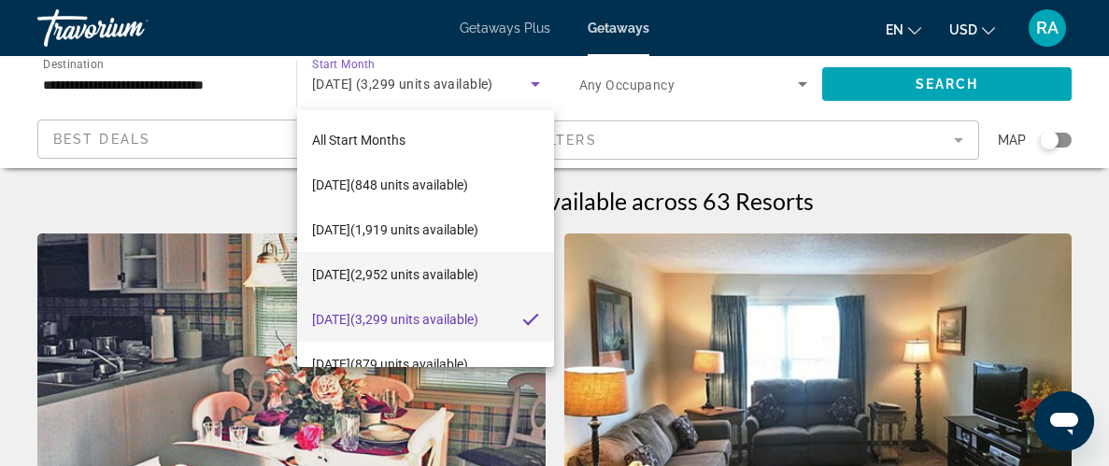
click at [479, 274] on span "[DATE] (2,952 units available)" at bounding box center [395, 275] width 166 height 22
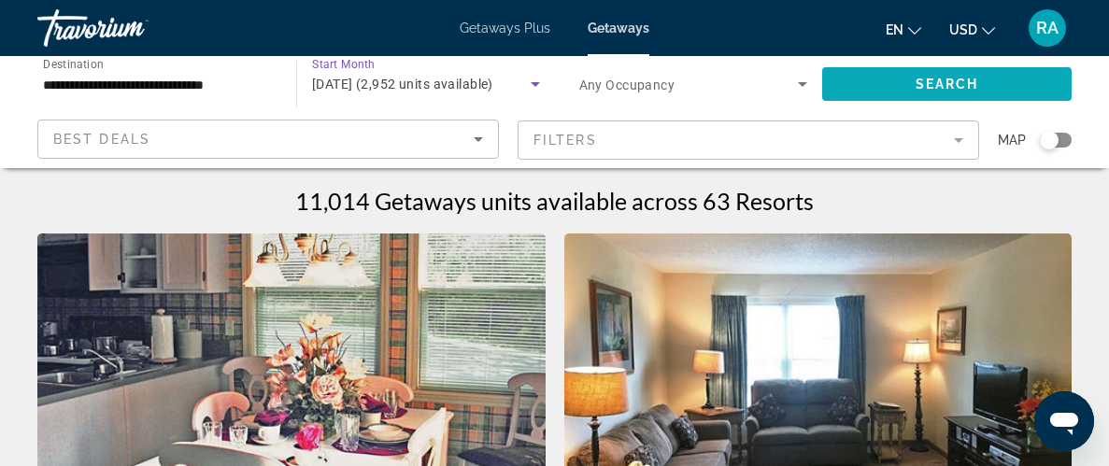
click at [902, 86] on span "Search widget" at bounding box center [947, 84] width 250 height 45
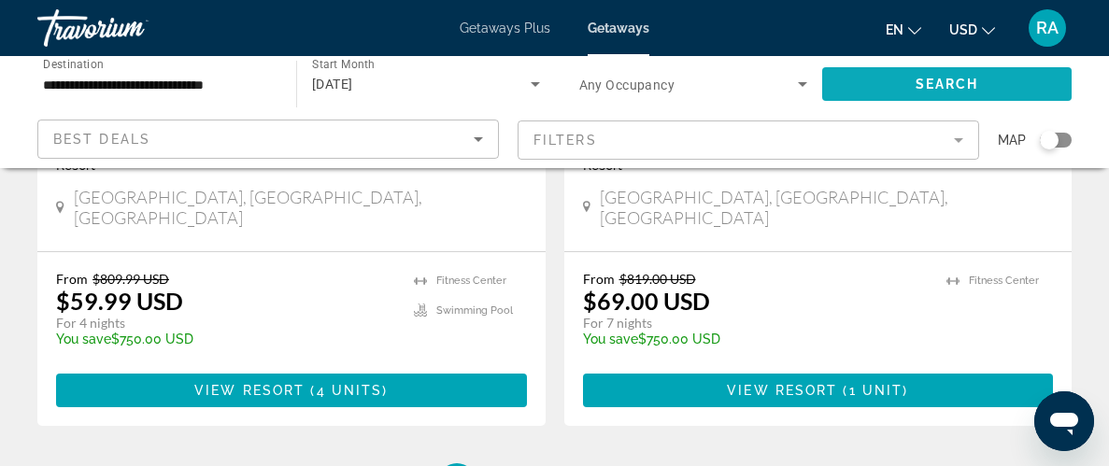
scroll to position [3848, 0]
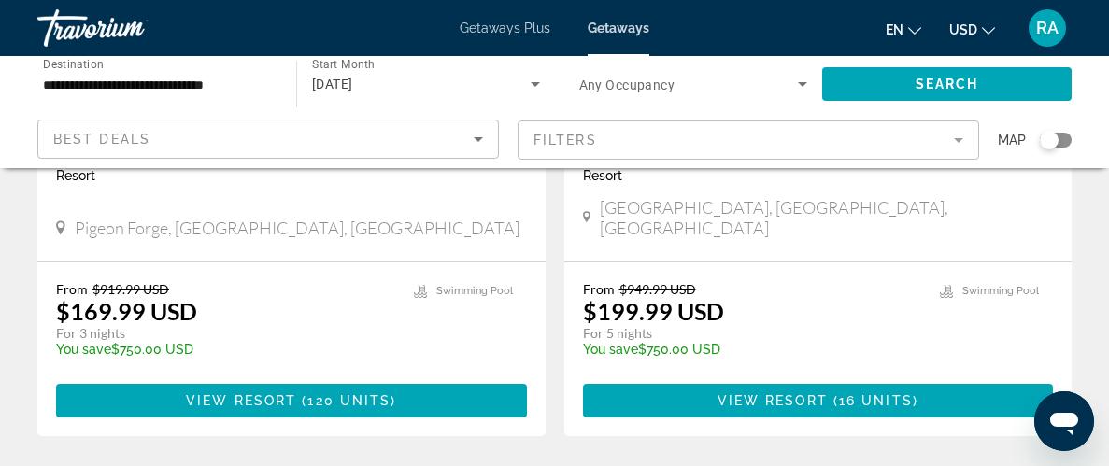
scroll to position [3811, 0]
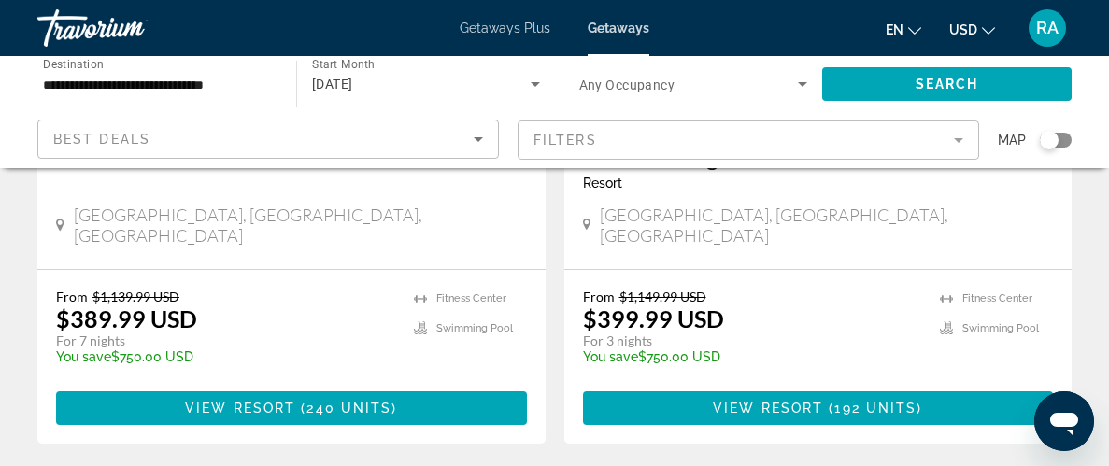
scroll to position [3811, 0]
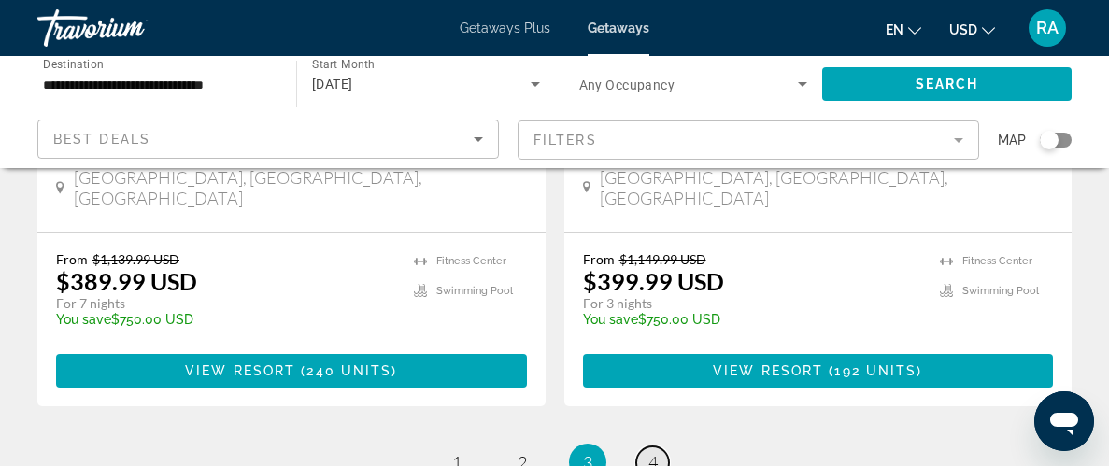
click at [652, 452] on span "4" at bounding box center [653, 462] width 9 height 21
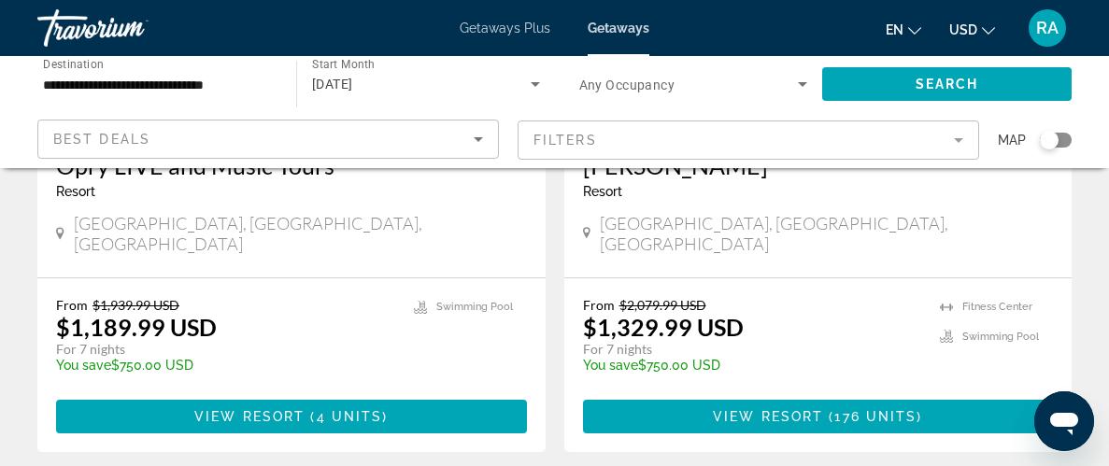
scroll to position [2540, 0]
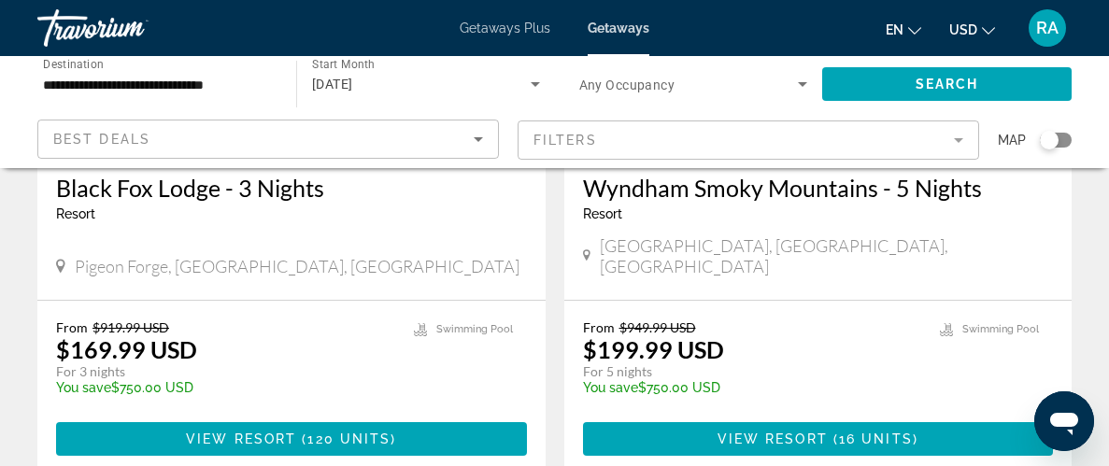
scroll to position [3773, 0]
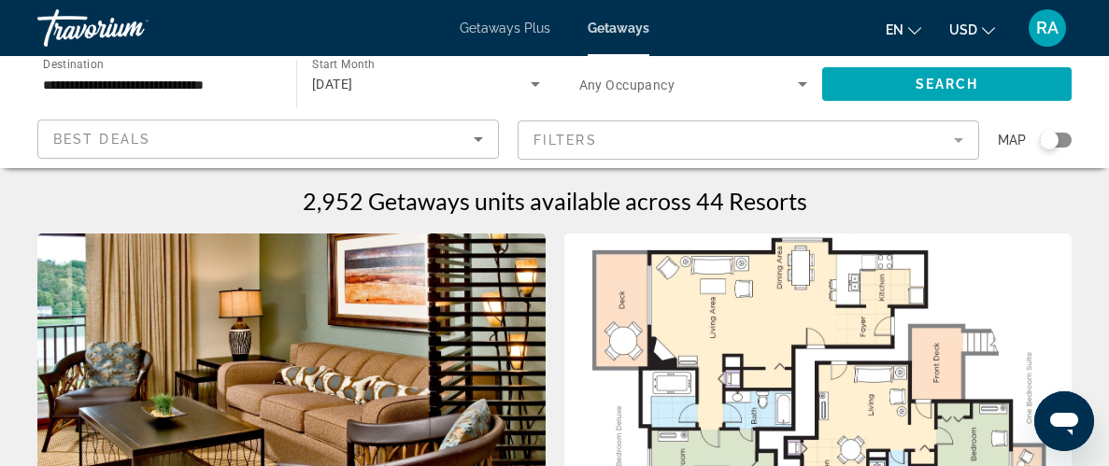
click at [98, 80] on input "**********" at bounding box center [157, 85] width 229 height 22
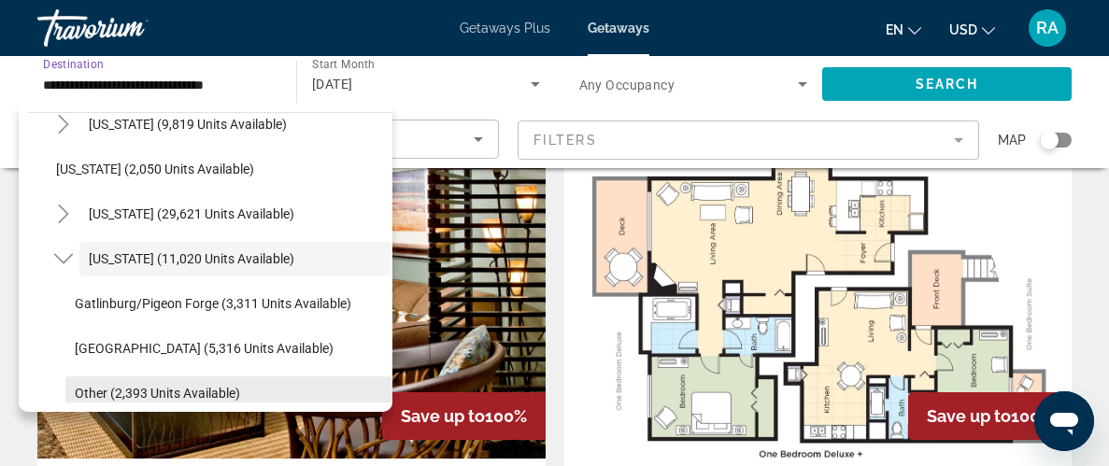
scroll to position [111, 0]
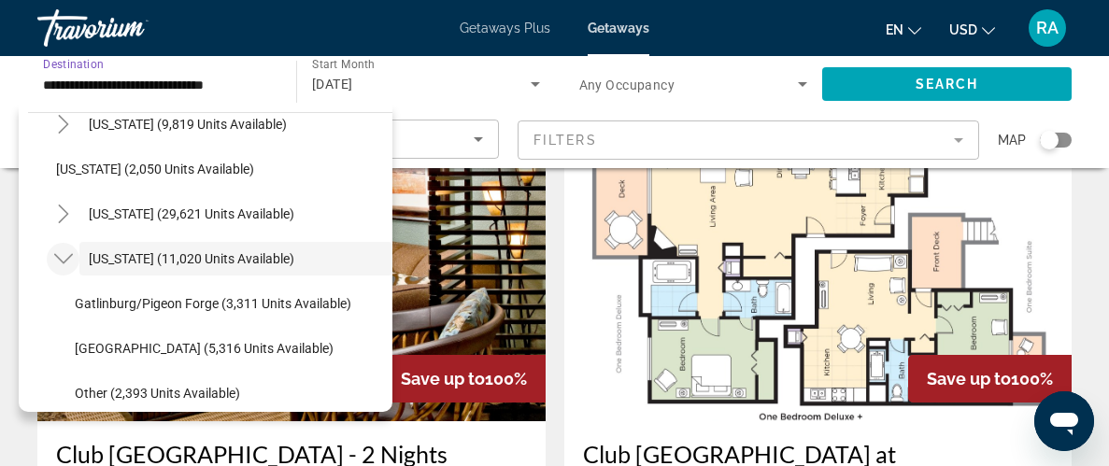
click at [64, 252] on icon "Toggle Tennessee (11,020 units available)" at bounding box center [63, 259] width 19 height 19
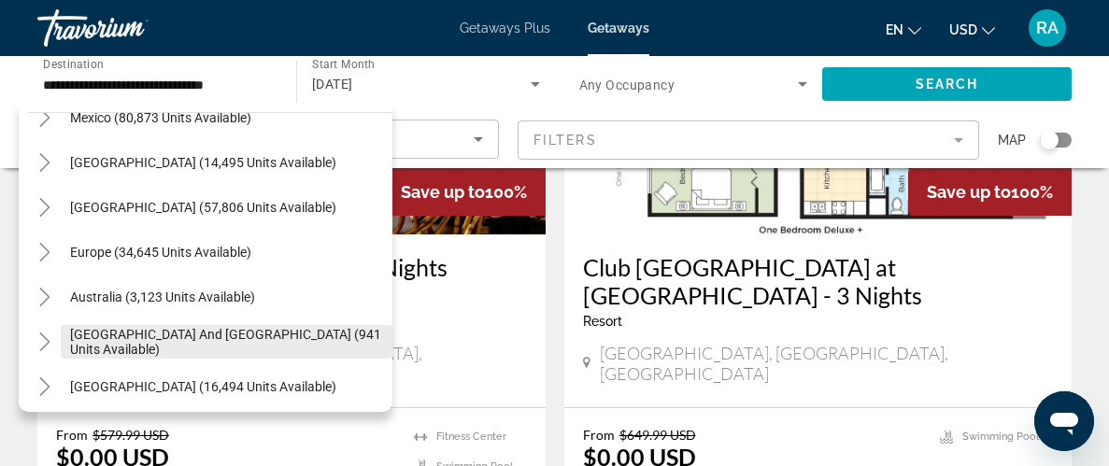
scroll to position [2134, 0]
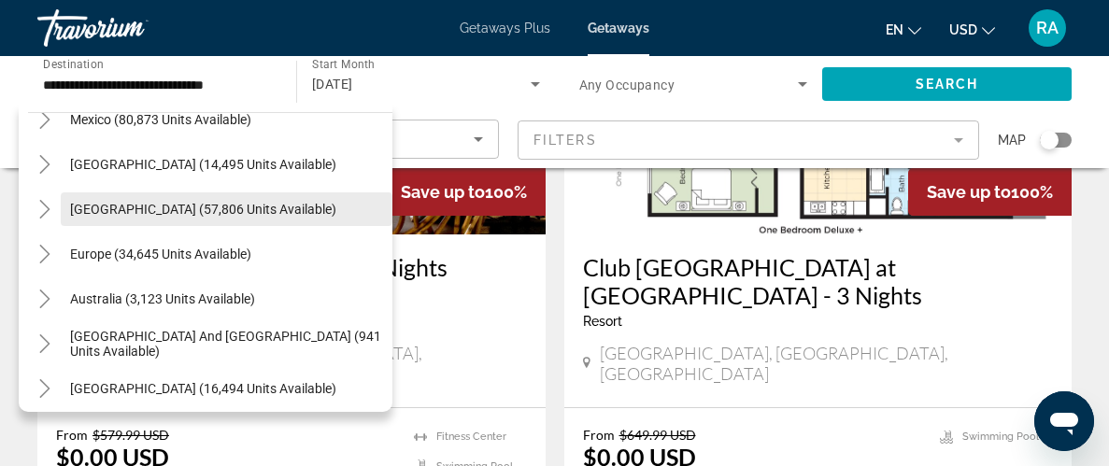
click at [301, 214] on span "[GEOGRAPHIC_DATA] (57,806 units available)" at bounding box center [203, 209] width 266 height 15
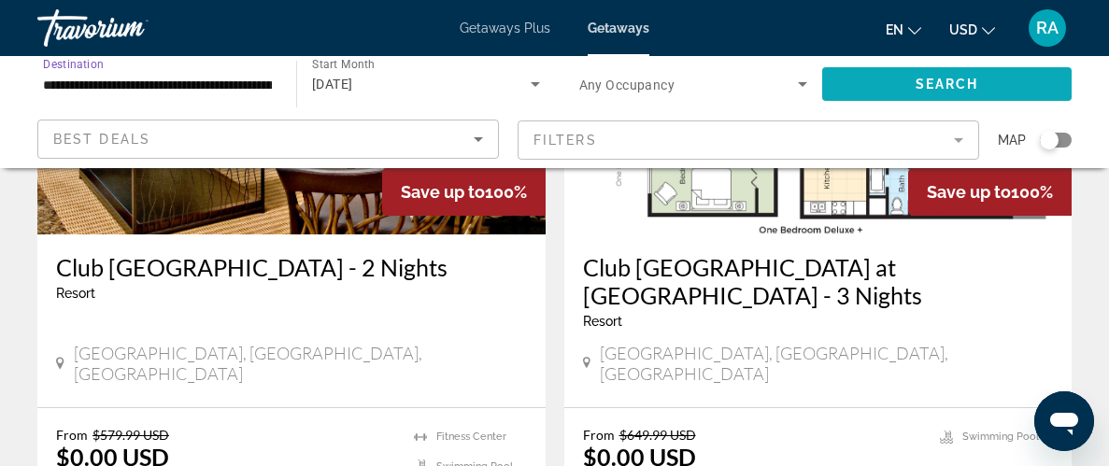
click at [866, 75] on span "Search widget" at bounding box center [947, 84] width 250 height 45
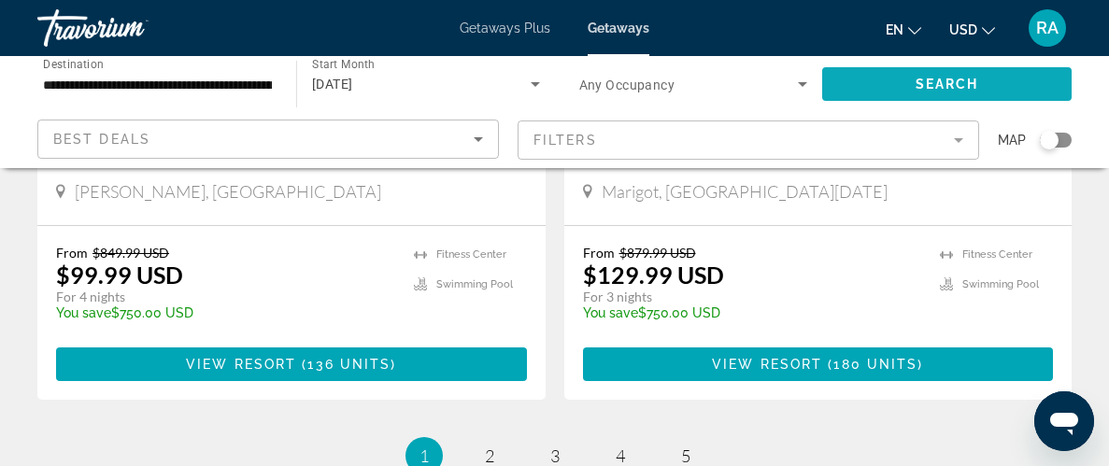
scroll to position [3661, 0]
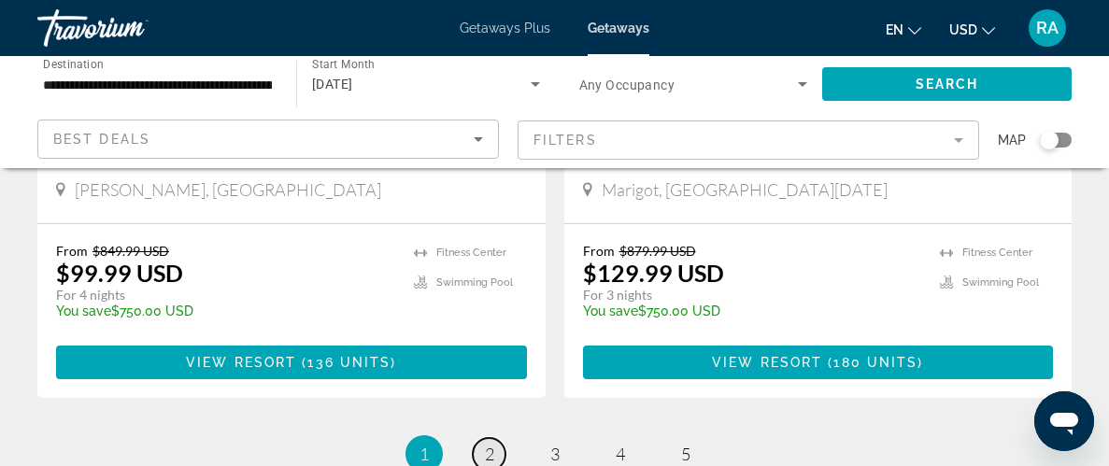
click at [489, 444] on span "2" at bounding box center [489, 454] width 9 height 21
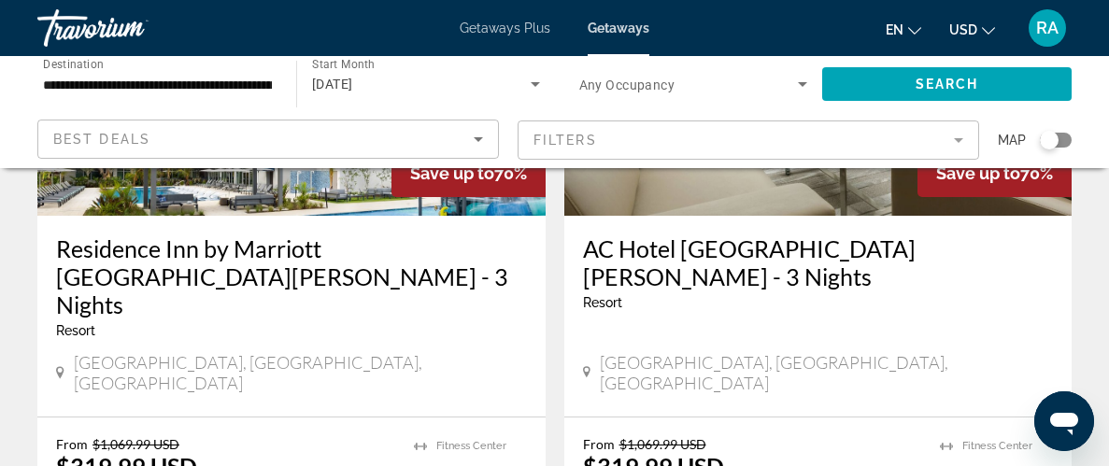
scroll to position [2951, 0]
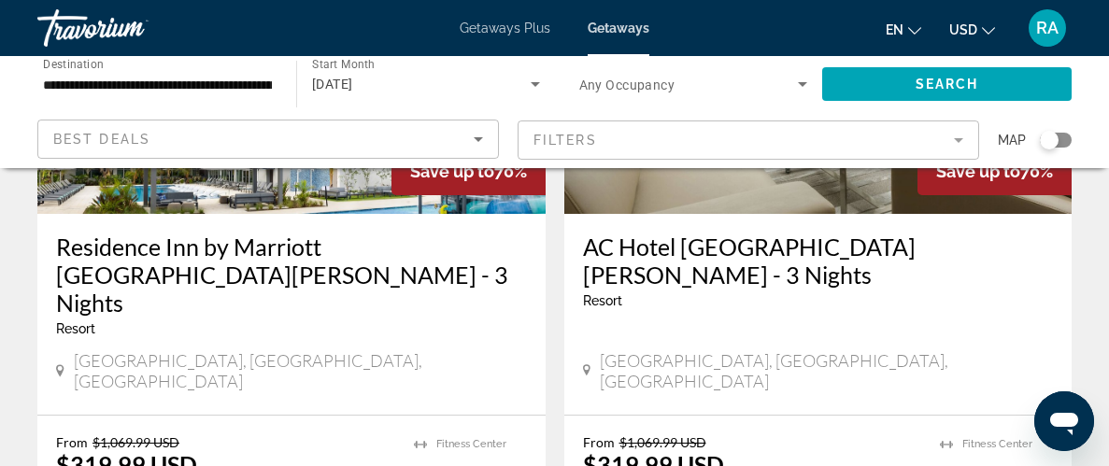
click at [236, 85] on input "**********" at bounding box center [157, 85] width 229 height 22
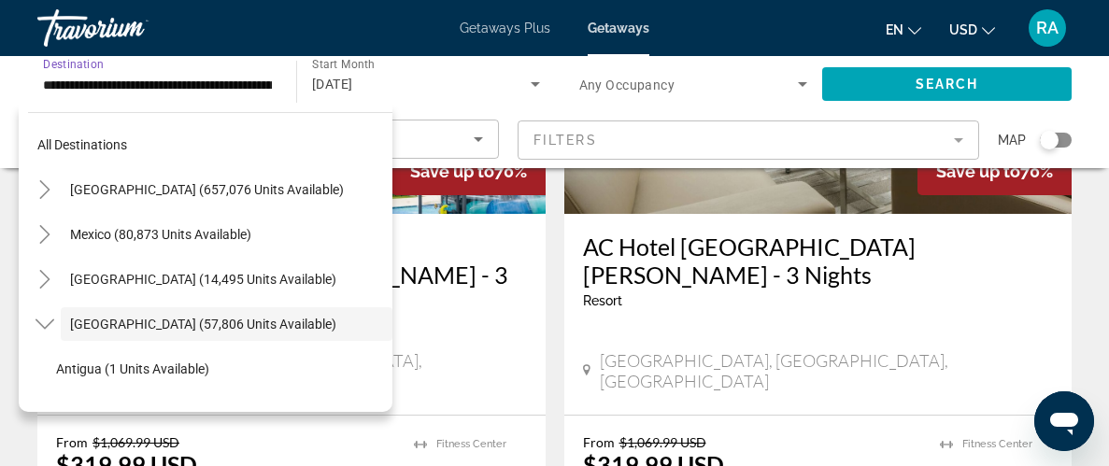
scroll to position [66, 0]
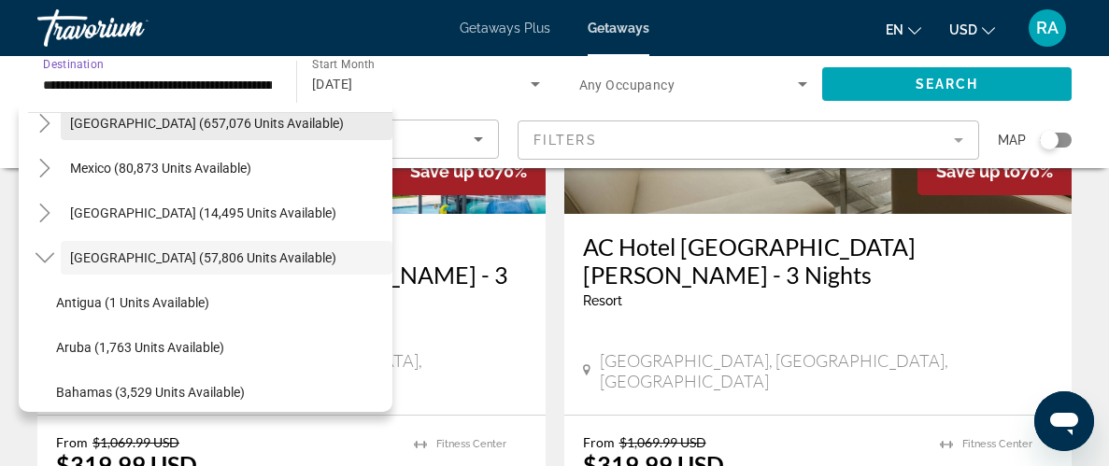
click at [236, 120] on span "[GEOGRAPHIC_DATA] (657,076 units available)" at bounding box center [207, 123] width 274 height 15
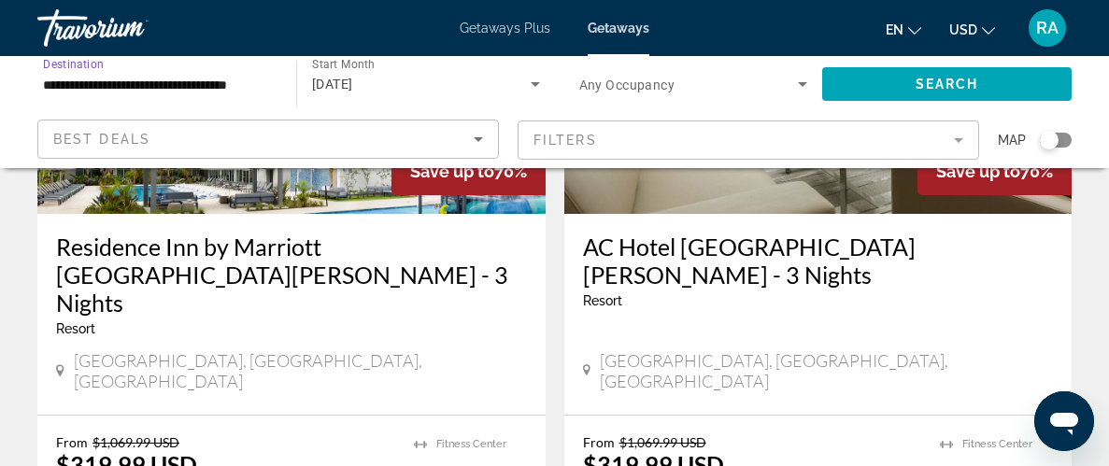
click at [265, 89] on input "**********" at bounding box center [157, 85] width 229 height 22
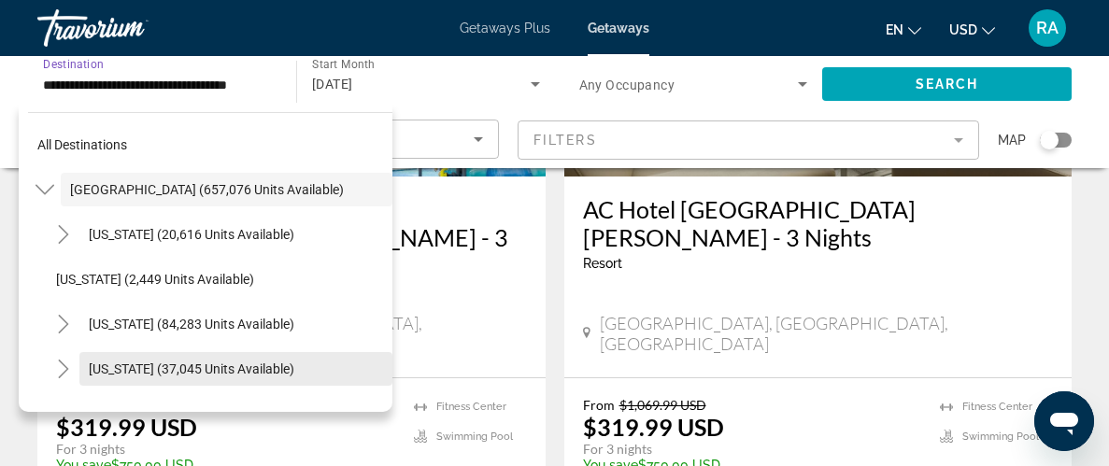
scroll to position [3025, 0]
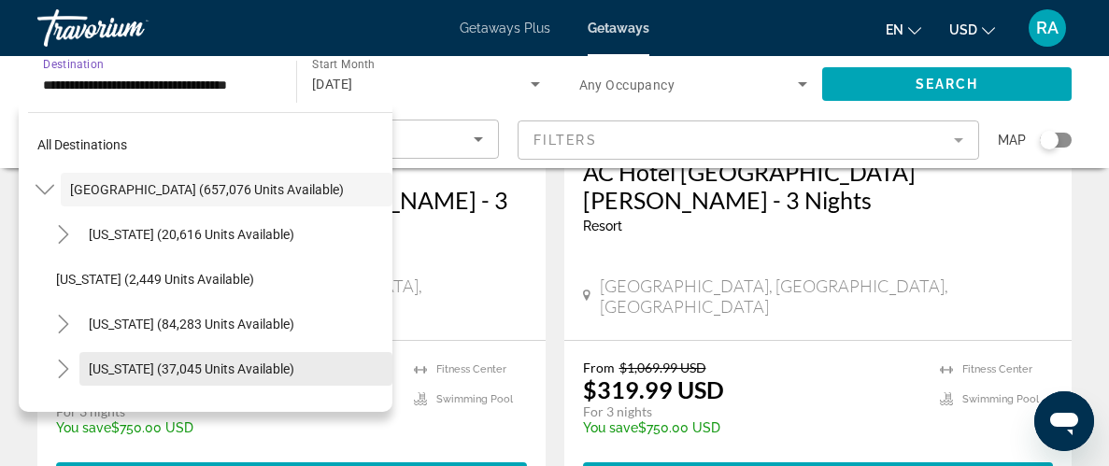
click at [320, 365] on span "Search widget" at bounding box center [235, 369] width 313 height 45
type input "**********"
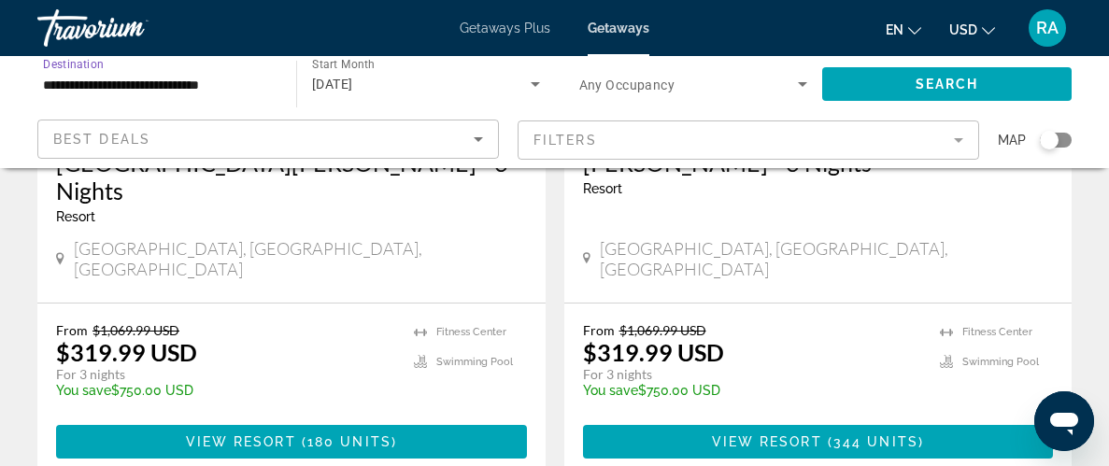
scroll to position [3100, 0]
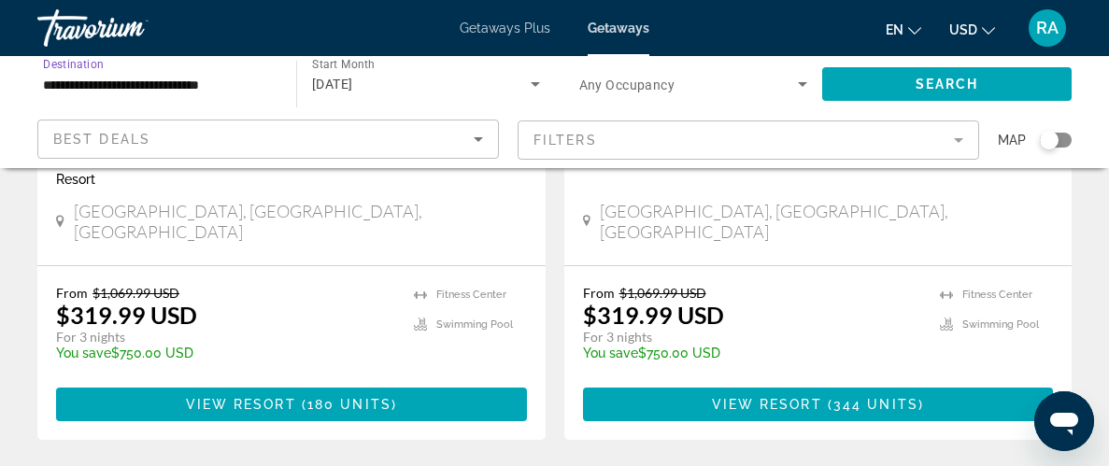
click at [246, 82] on input "**********" at bounding box center [157, 85] width 229 height 22
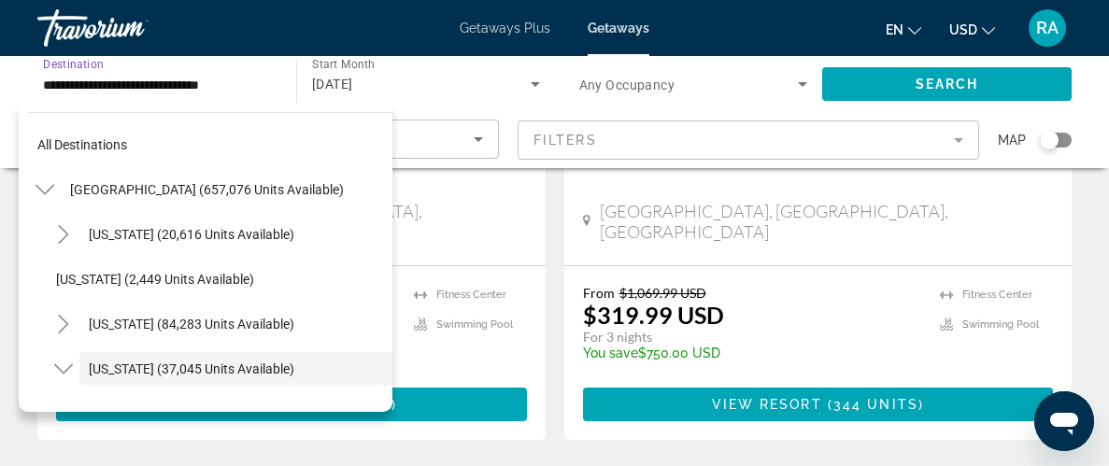
scroll to position [111, 0]
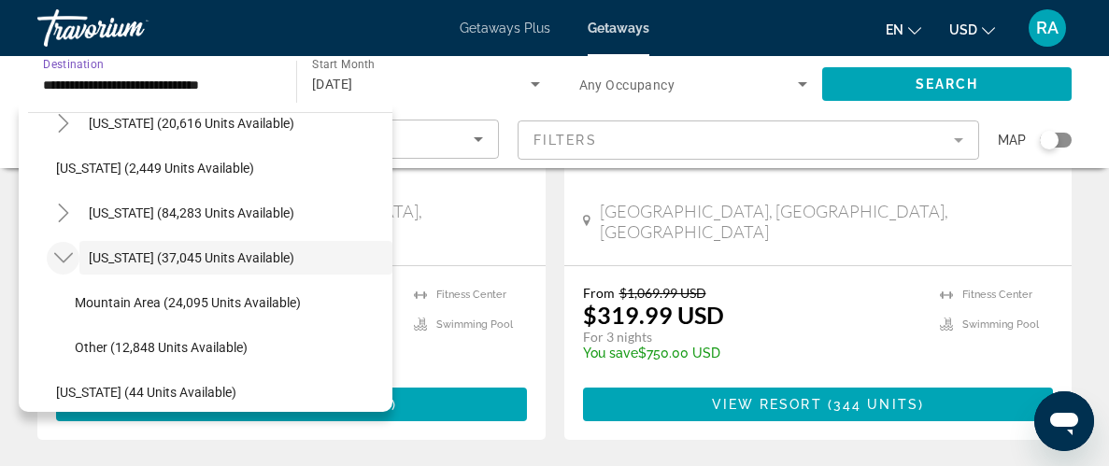
click at [64, 255] on icon "Toggle Colorado (37,045 units available)" at bounding box center [63, 258] width 19 height 19
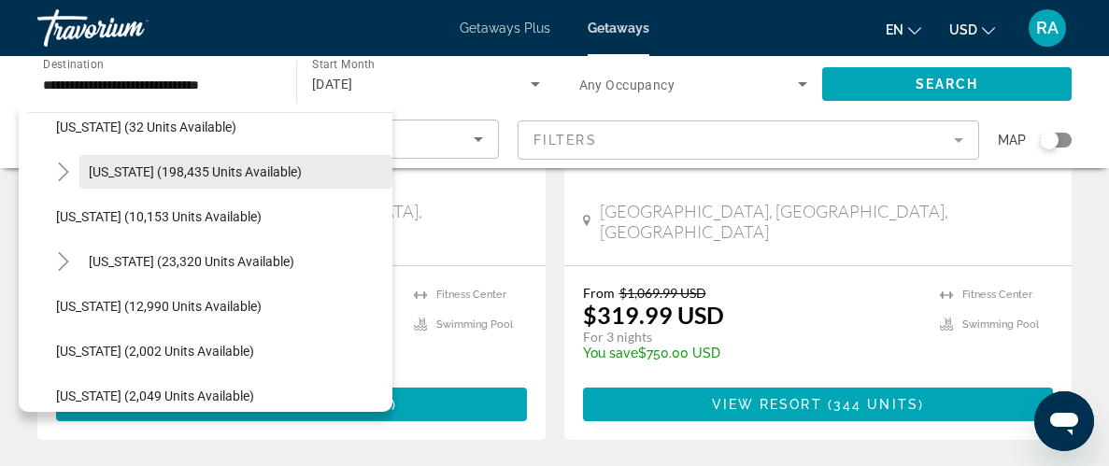
scroll to position [335, 0]
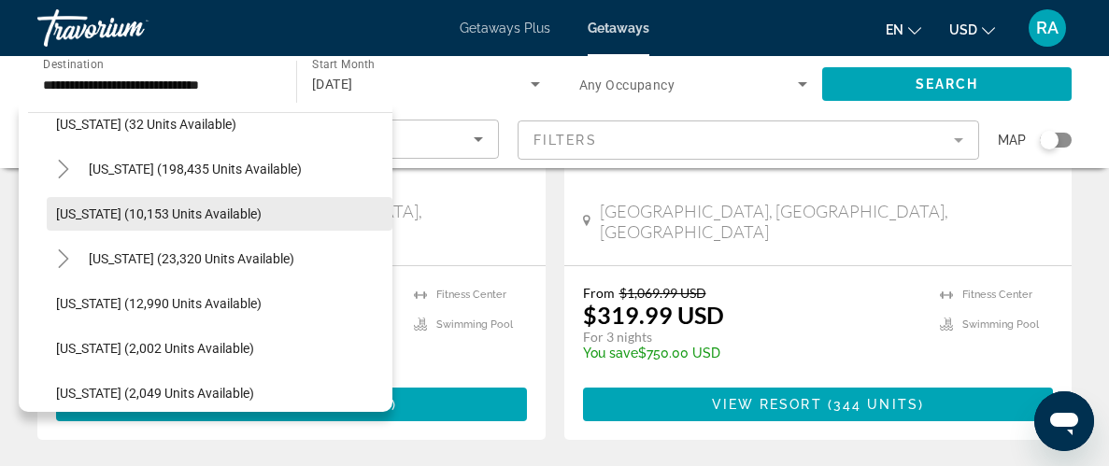
click at [213, 214] on span "[US_STATE] (10,153 units available)" at bounding box center [159, 214] width 206 height 15
type input "**********"
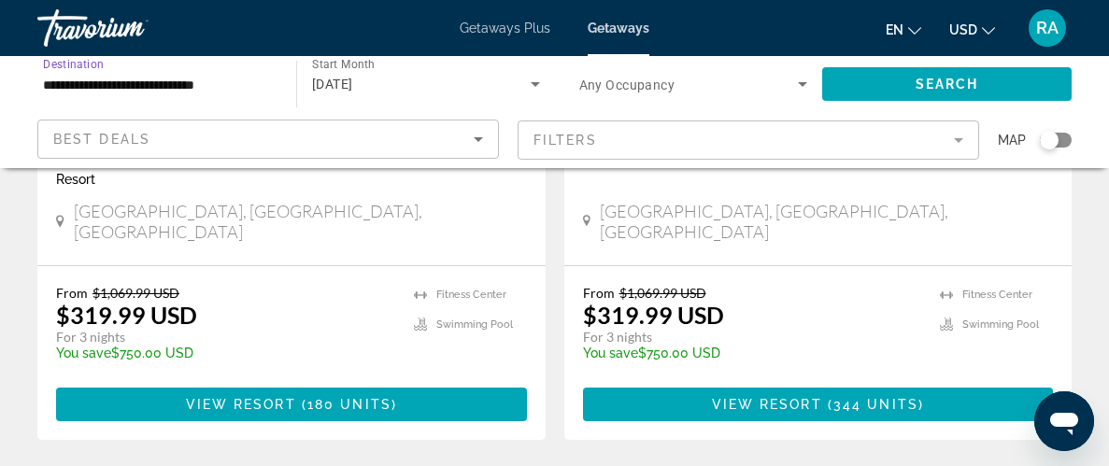
click at [544, 84] on icon "Search widget" at bounding box center [535, 84] width 22 height 22
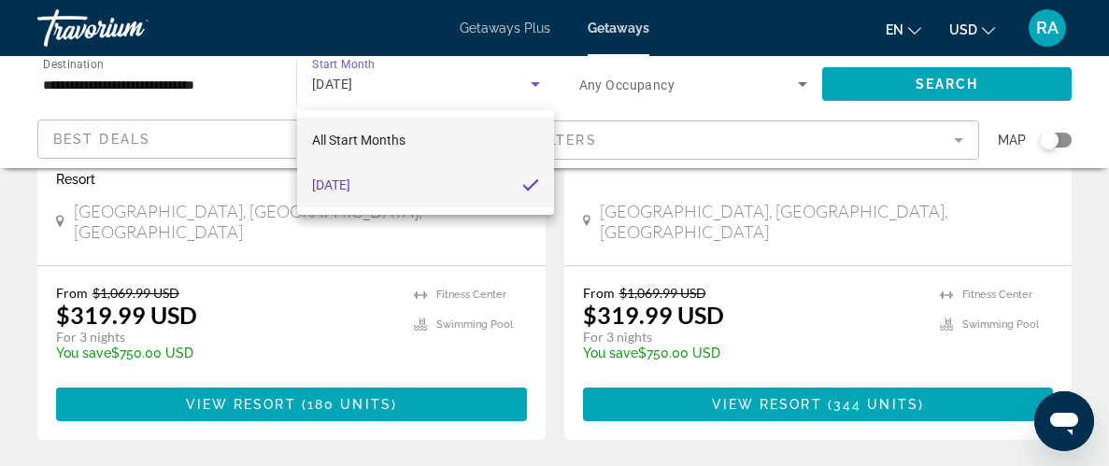
click at [479, 142] on mat-option "All Start Months" at bounding box center [426, 140] width 258 height 45
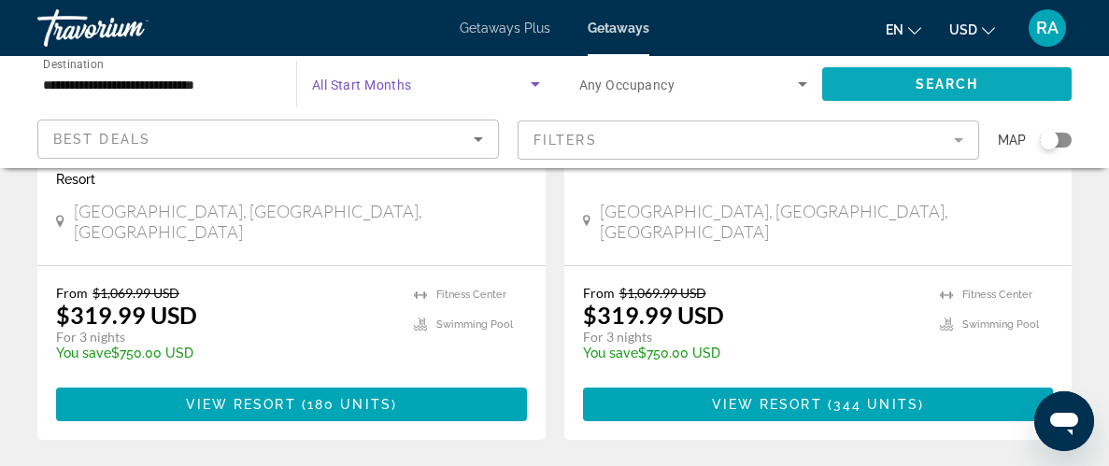
click at [842, 75] on span "Search widget" at bounding box center [947, 84] width 250 height 45
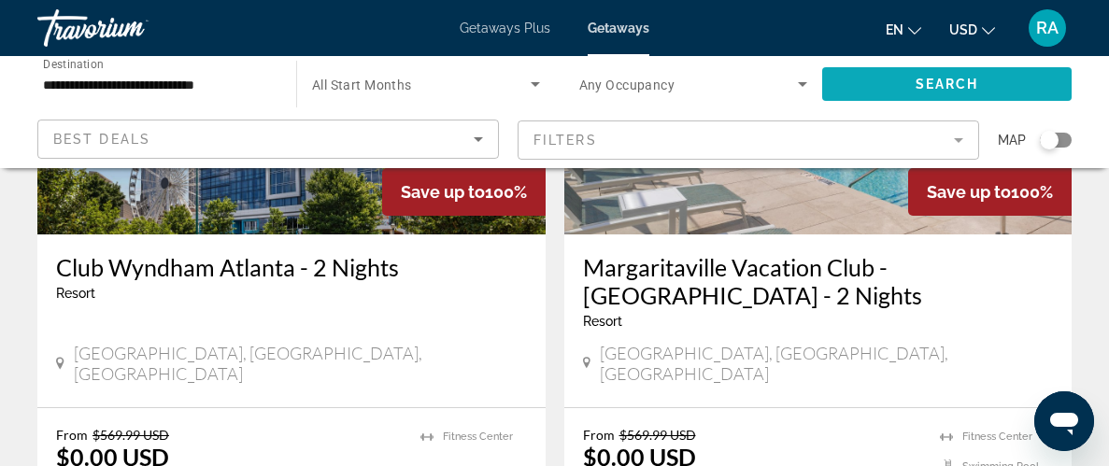
scroll to position [336, 0]
